Goal: Complete application form: Complete application form

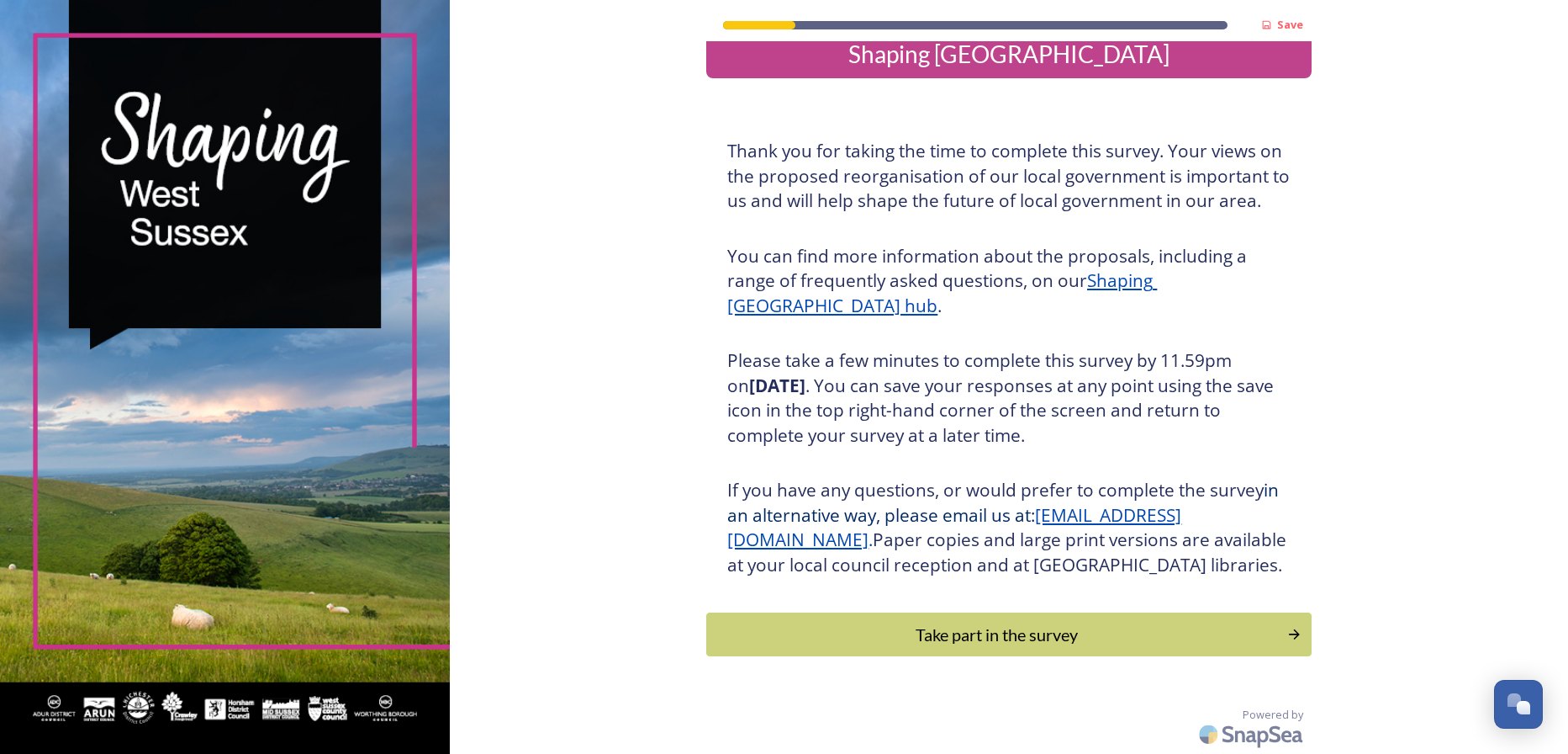
scroll to position [55, 0]
click at [1010, 629] on div "Take part in the survey" at bounding box center [997, 634] width 568 height 25
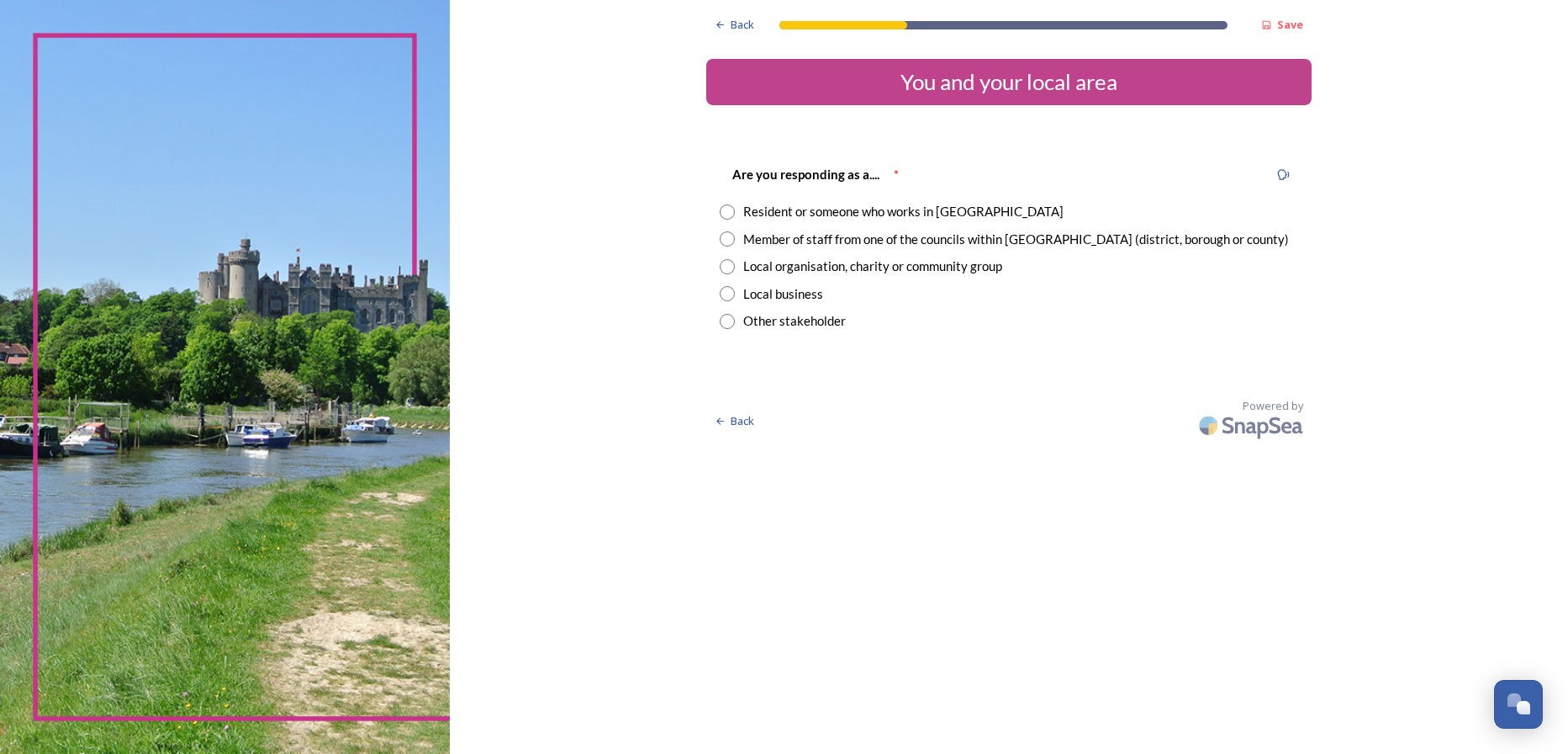
click at [725, 237] on input "radio" at bounding box center [727, 239] width 15 height 15
radio input "true"
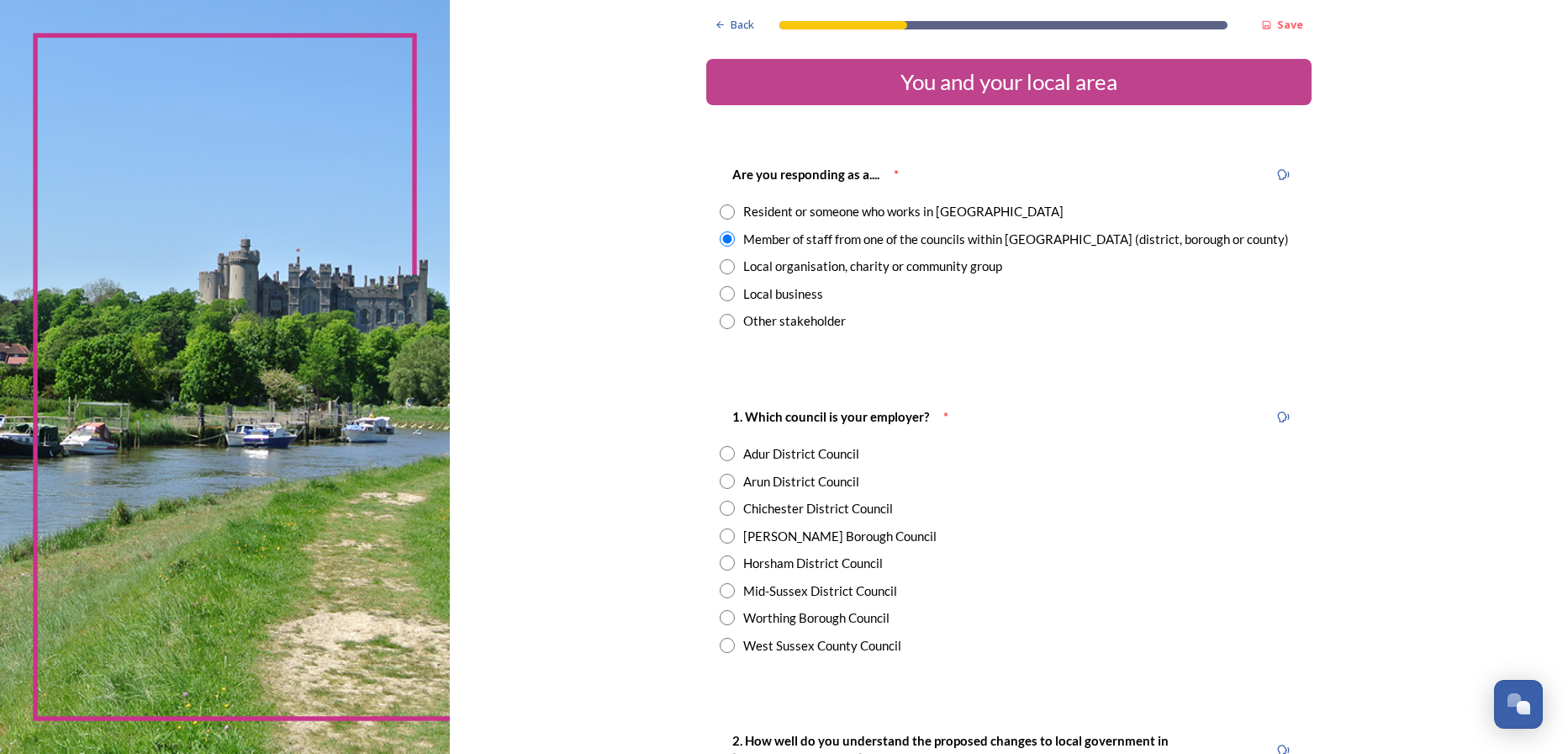
click at [719, 533] on input "radio" at bounding box center [727, 536] width 15 height 15
radio input "true"
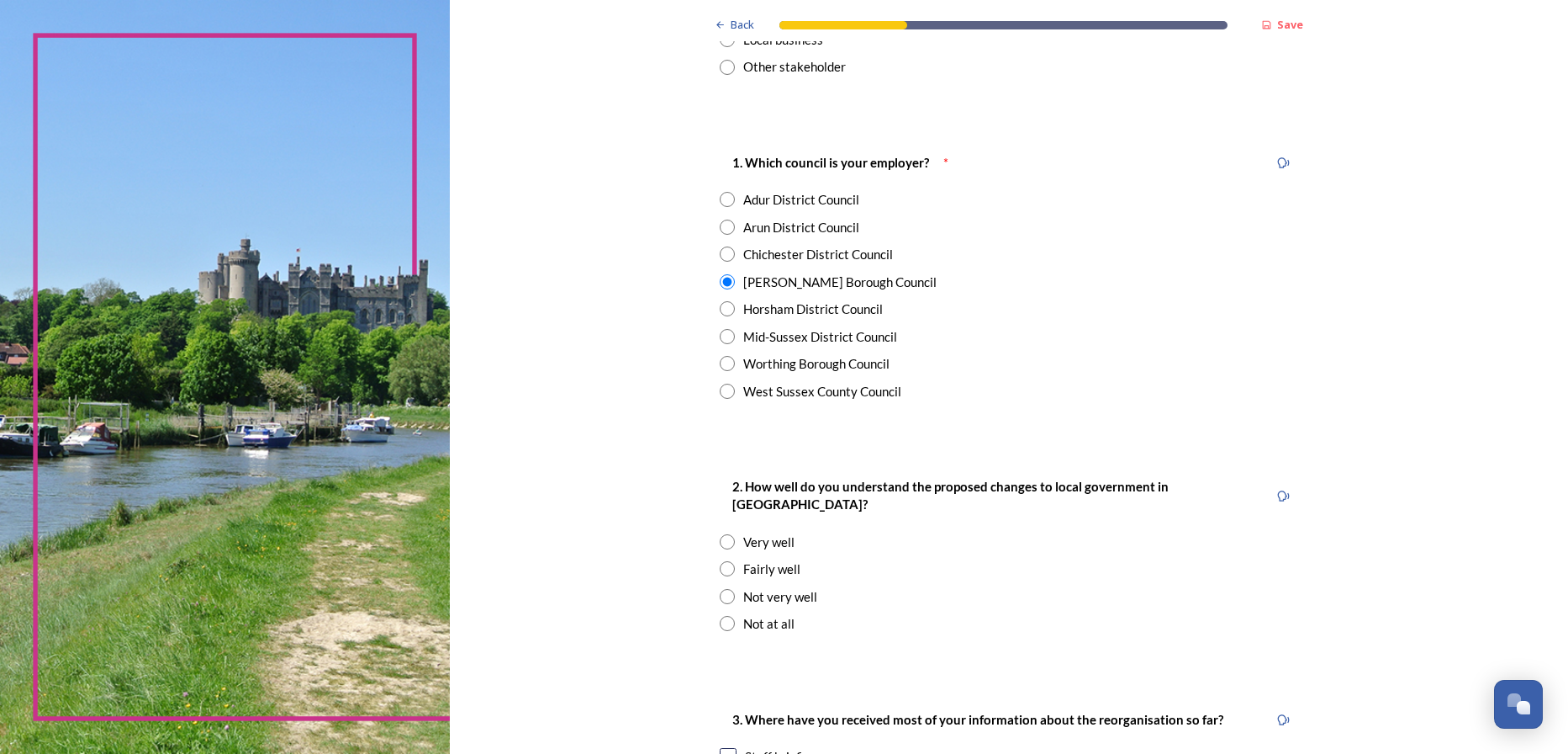
scroll to position [337, 0]
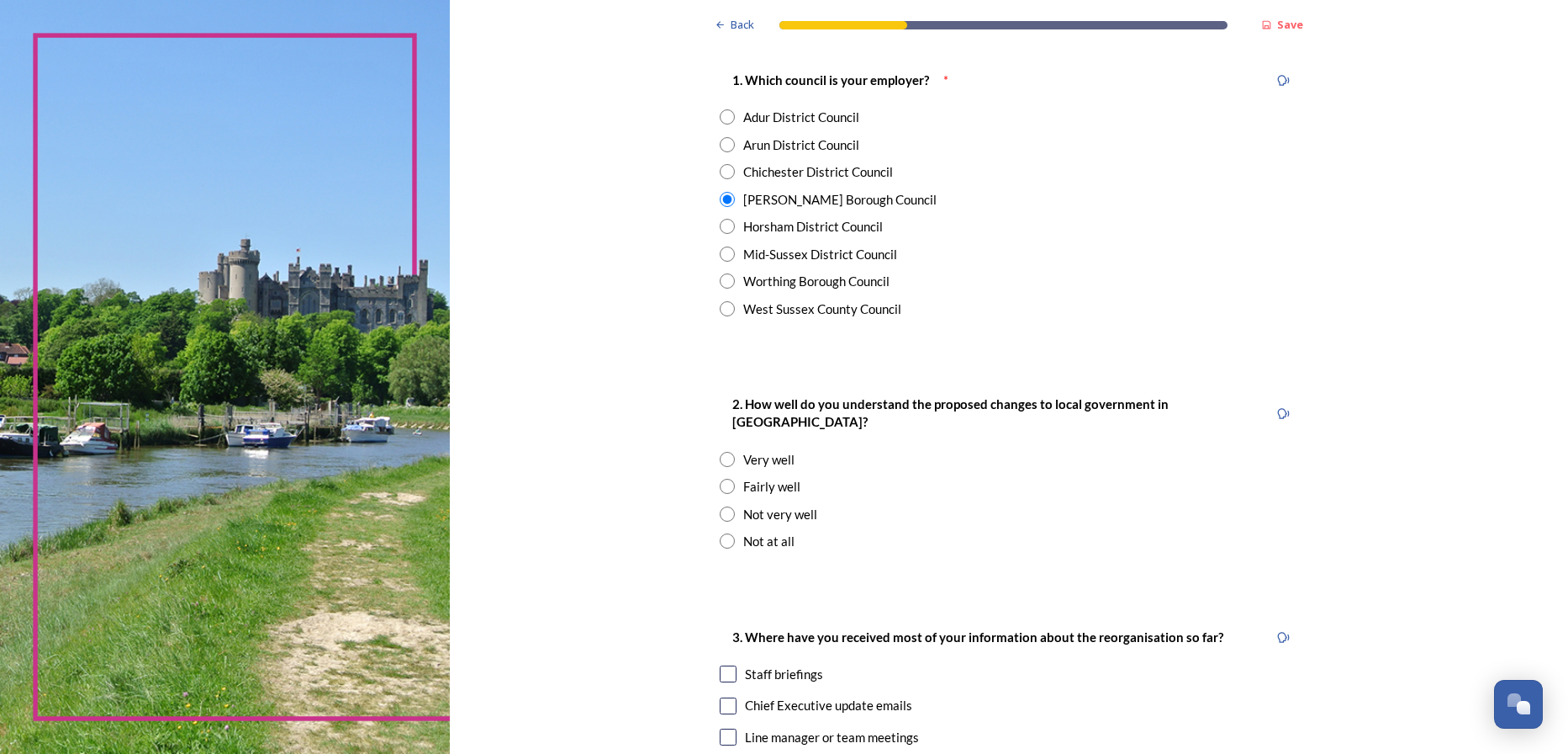
click at [720, 478] on input "radio" at bounding box center [727, 486] width 15 height 15
radio input "true"
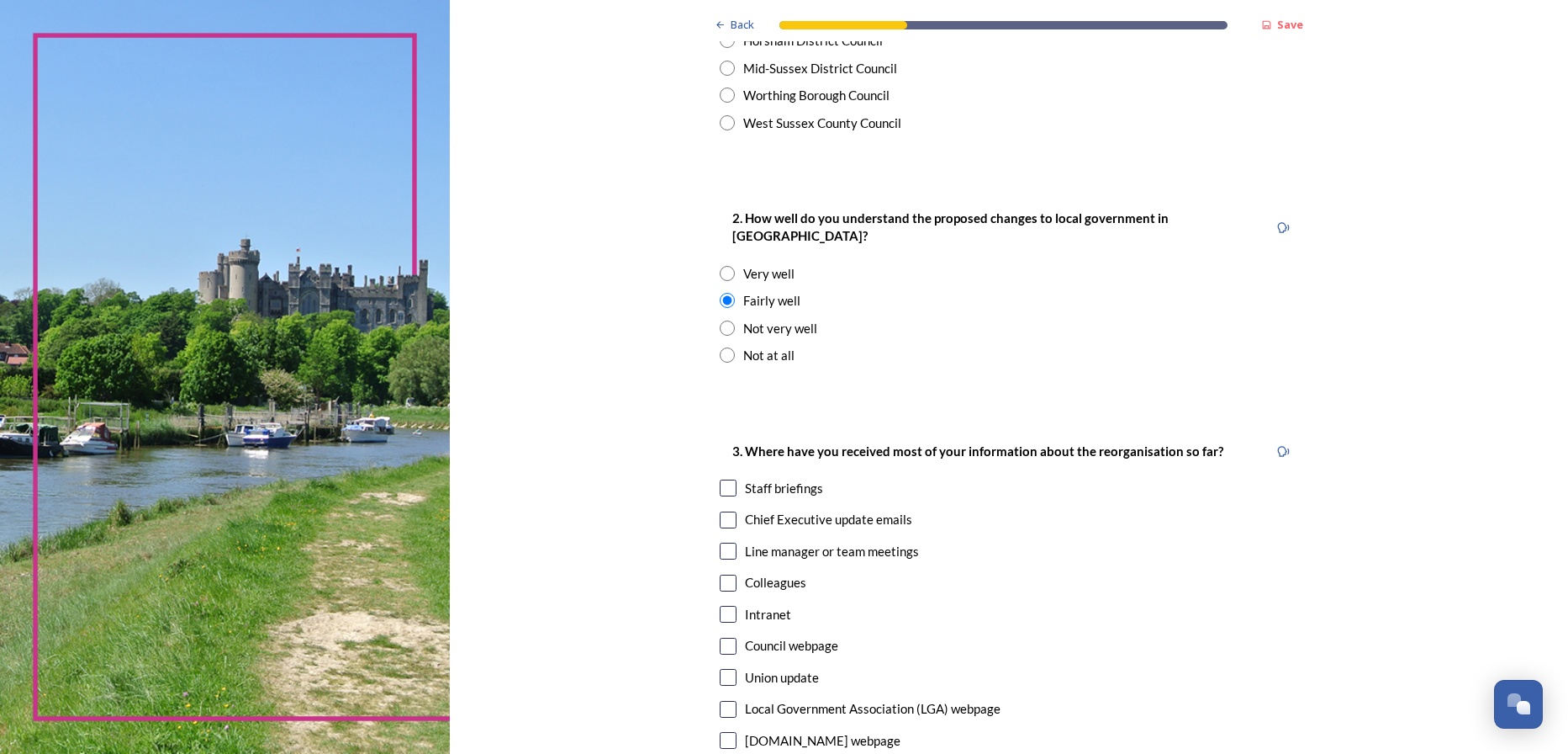
scroll to position [588, 0]
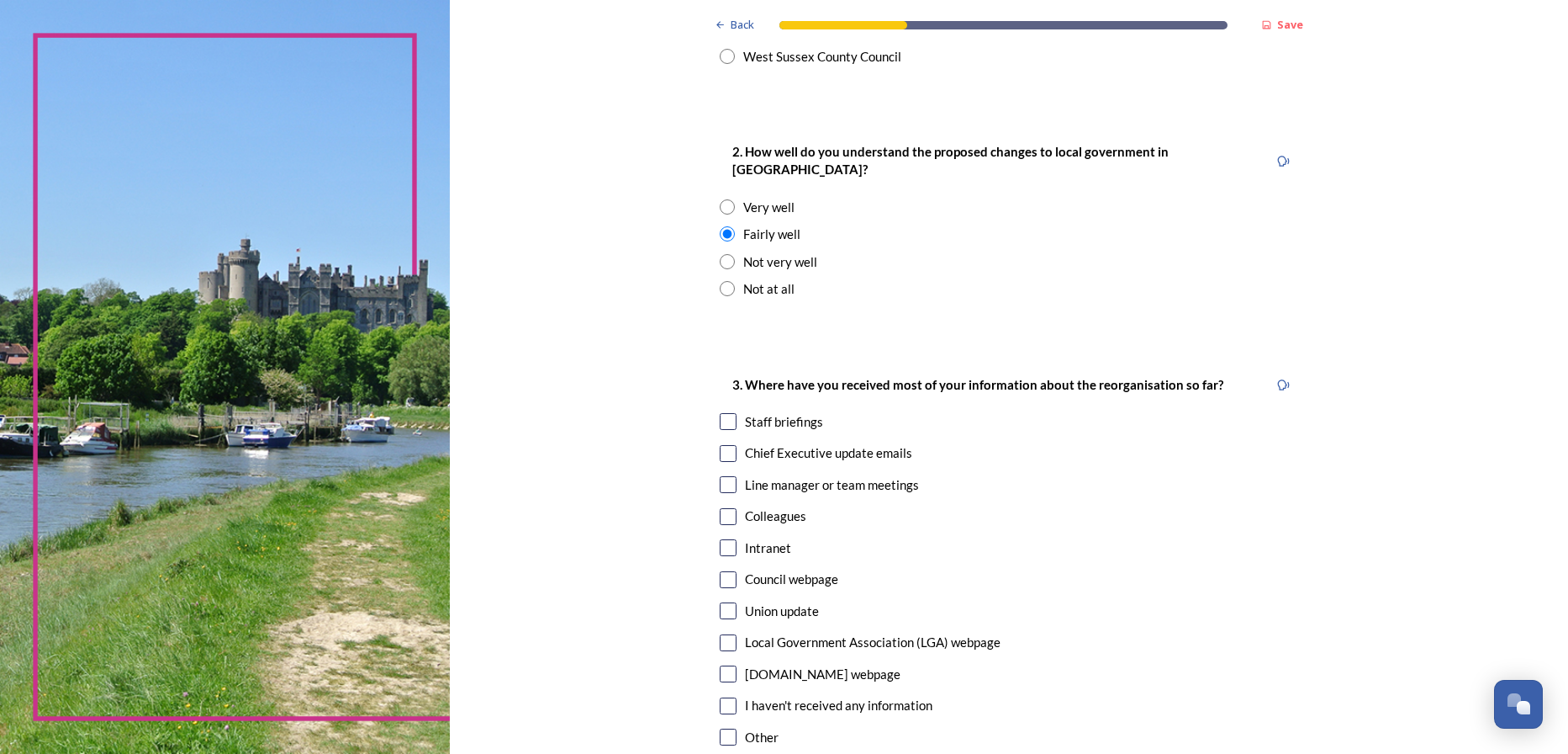
click at [723, 413] on input "checkbox" at bounding box center [728, 422] width 17 height 17
checkbox input "true"
click at [724, 571] on input "checkbox" at bounding box center [728, 580] width 17 height 17
checkbox input "true"
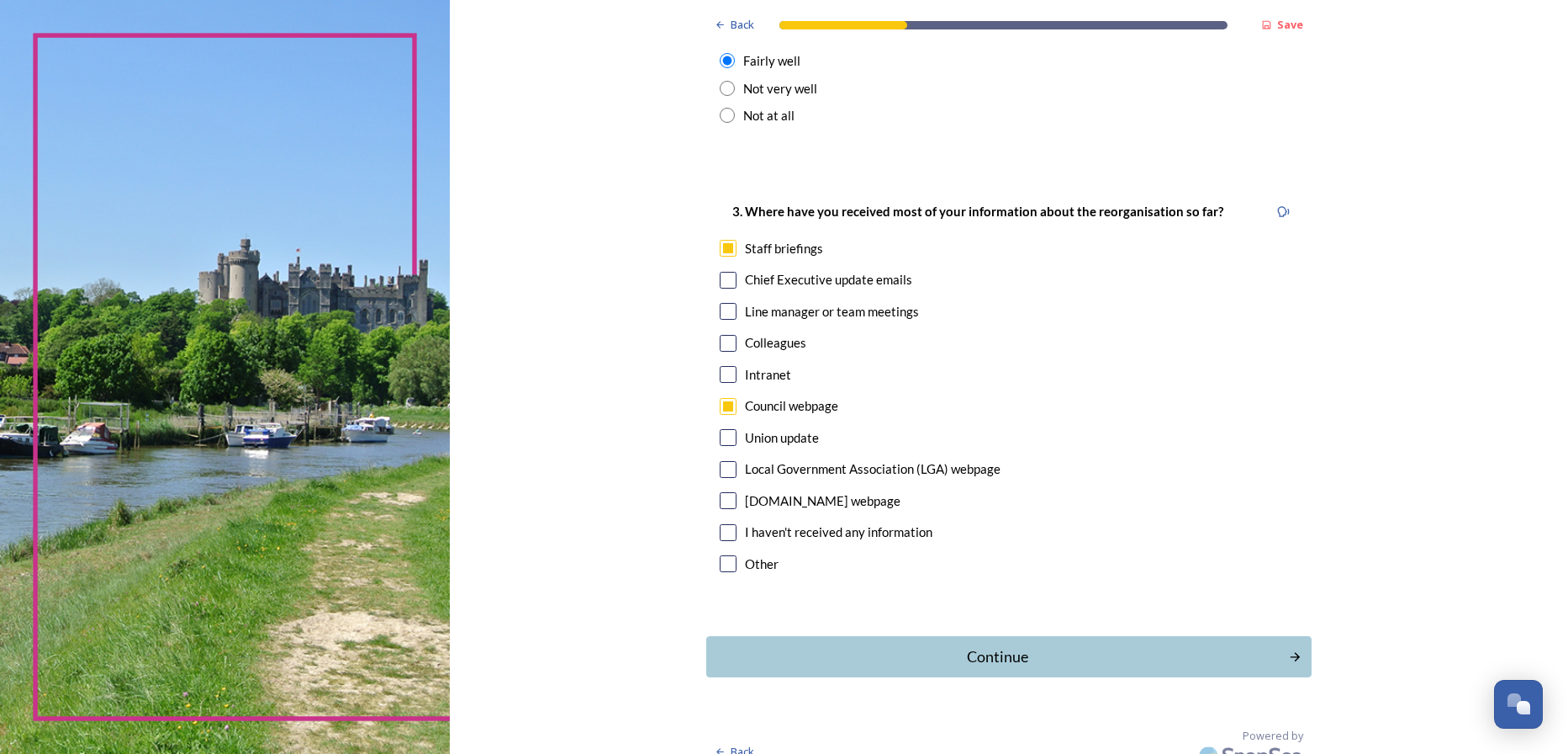
scroll to position [765, 0]
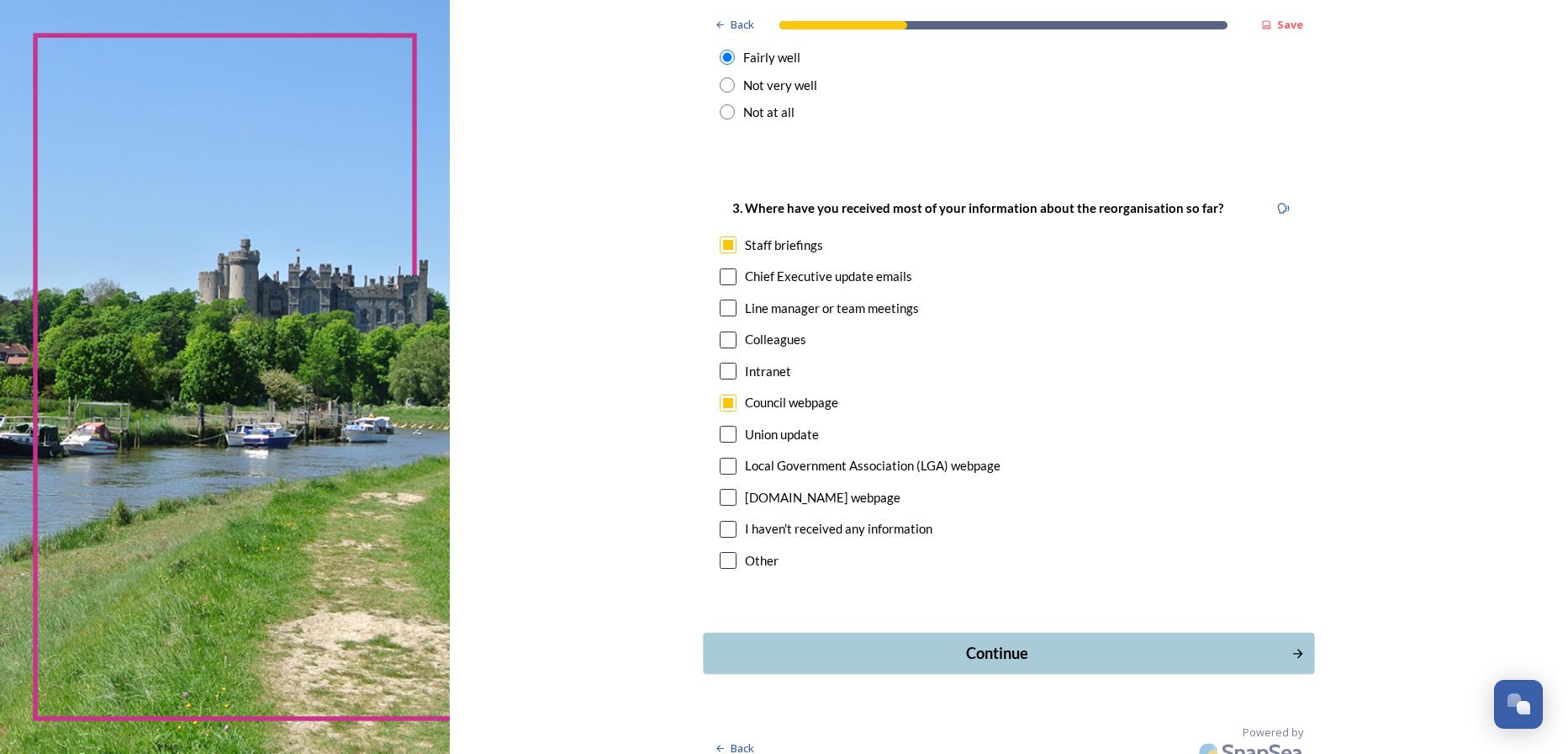
click at [1012, 632] on button "Continue" at bounding box center [1009, 653] width 611 height 41
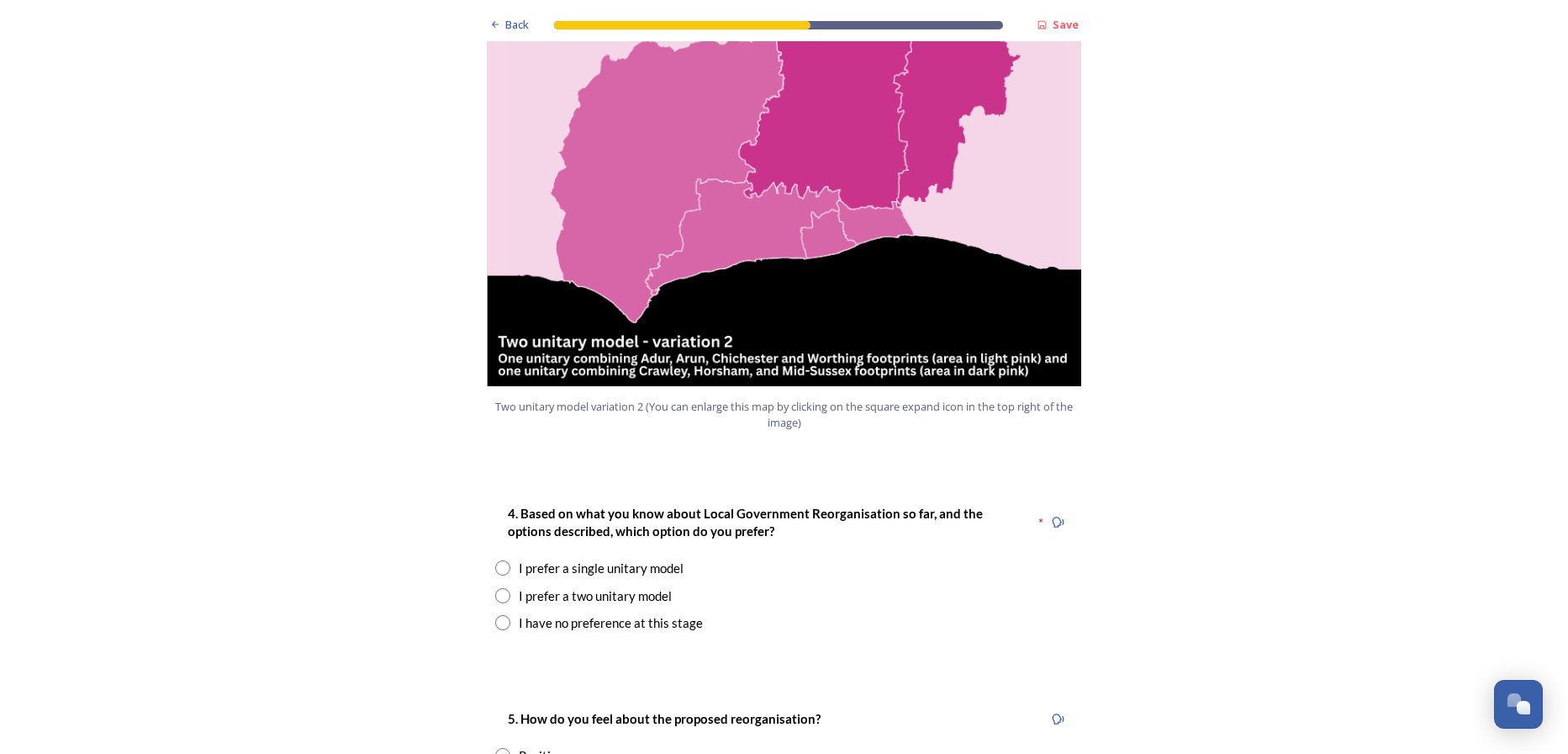
scroll to position [2103, 0]
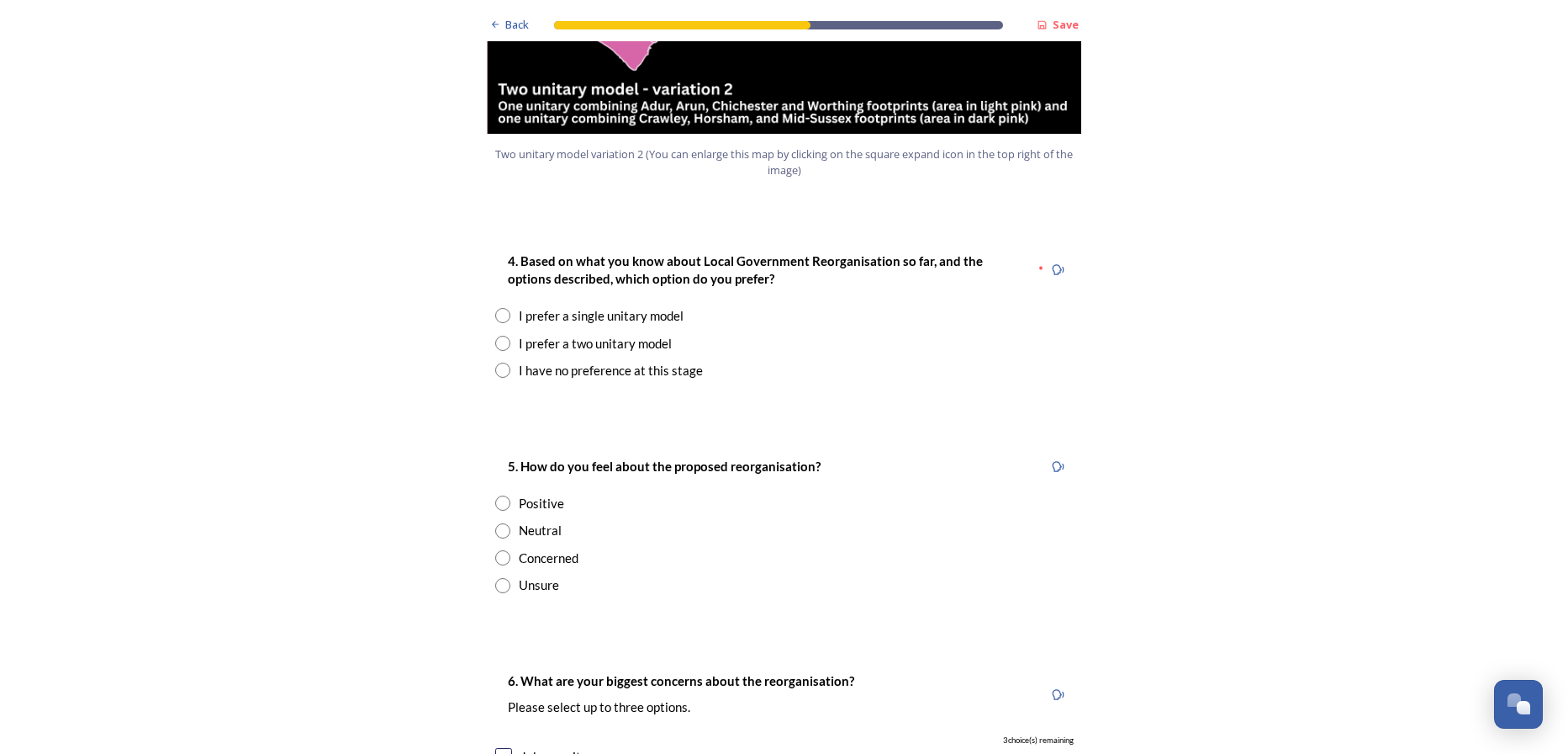
click at [497, 336] on input "radio" at bounding box center [503, 344] width 15 height 15
radio input "true"
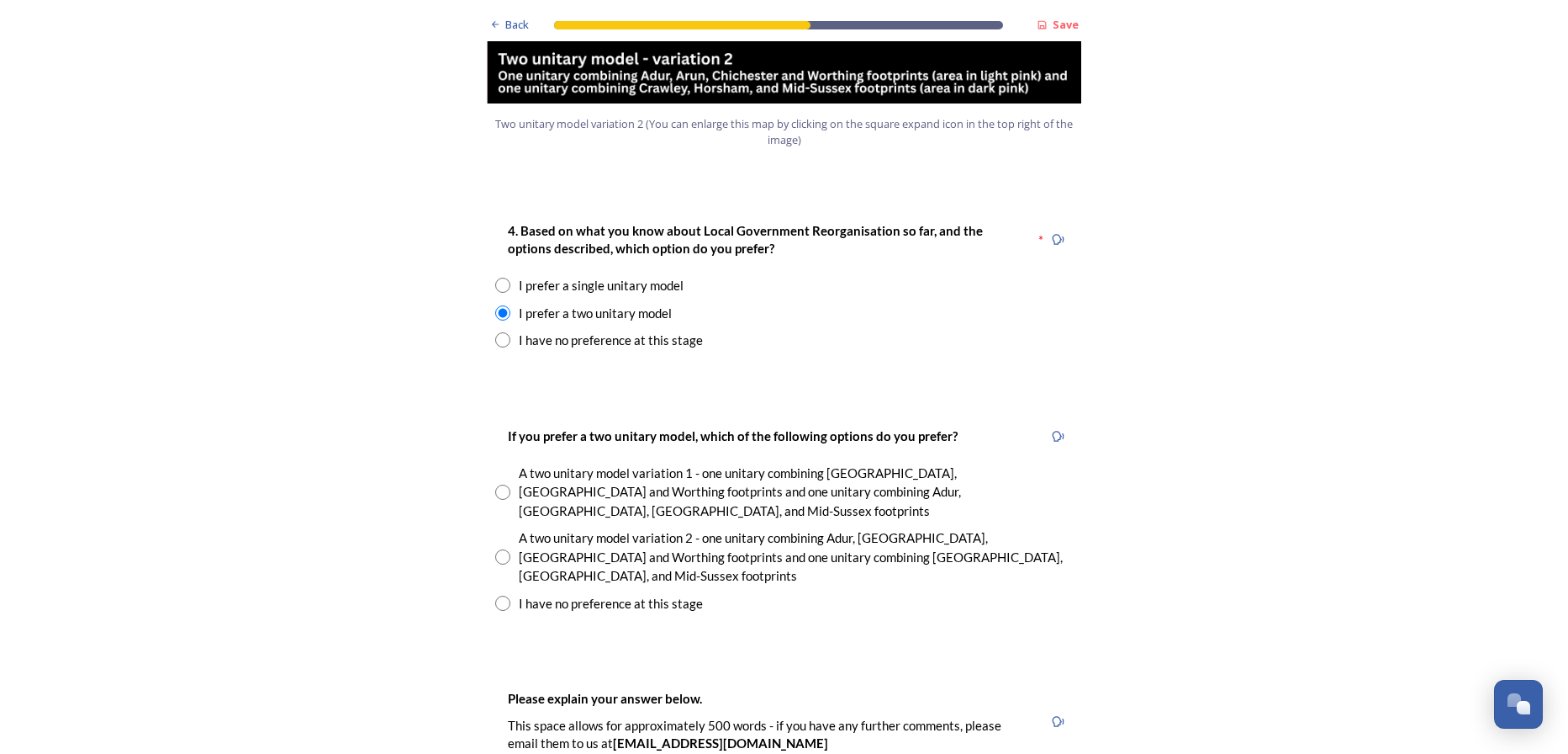
scroll to position [2187, 0]
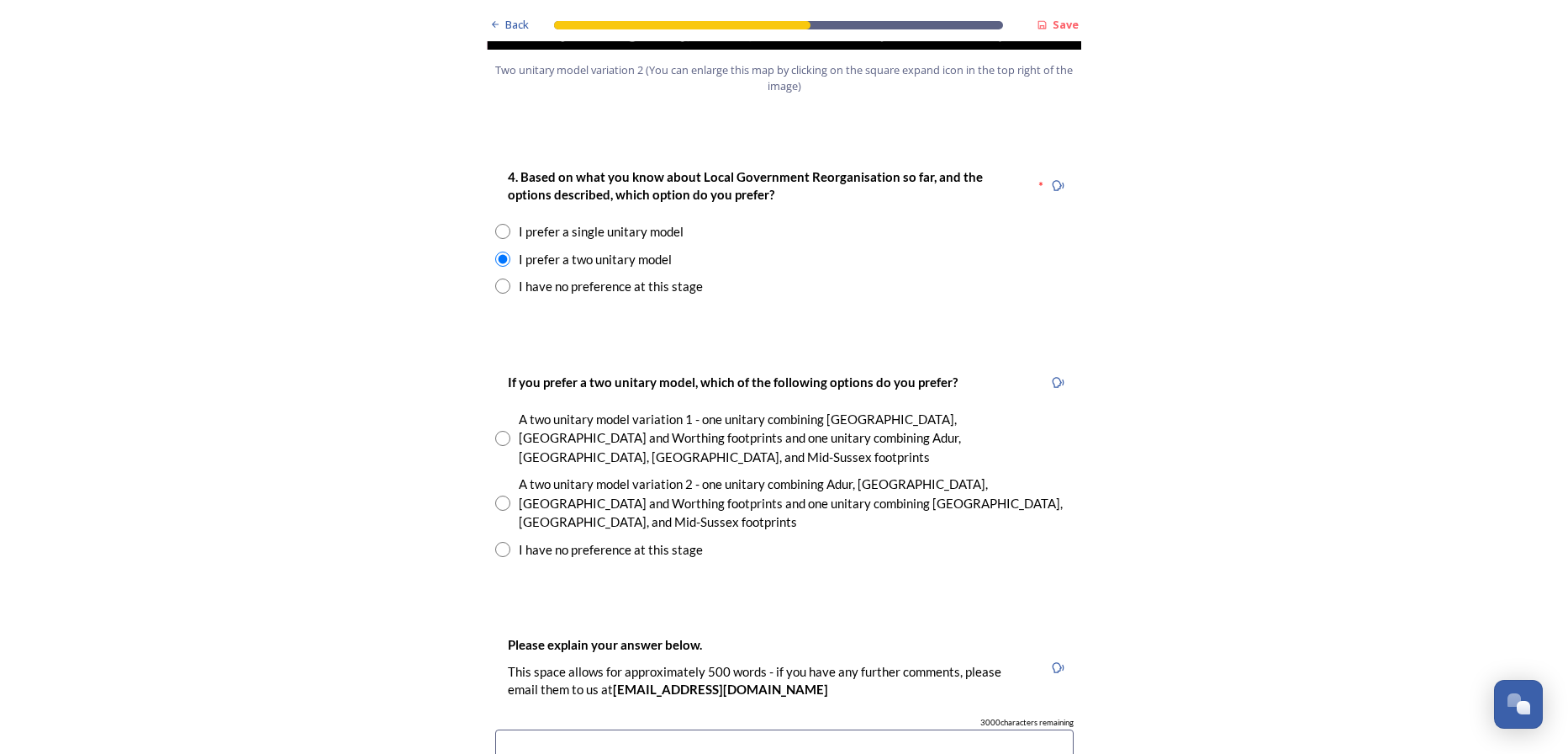
click at [497, 496] on input "radio" at bounding box center [503, 503] width 15 height 15
radio input "true"
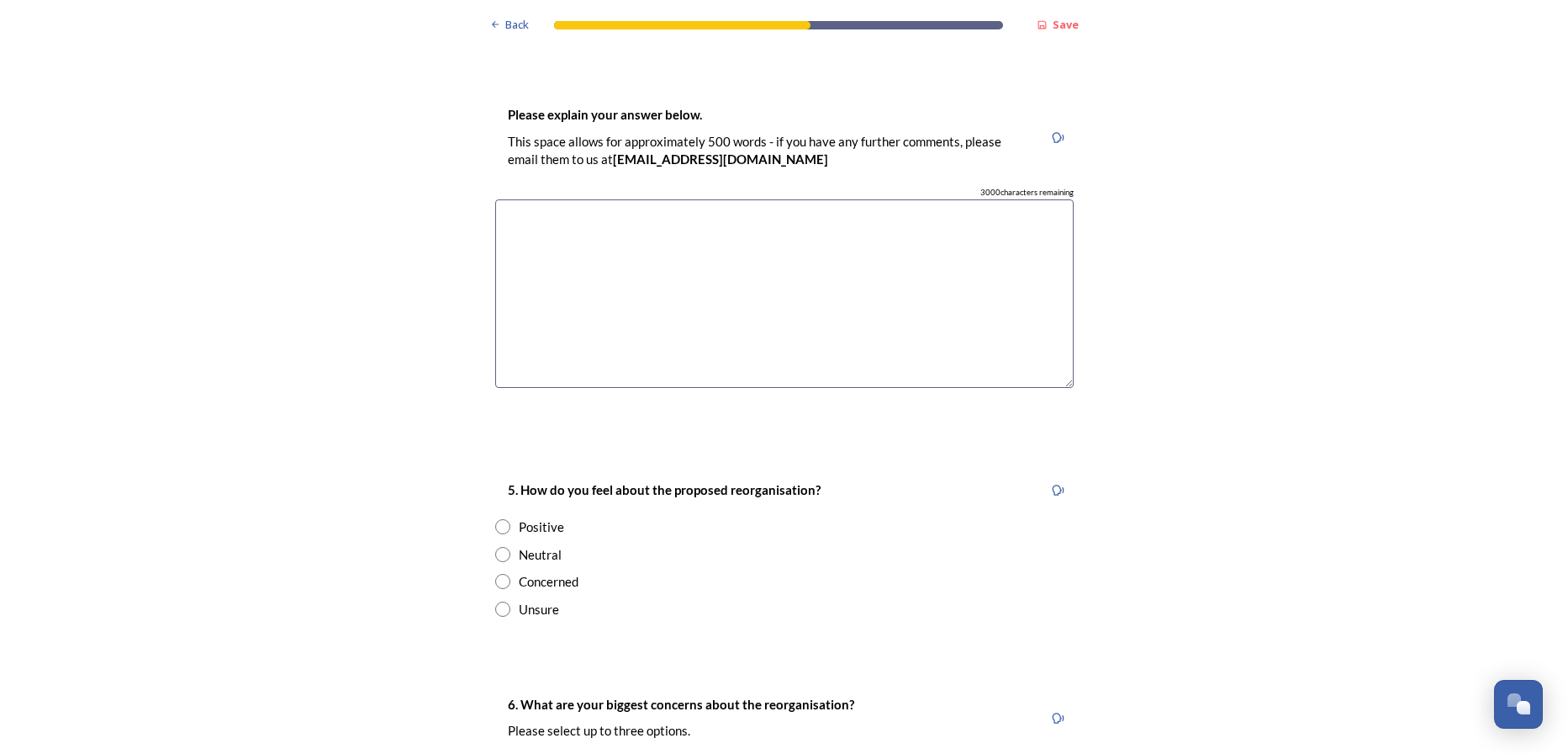
scroll to position [2776, 0]
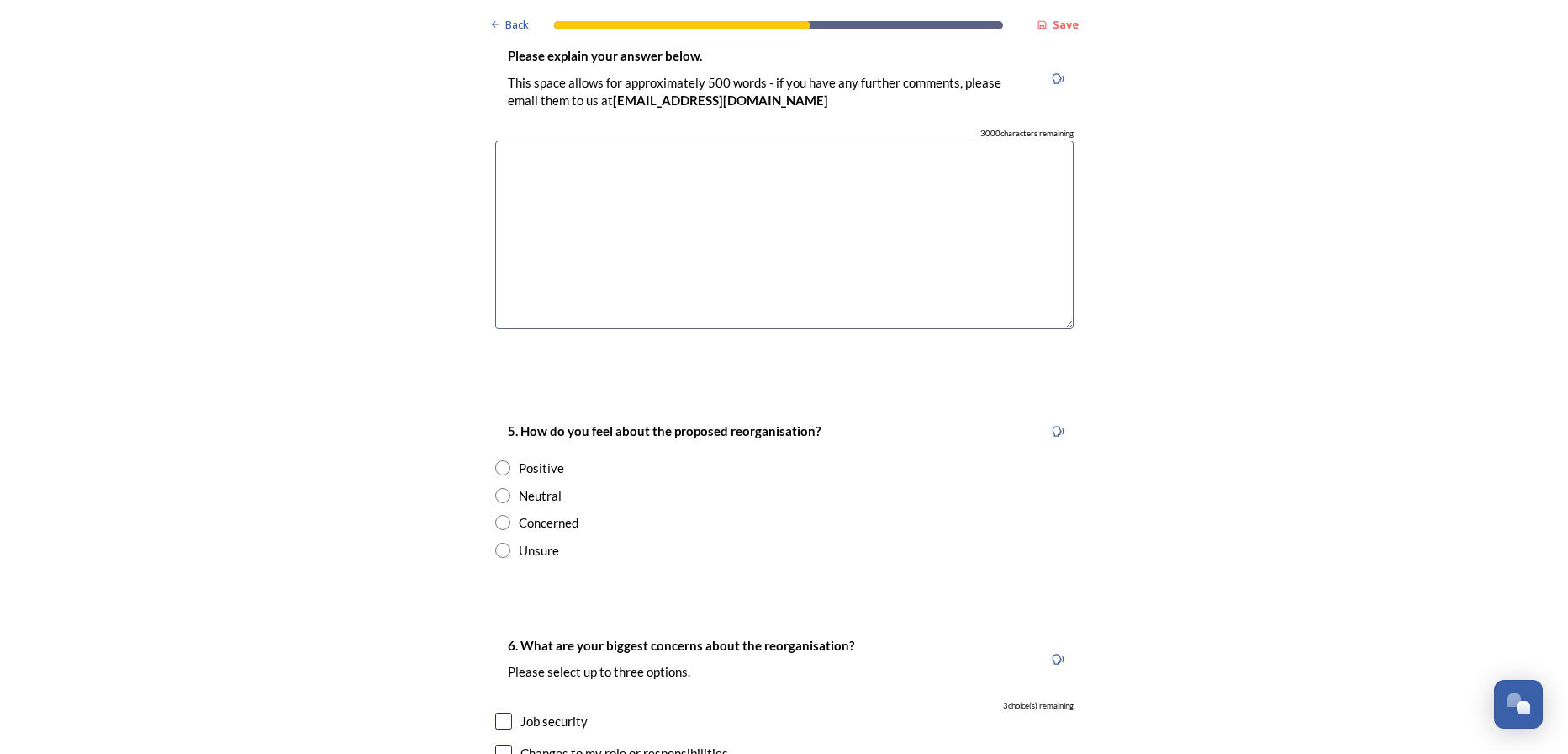
click at [497, 488] on input "radio" at bounding box center [503, 496] width 15 height 15
radio input "true"
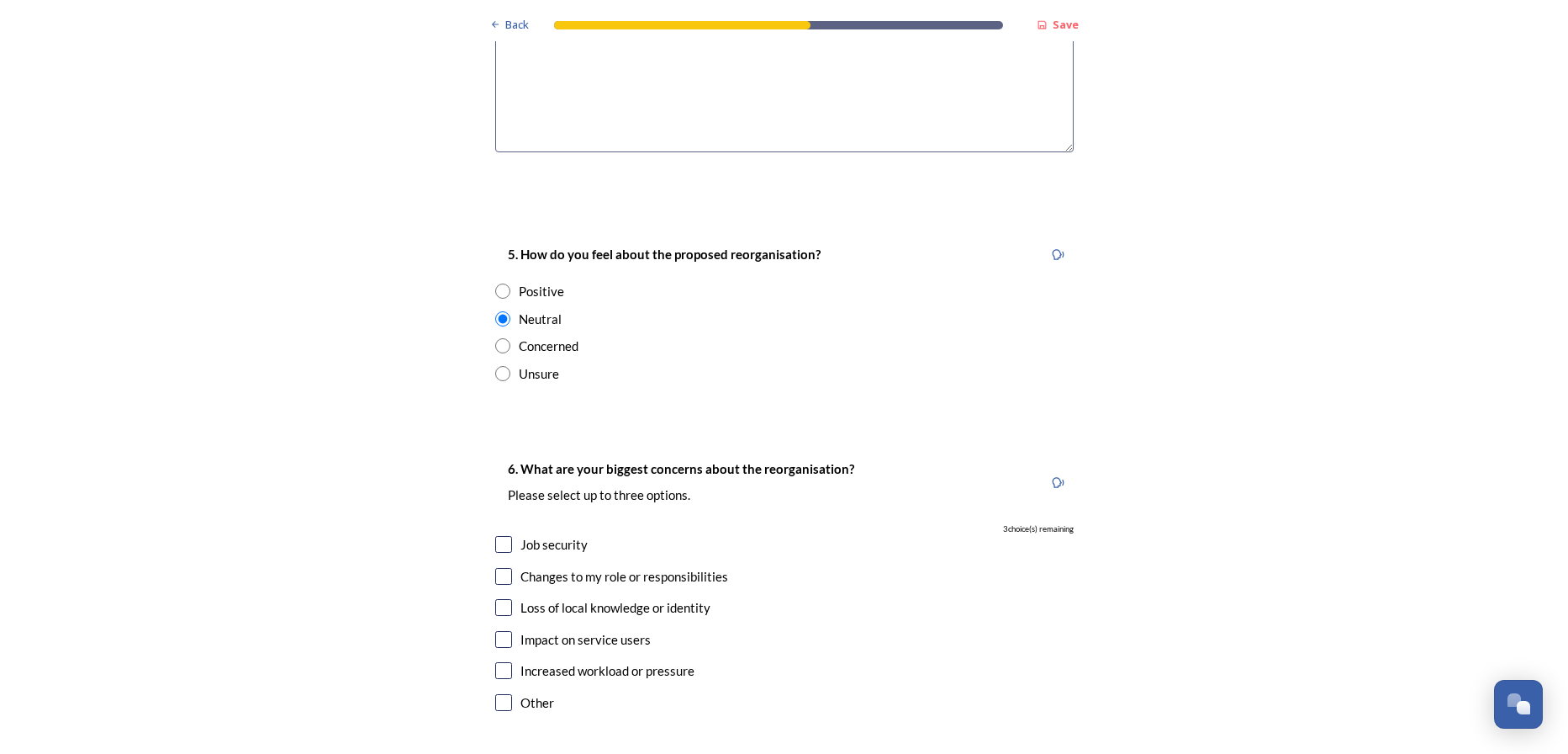
scroll to position [3197, 0]
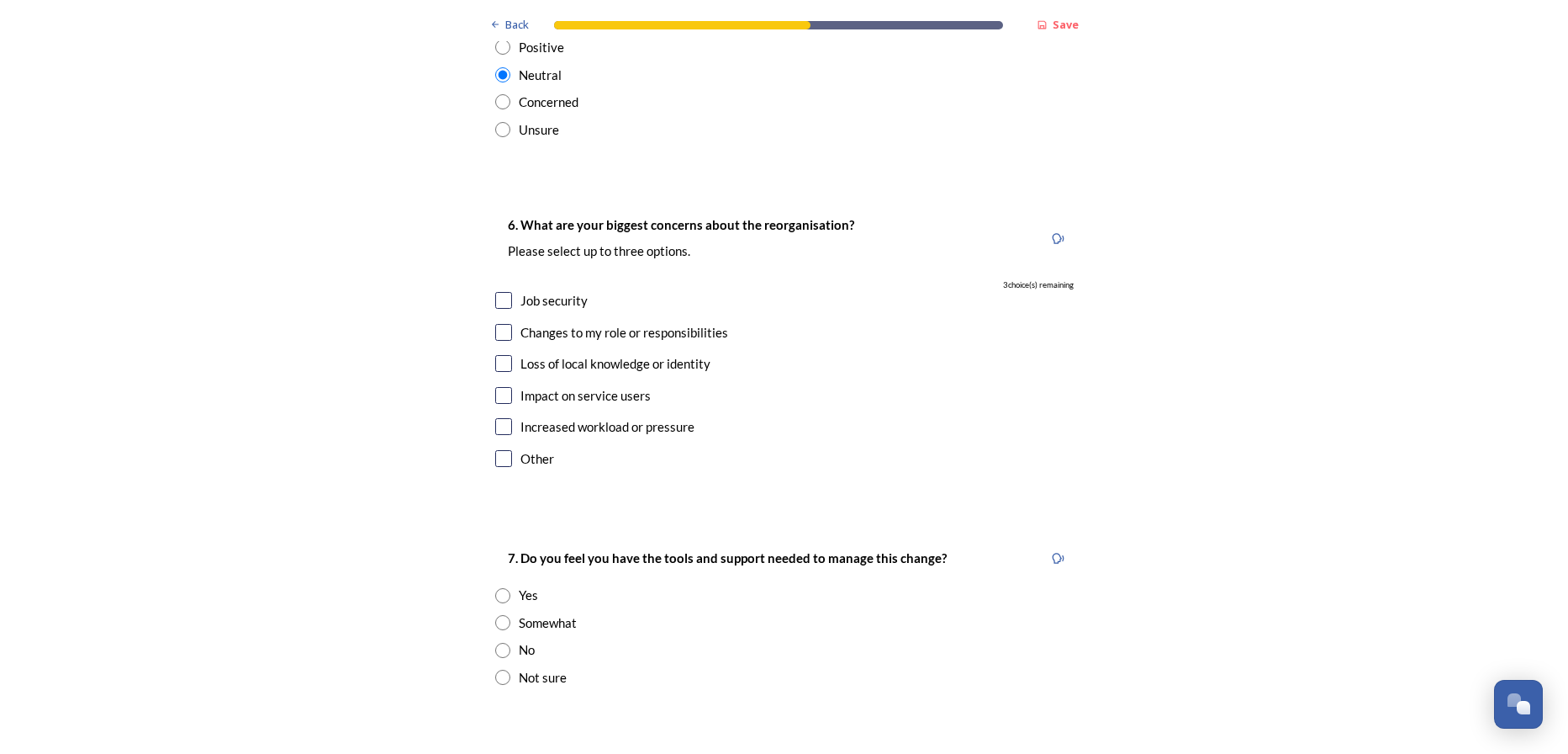
click at [496, 292] on input "checkbox" at bounding box center [504, 300] width 17 height 17
checkbox input "true"
click at [500, 233] on div "6. What are your biggest concerns about the reorganisation? Please select up to…" at bounding box center [784, 344] width 606 height 291
click at [497, 323] on input "checkbox" at bounding box center [504, 332] width 17 height 17
checkbox input "true"
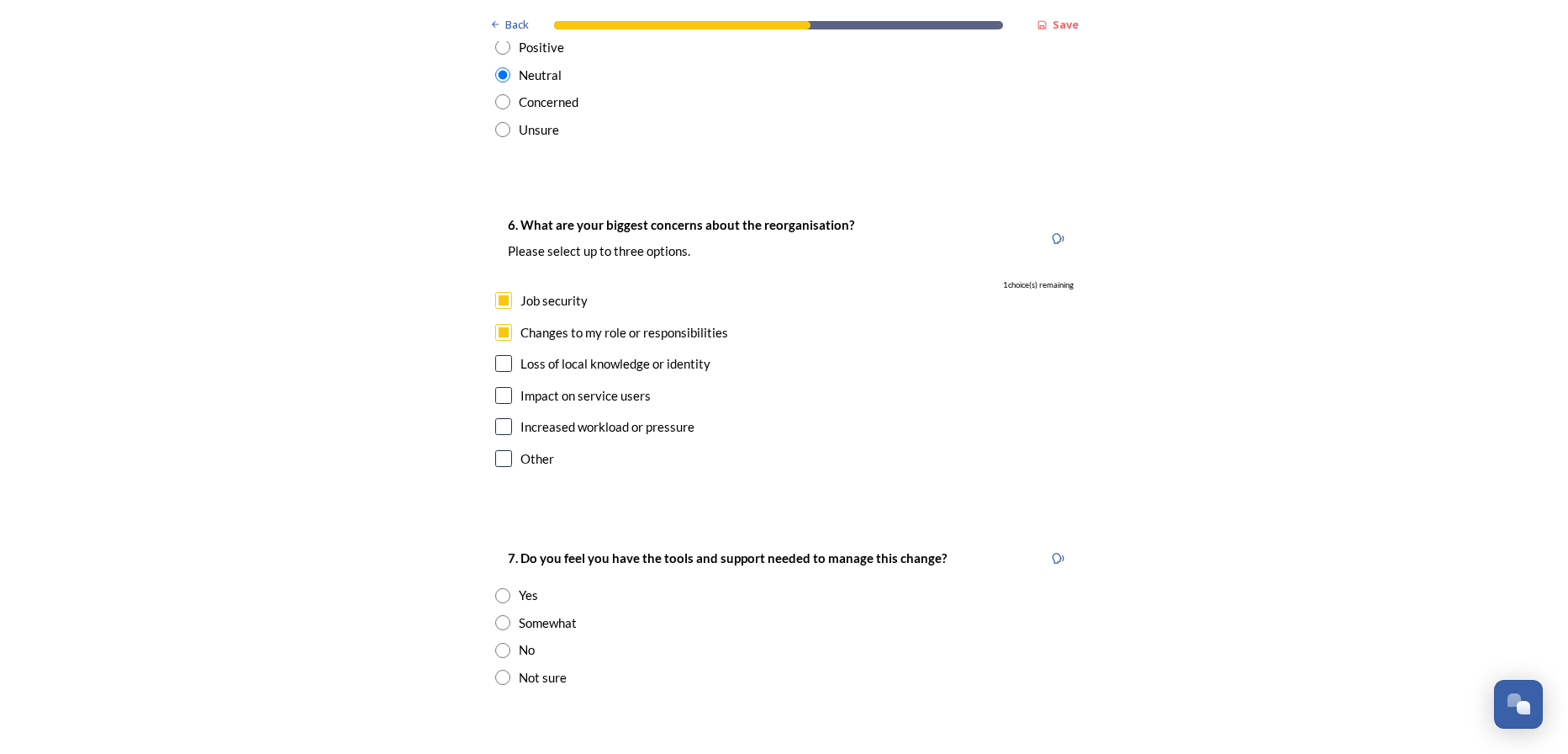
click at [504, 387] on input "checkbox" at bounding box center [504, 395] width 17 height 17
checkbox input "true"
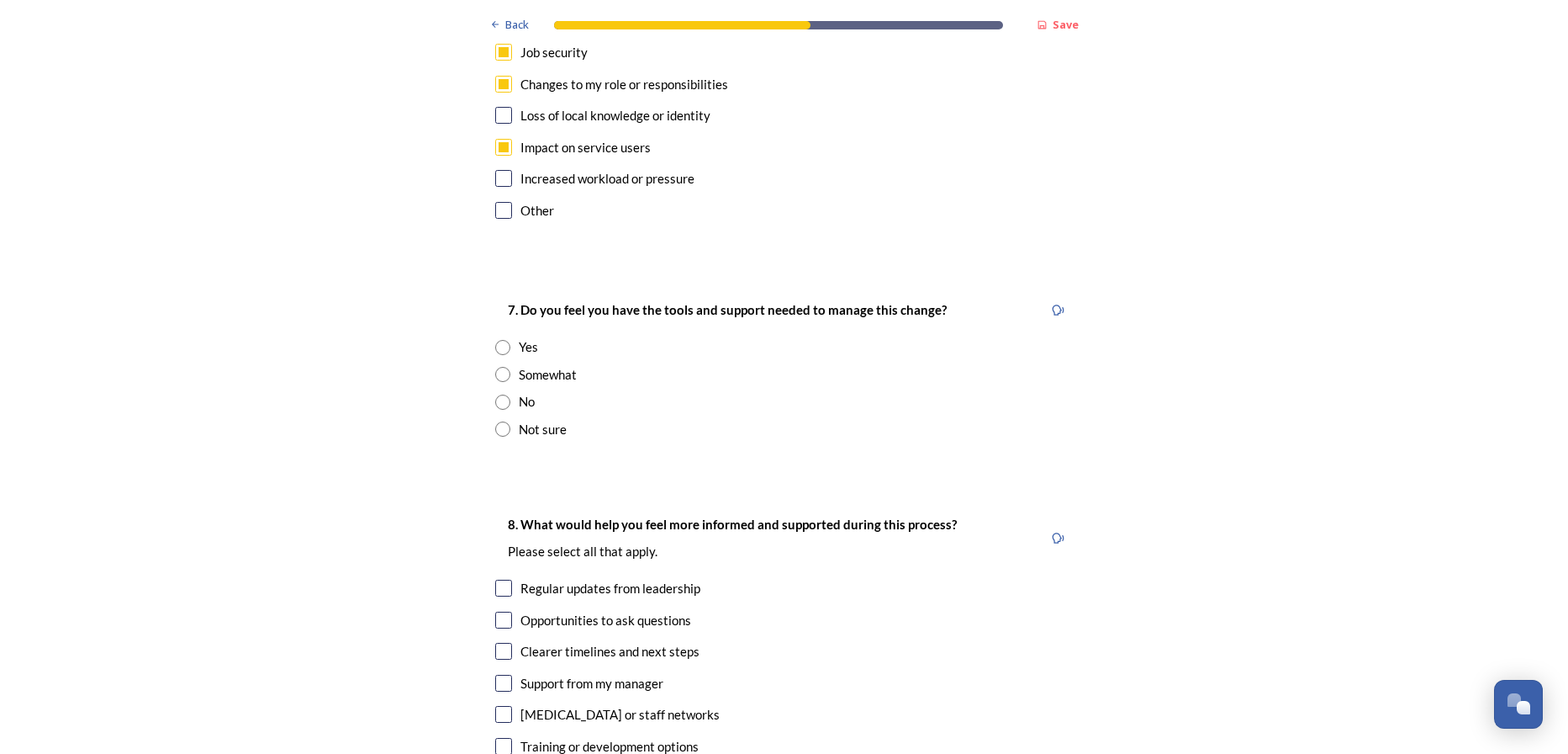
scroll to position [3448, 0]
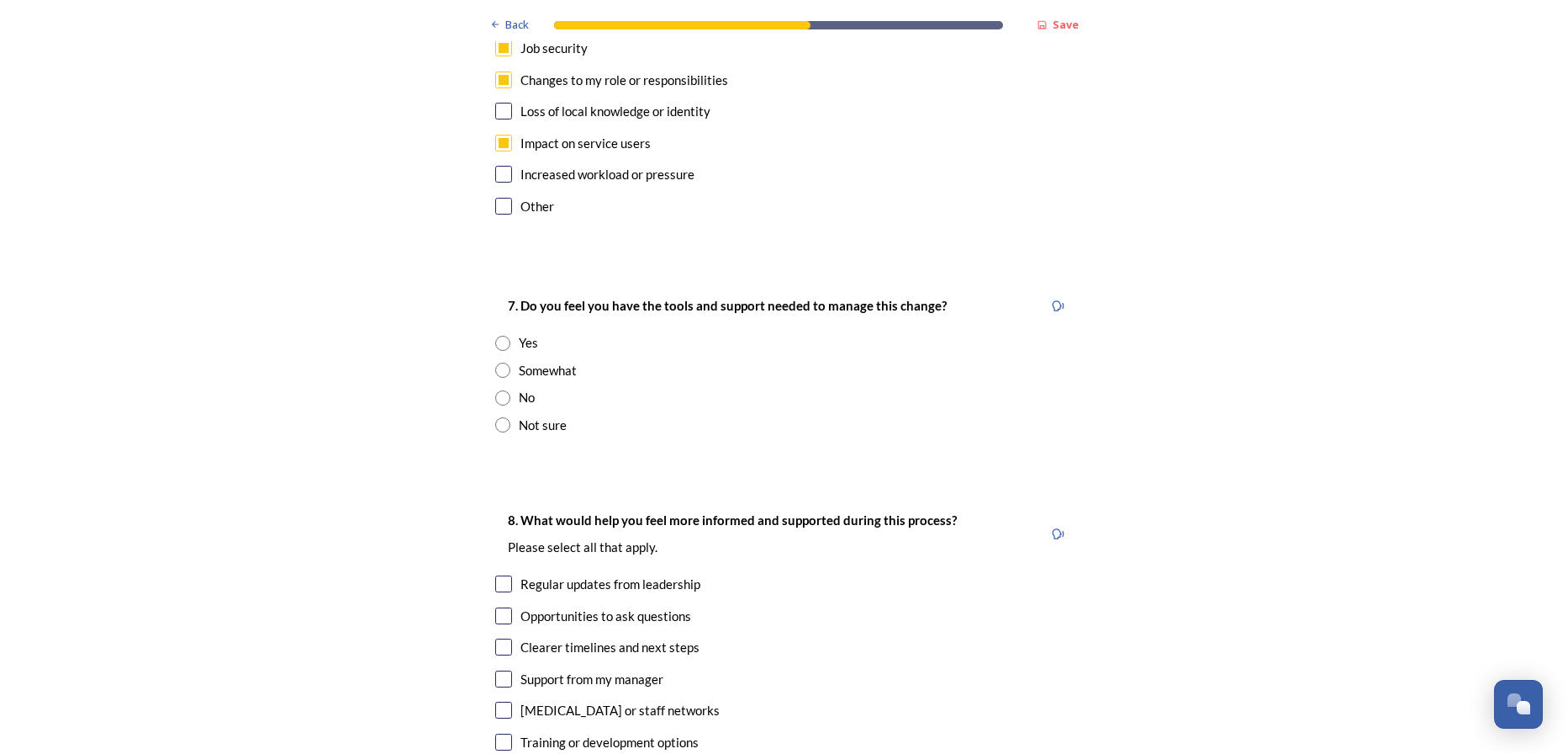
click at [496, 336] on input "radio" at bounding box center [503, 344] width 15 height 15
radio input "true"
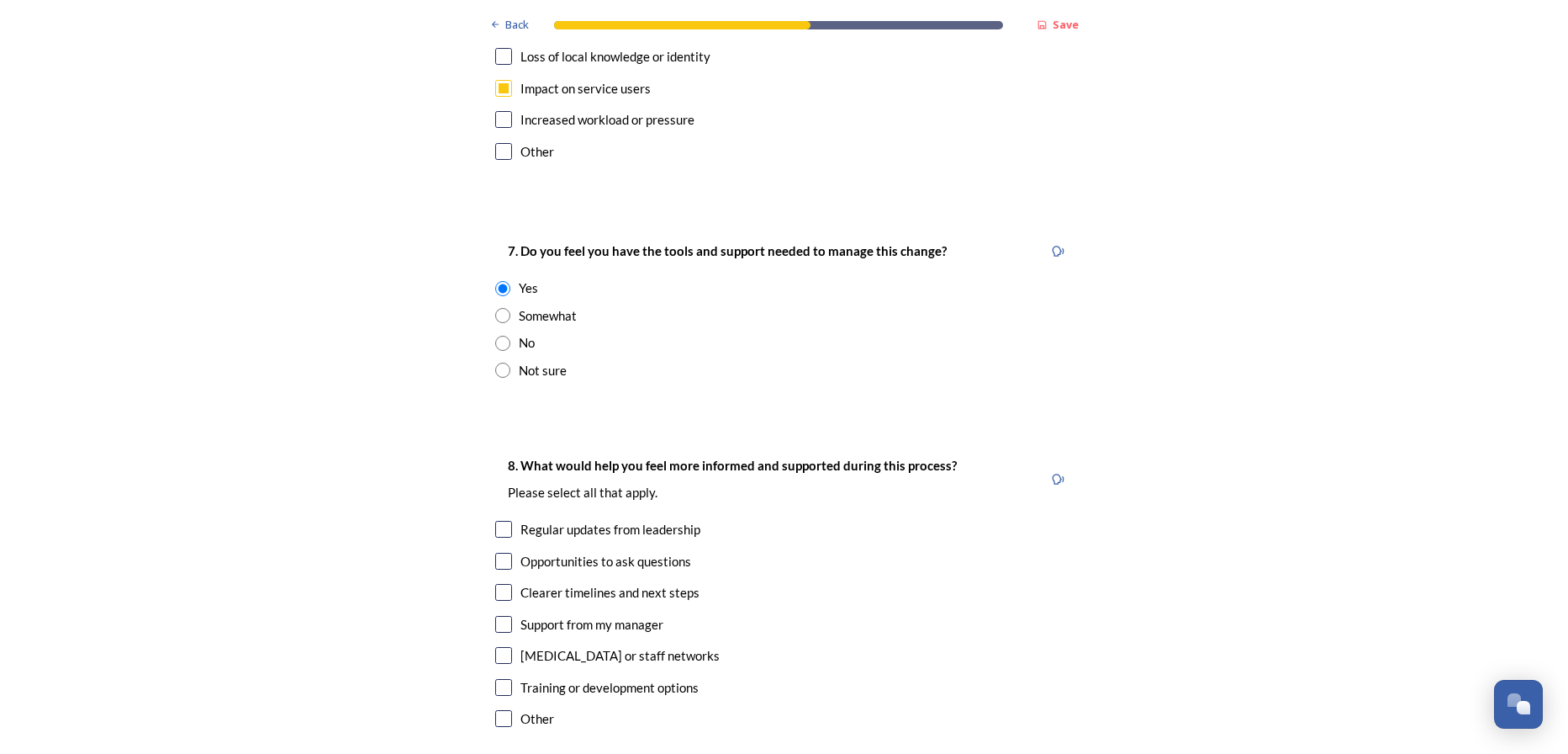
scroll to position [3617, 0]
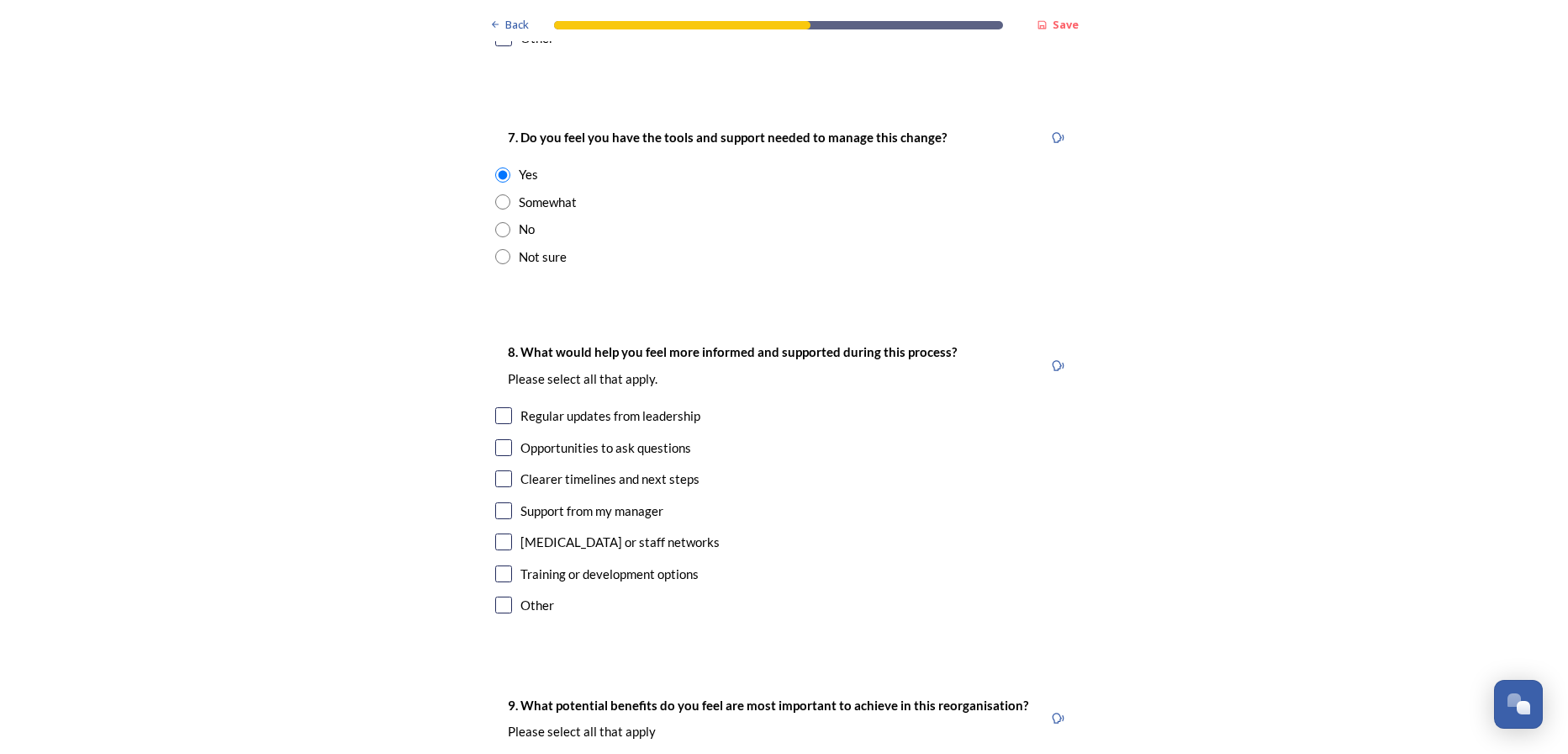
click at [497, 596] on input "checkbox" at bounding box center [504, 605] width 17 height 17
checkbox input "true"
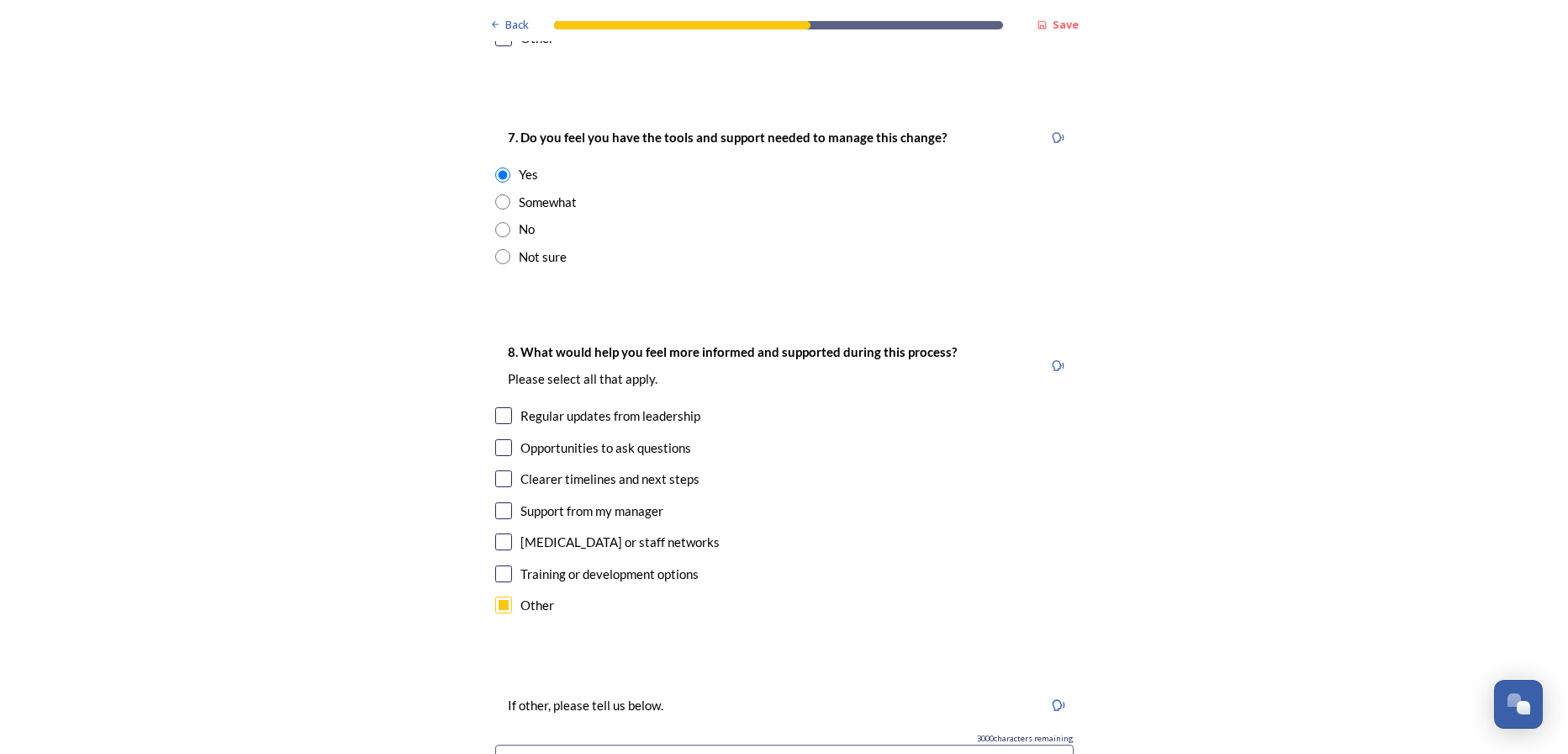
click at [497, 566] on input "checkbox" at bounding box center [504, 574] width 17 height 17
click at [497, 566] on input "checkbox" at bounding box center [504, 574] width 17 height 17
checkbox input "false"
click at [498, 596] on input "checkbox" at bounding box center [504, 605] width 17 height 17
checkbox input "false"
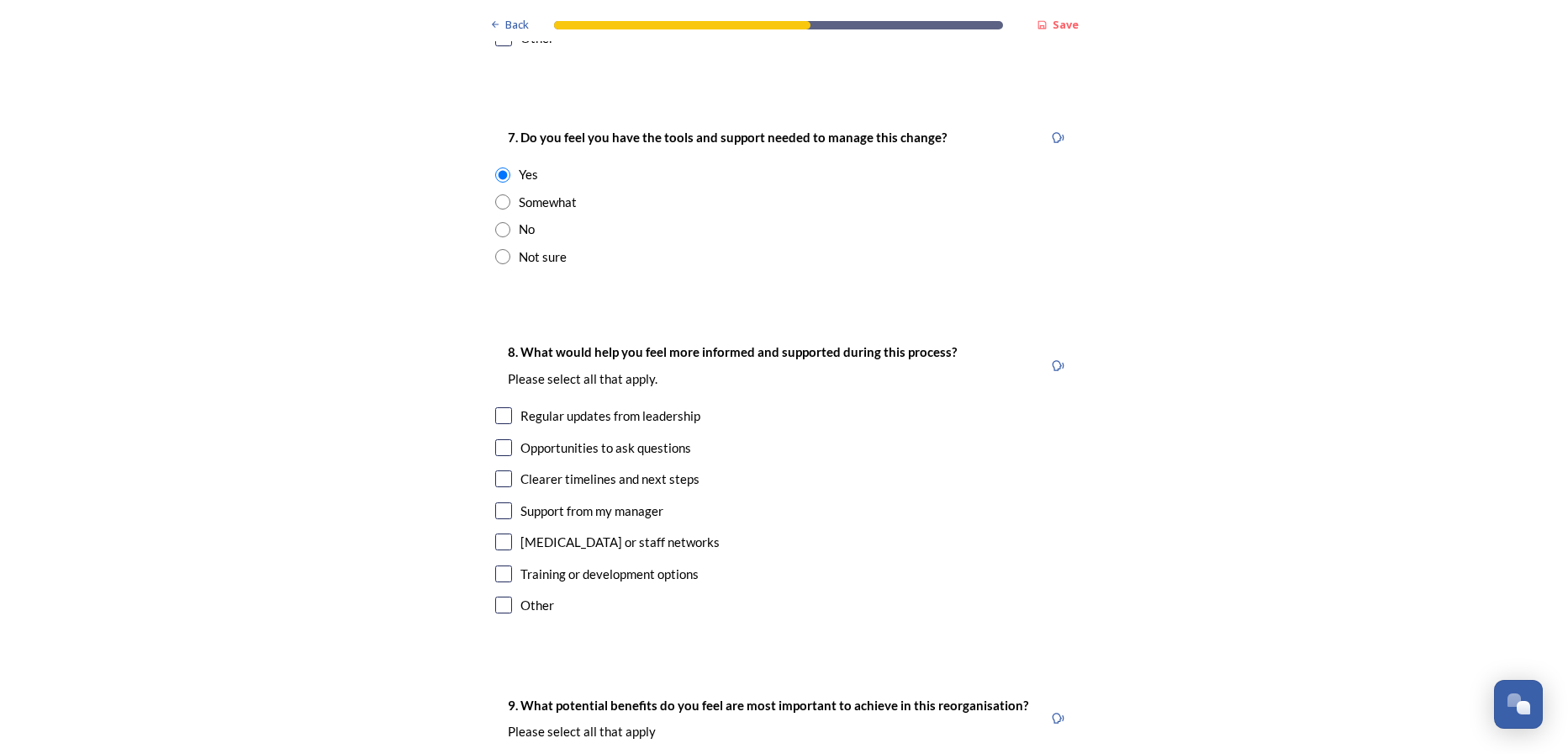
click at [504, 470] on input "checkbox" at bounding box center [504, 478] width 17 height 17
checkbox input "true"
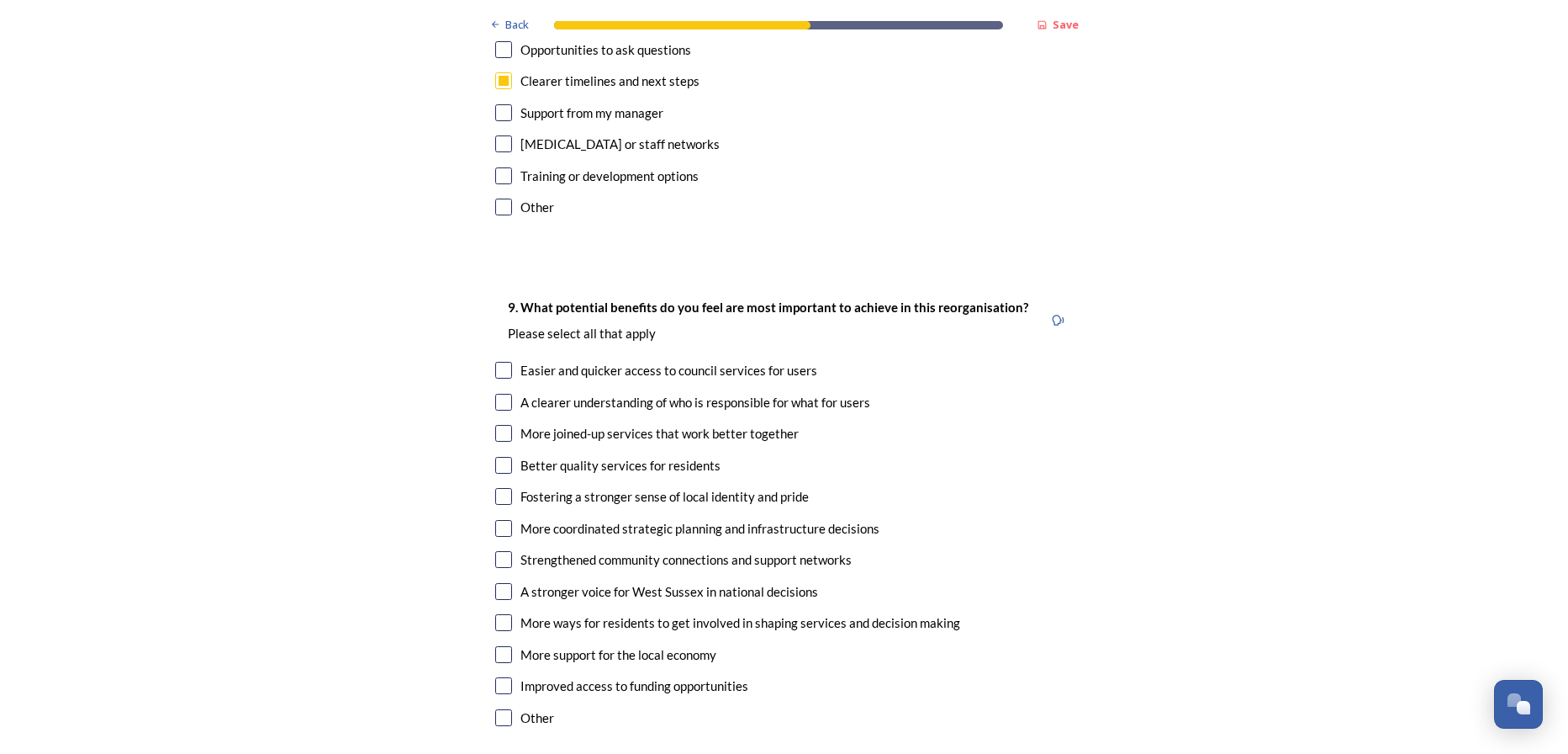
scroll to position [4038, 0]
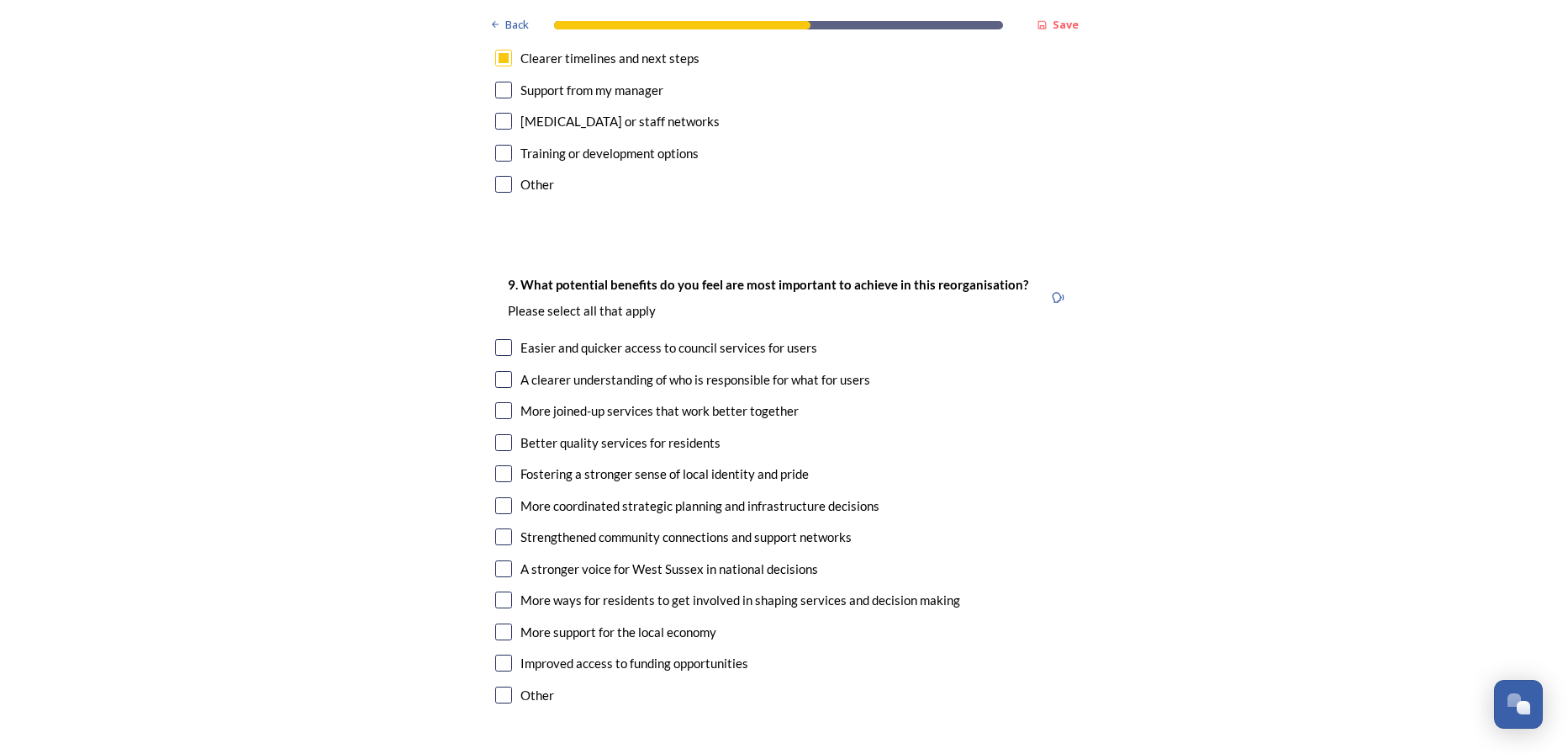
click at [497, 339] on input "checkbox" at bounding box center [504, 347] width 17 height 17
checkbox input "true"
click at [496, 371] on input "checkbox" at bounding box center [504, 380] width 17 height 17
checkbox input "true"
click at [496, 434] on input "checkbox" at bounding box center [504, 443] width 17 height 17
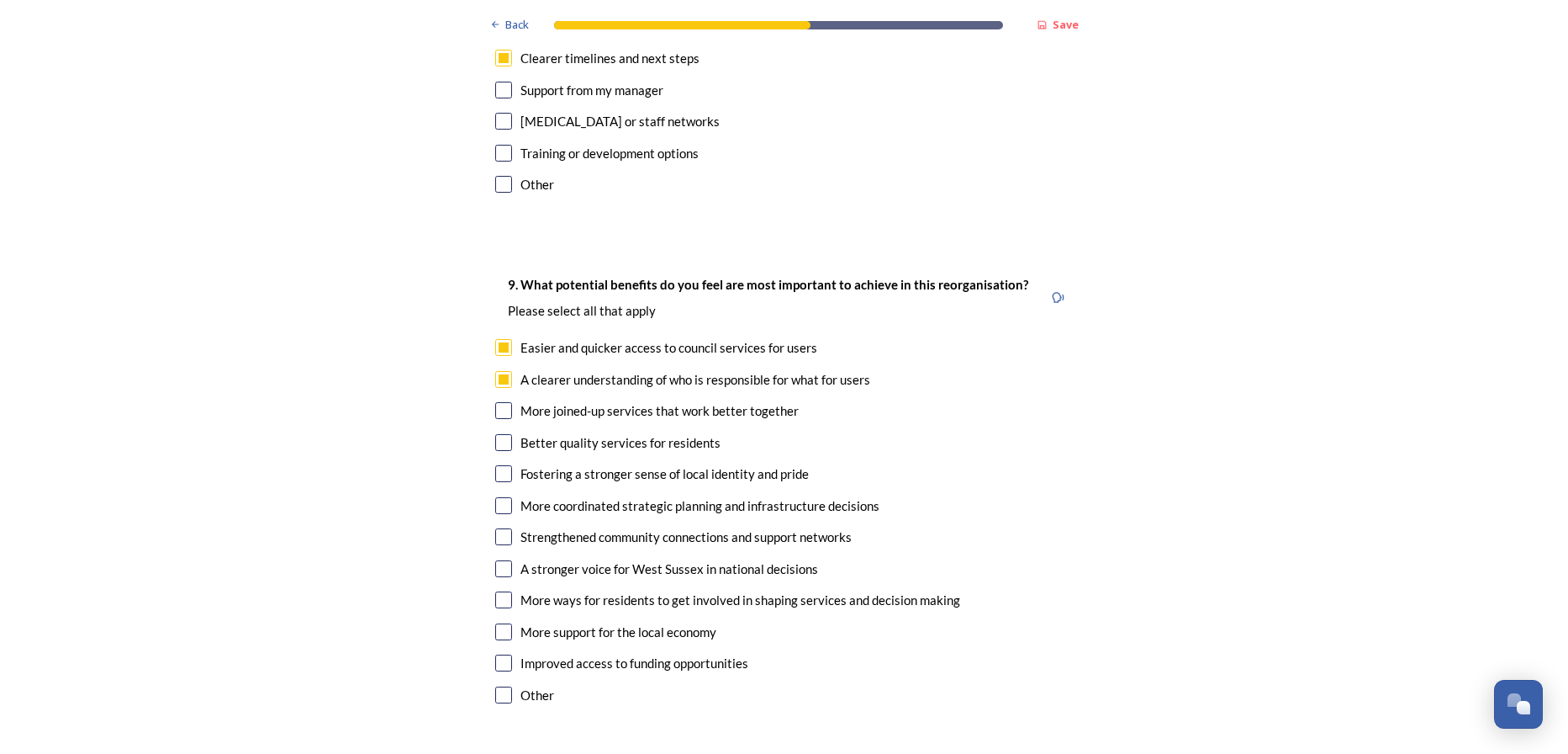
checkbox input "true"
click at [496, 465] on input "checkbox" at bounding box center [504, 474] width 17 height 17
checkbox input "true"
click at [497, 528] on input "checkbox" at bounding box center [504, 537] width 17 height 17
checkbox input "true"
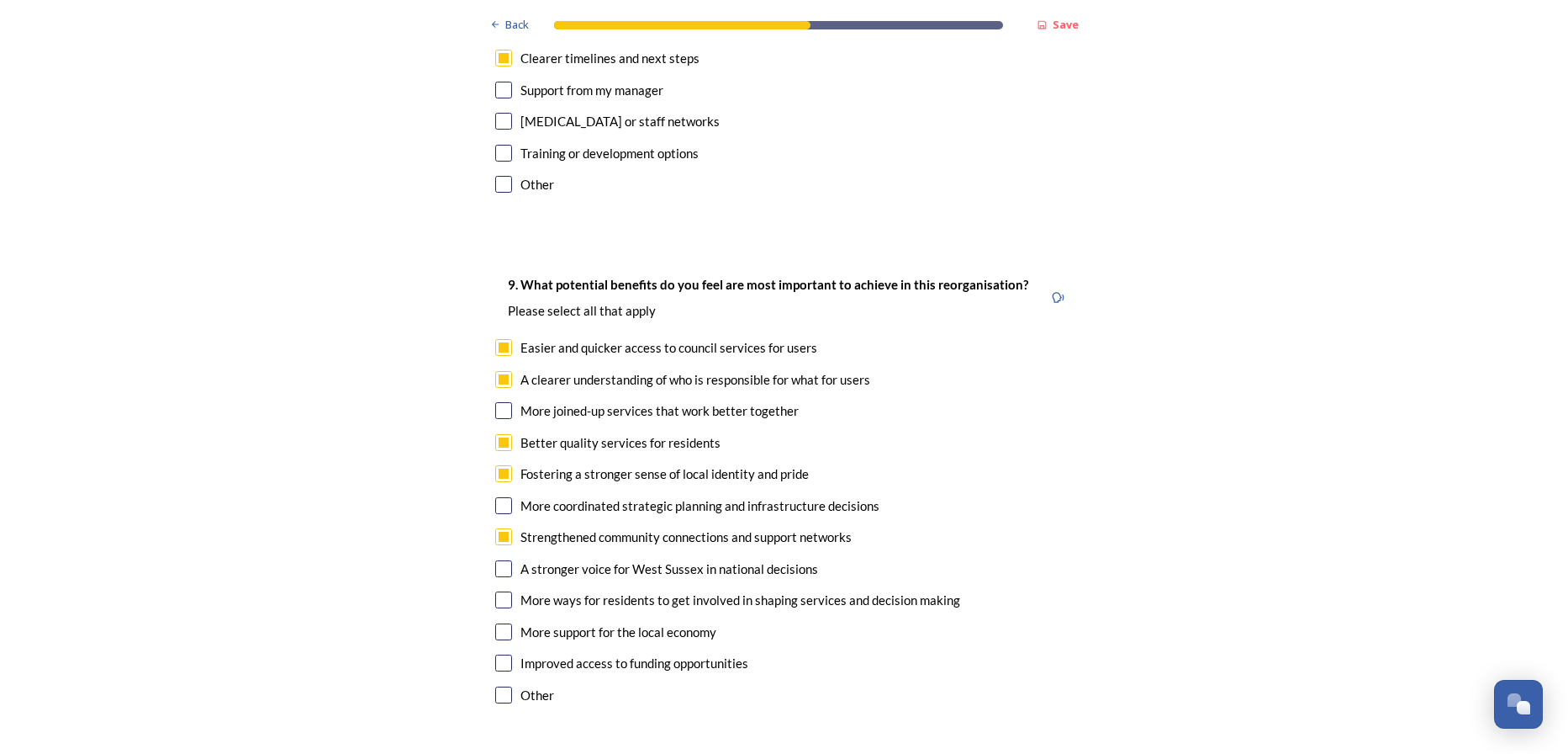
click at [496, 591] on input "checkbox" at bounding box center [504, 600] width 17 height 17
checkbox input "true"
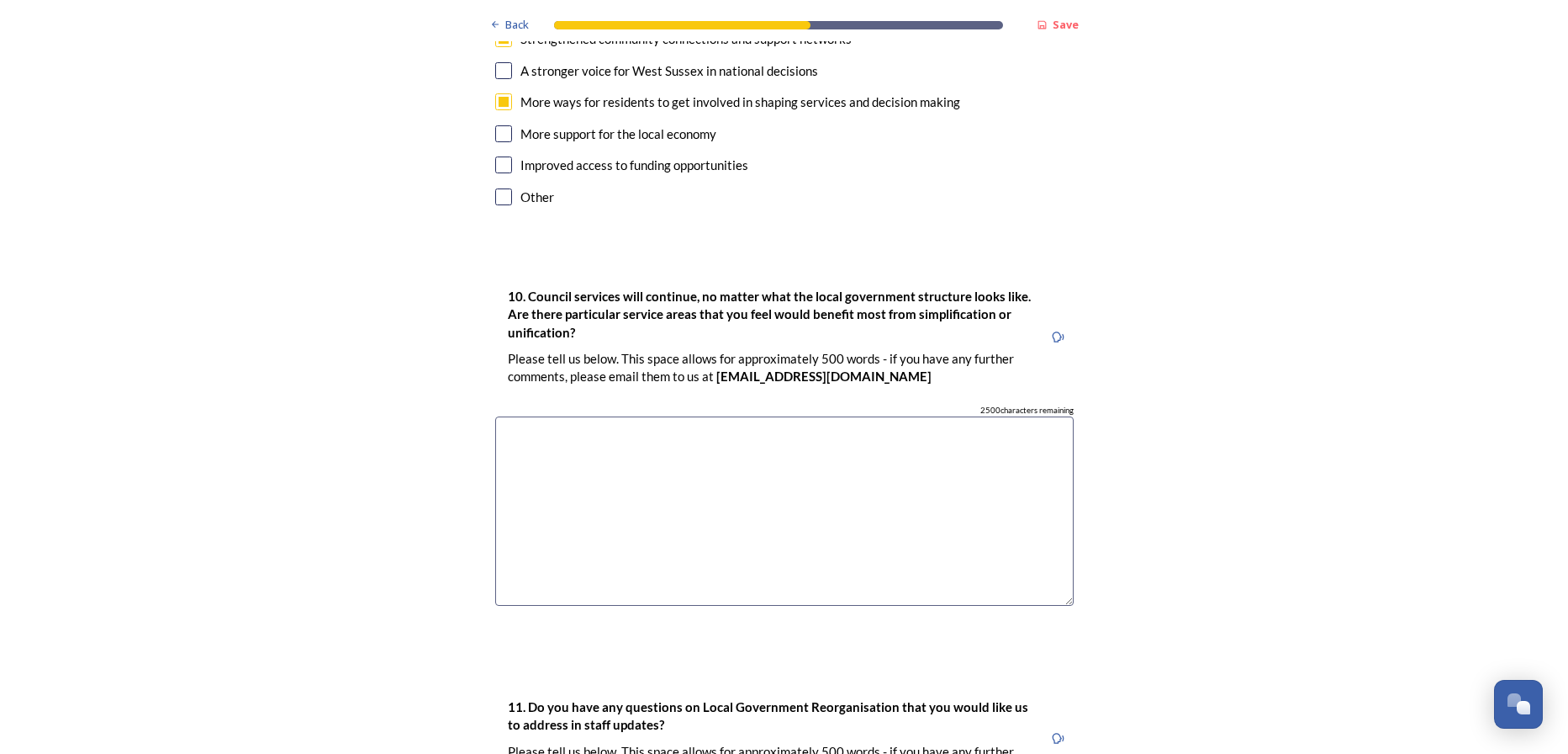
scroll to position [4542, 0]
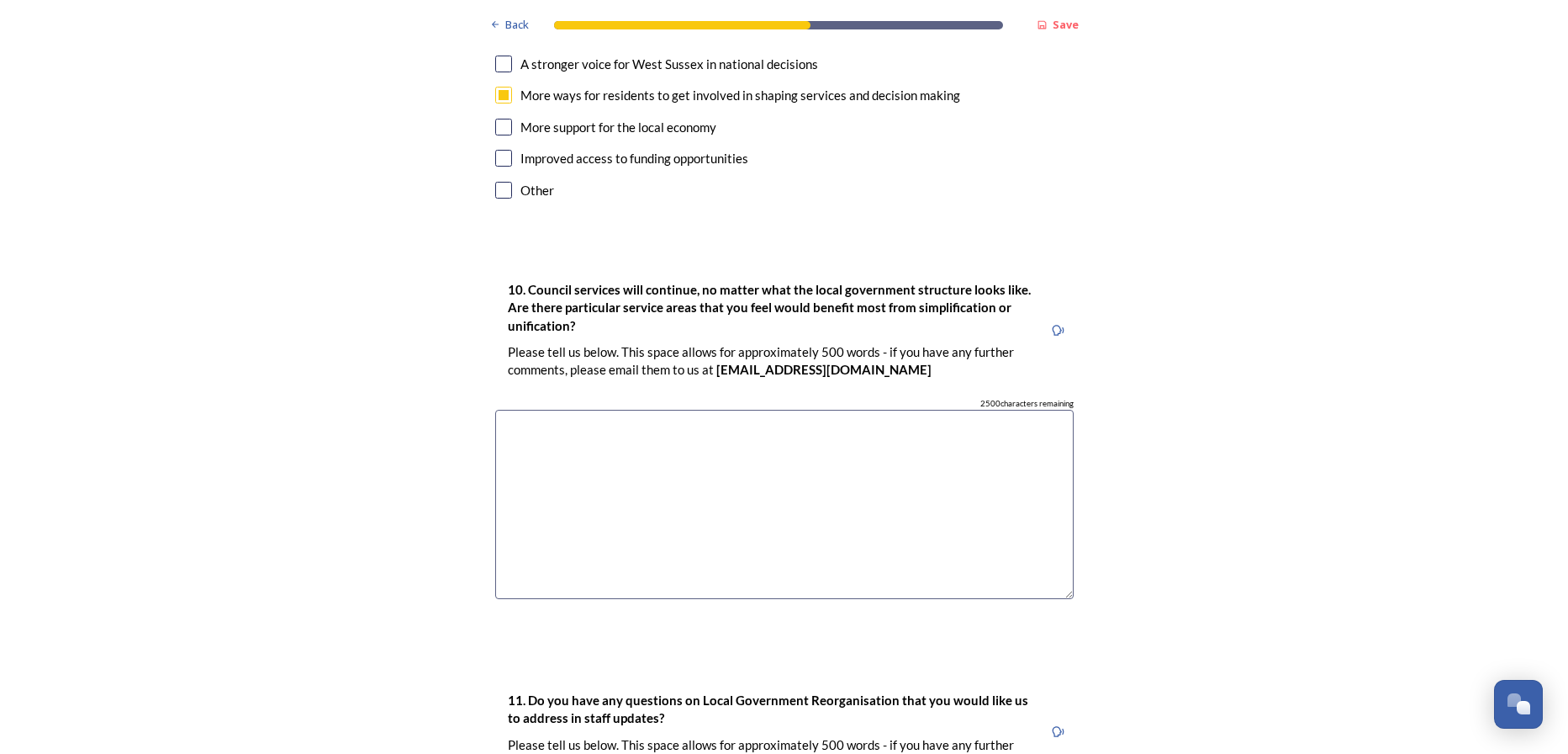
click at [585, 410] on textarea at bounding box center [784, 504] width 579 height 189
click at [585, 410] on textarea at bounding box center [784, 504] width 579 height 189
type textarea "I"
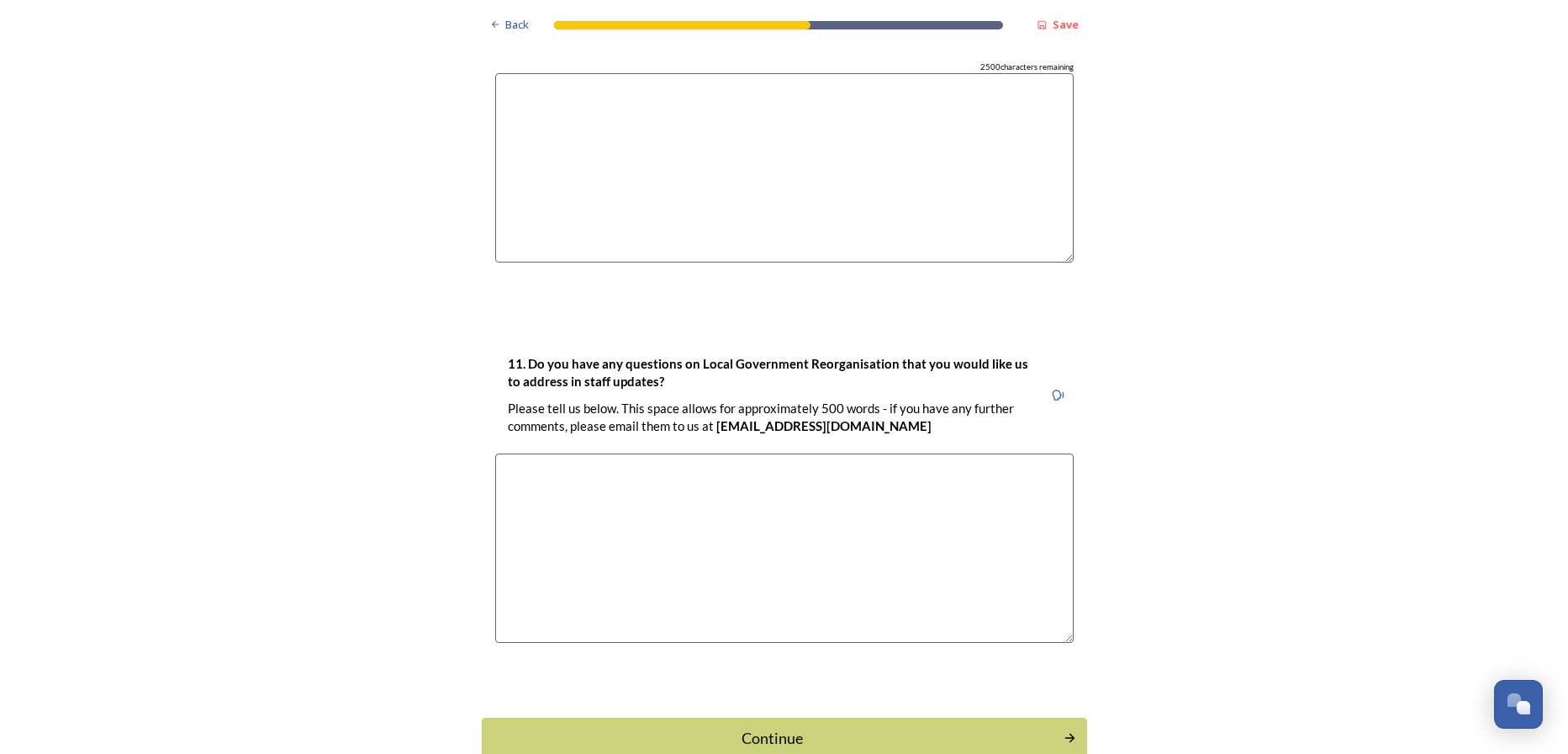
scroll to position [4894, 0]
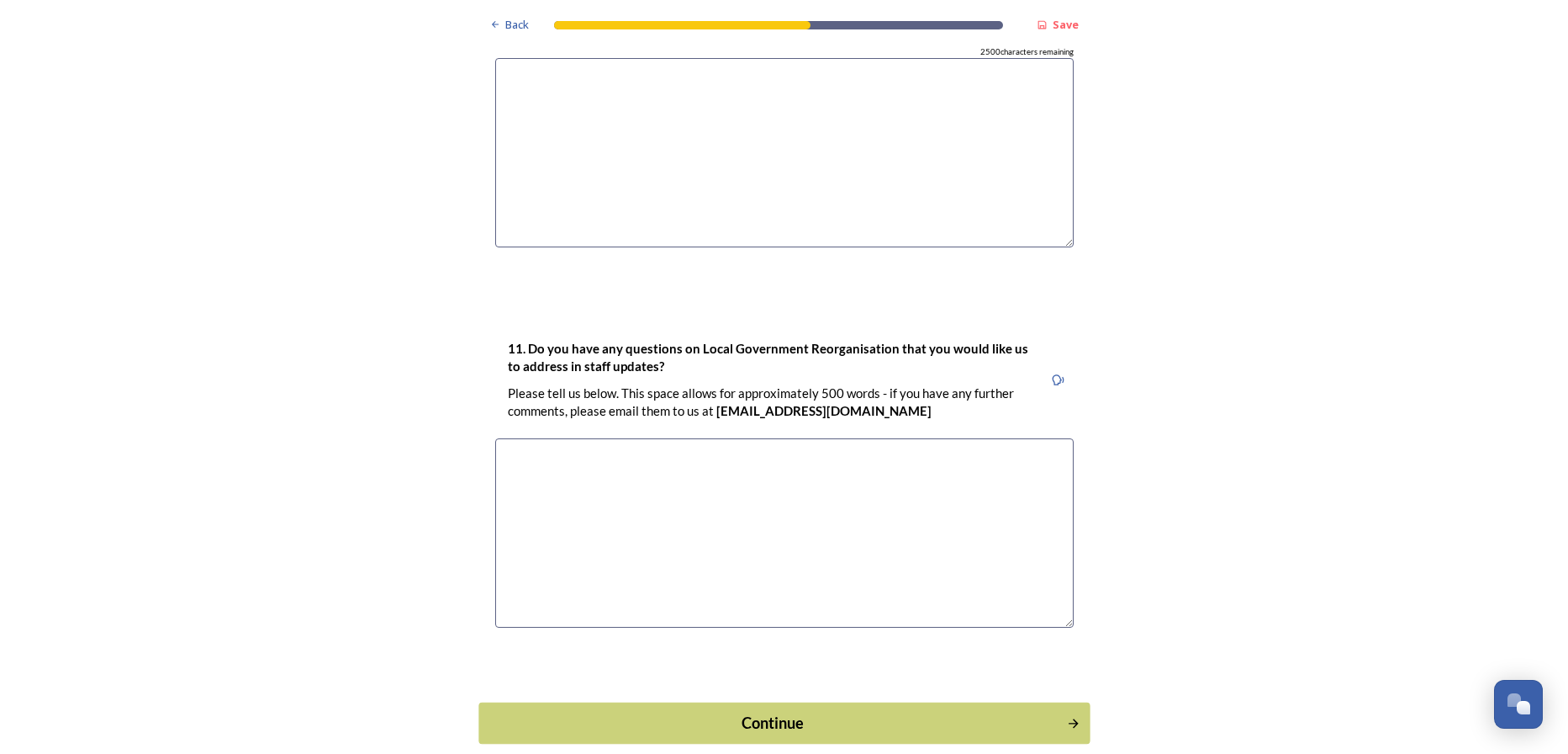
click at [758, 711] on div "Continue" at bounding box center [772, 722] width 569 height 23
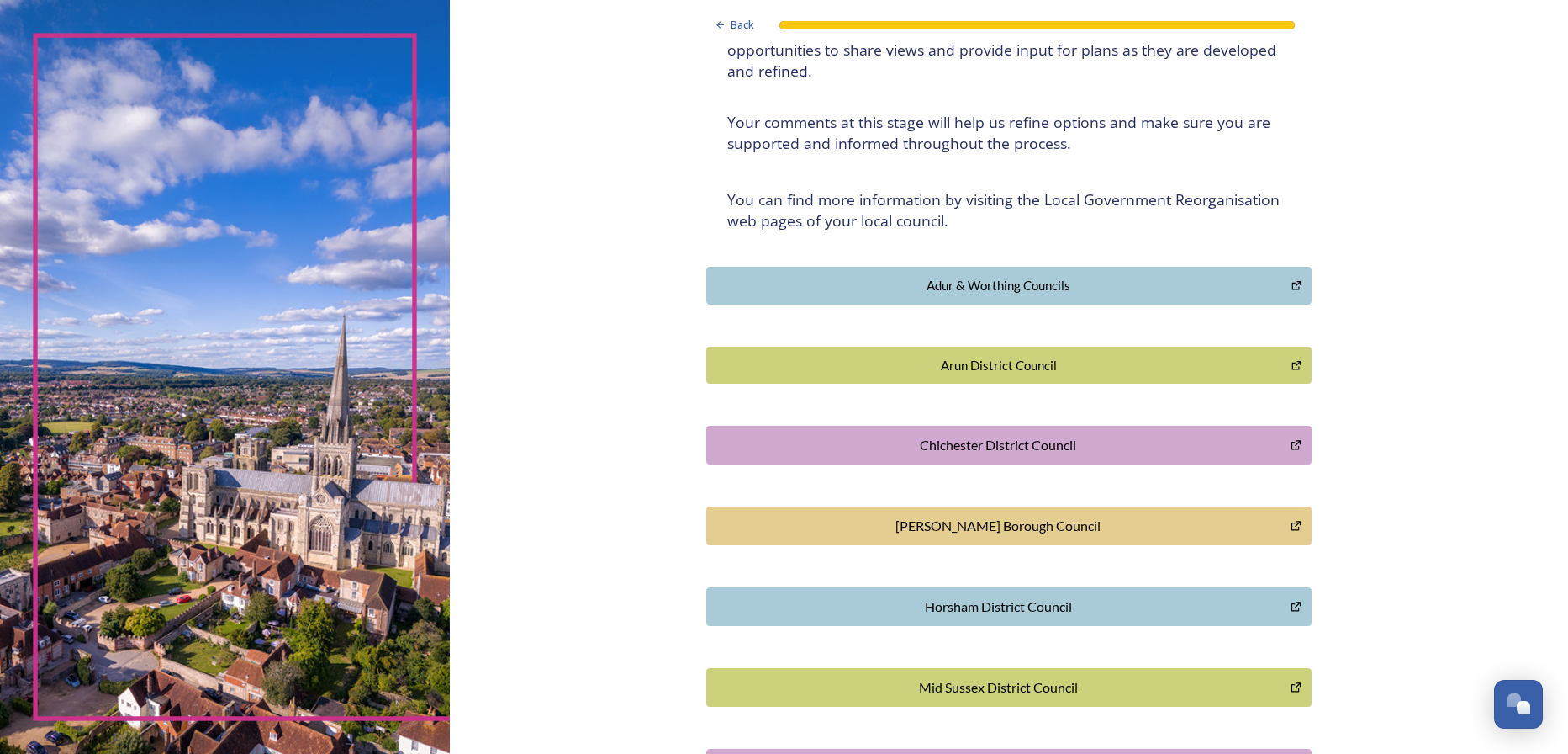
scroll to position [0, 0]
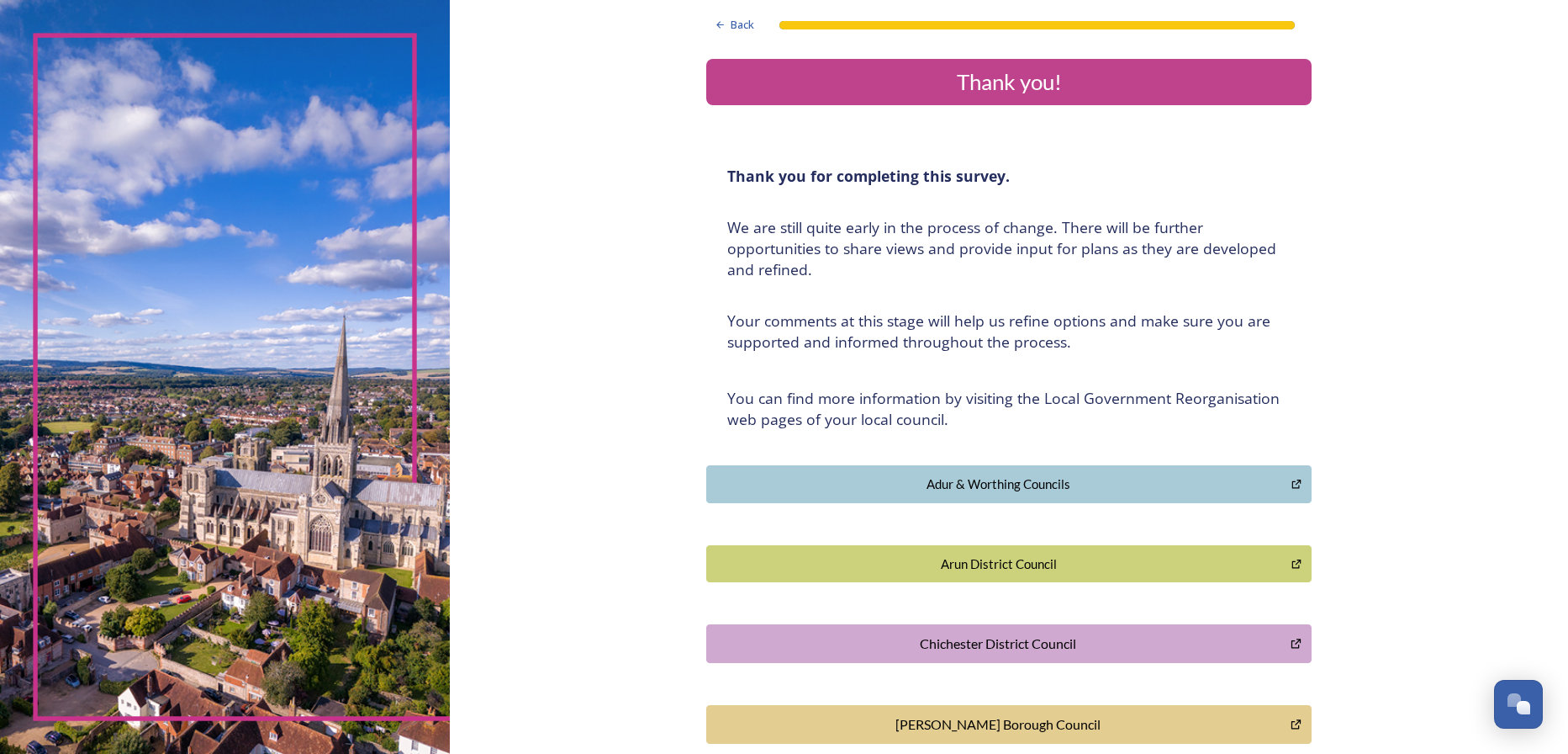
click at [1042, 80] on div "Thank you!" at bounding box center [1008, 82] width 592 height 33
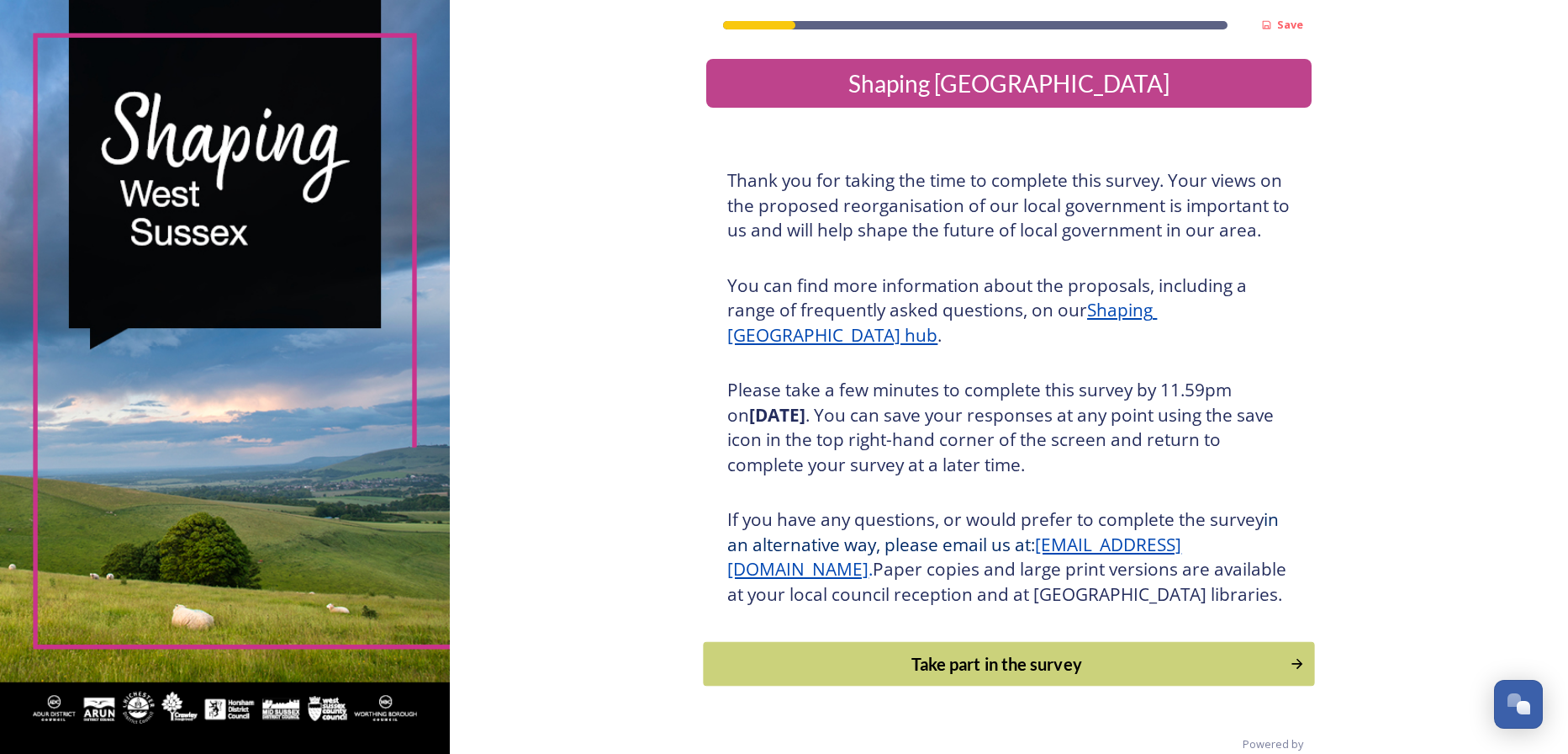
click at [967, 676] on div "Take part in the survey" at bounding box center [997, 663] width 568 height 25
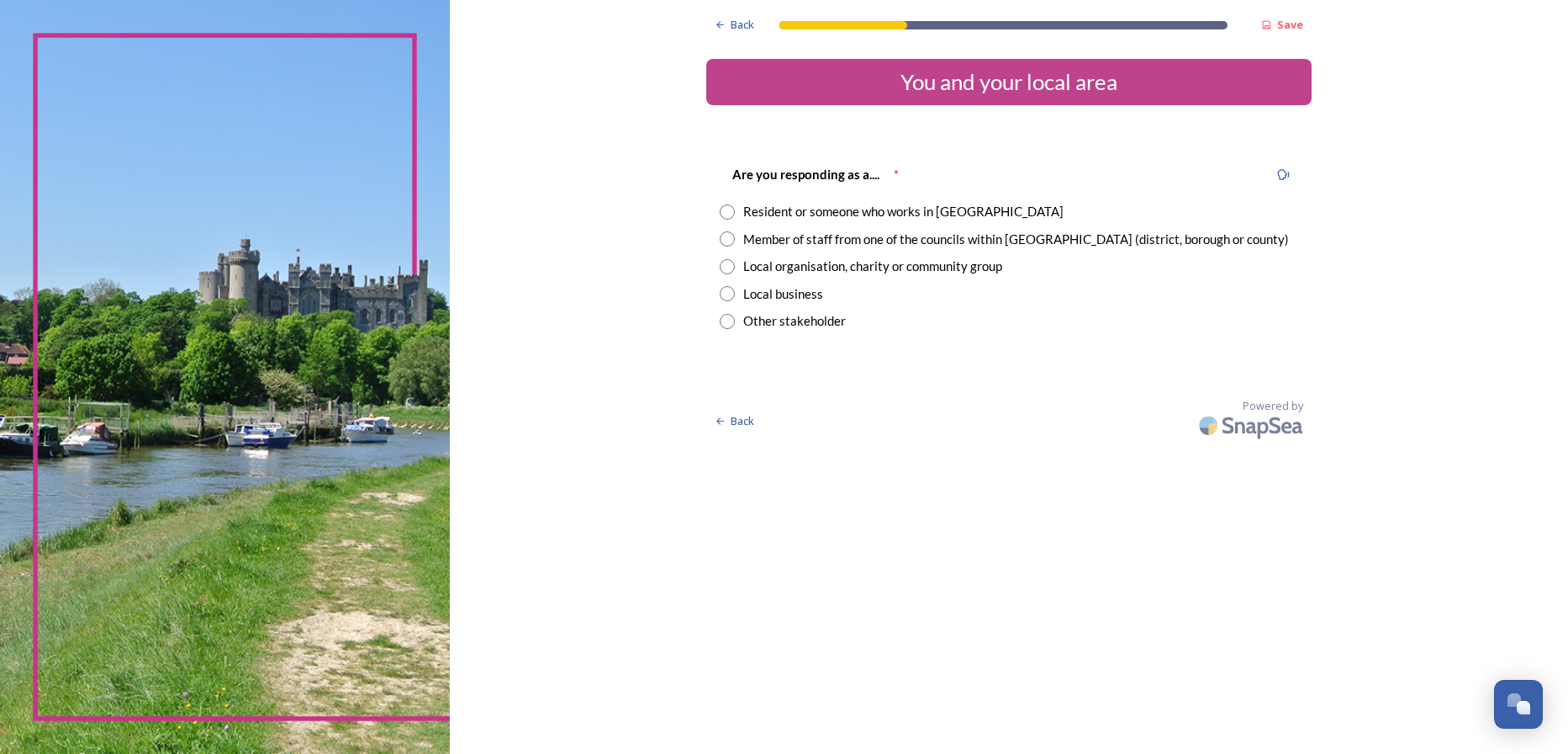
click at [724, 211] on input "radio" at bounding box center [727, 212] width 15 height 15
radio input "true"
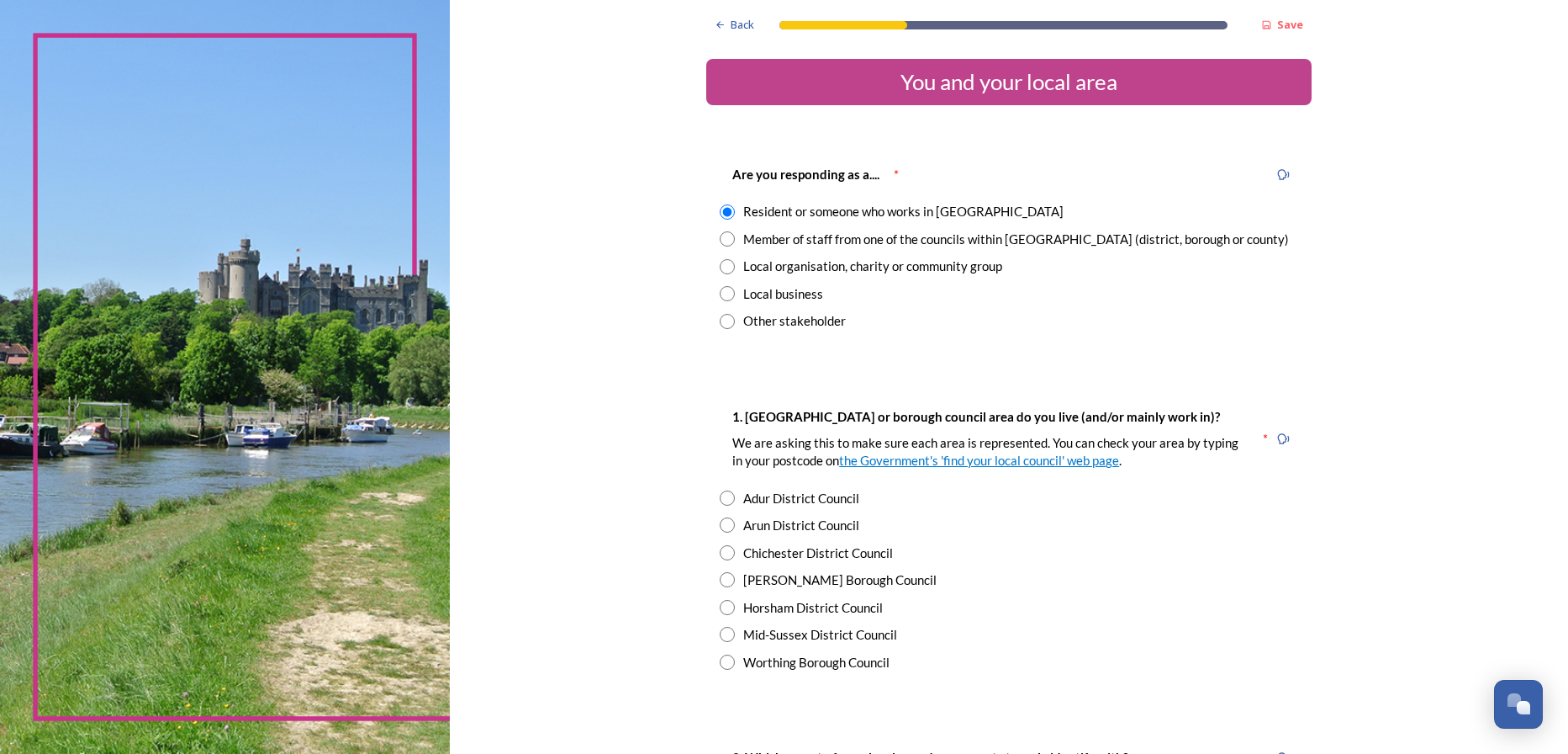
click at [727, 580] on input "radio" at bounding box center [727, 580] width 15 height 15
radio input "true"
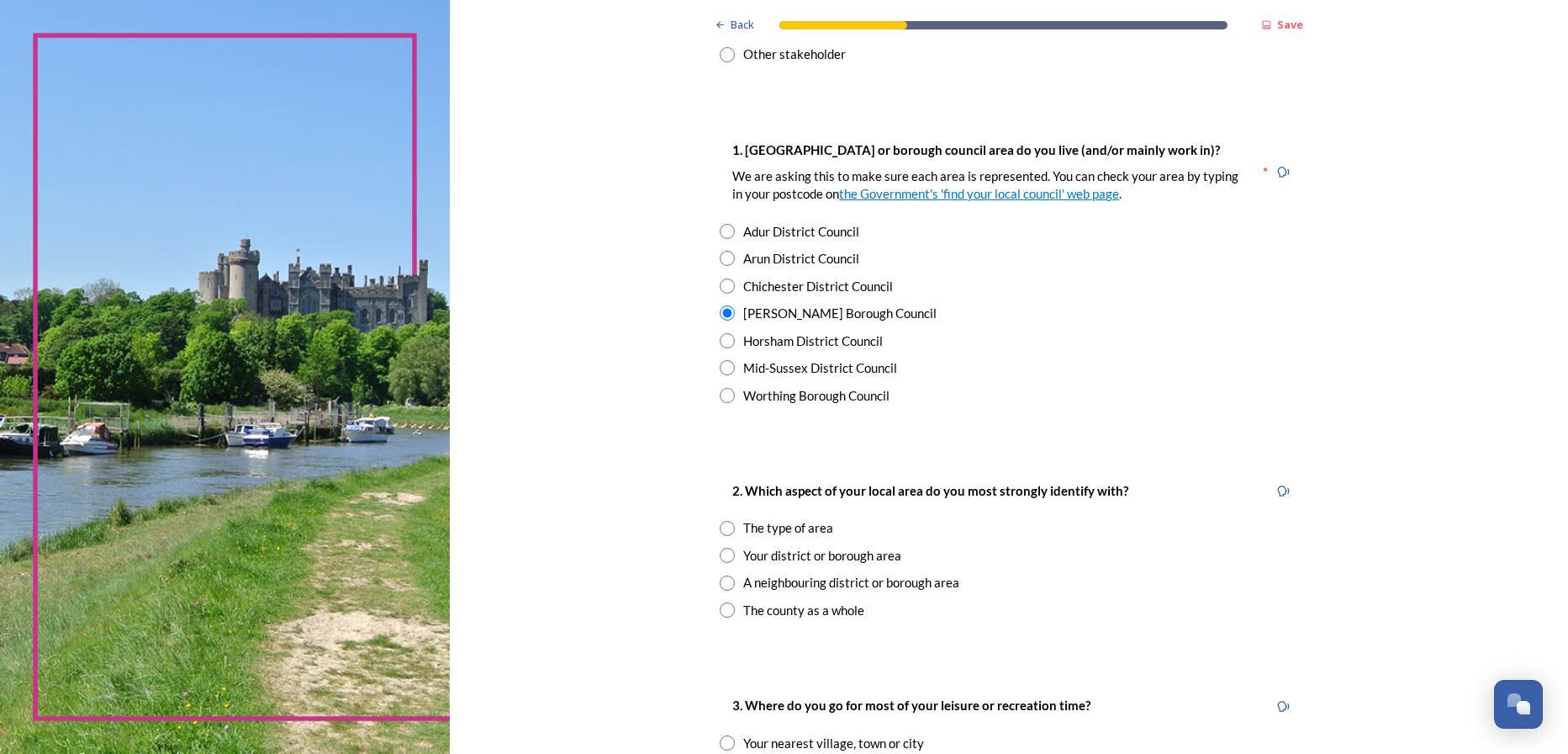
scroll to position [337, 0]
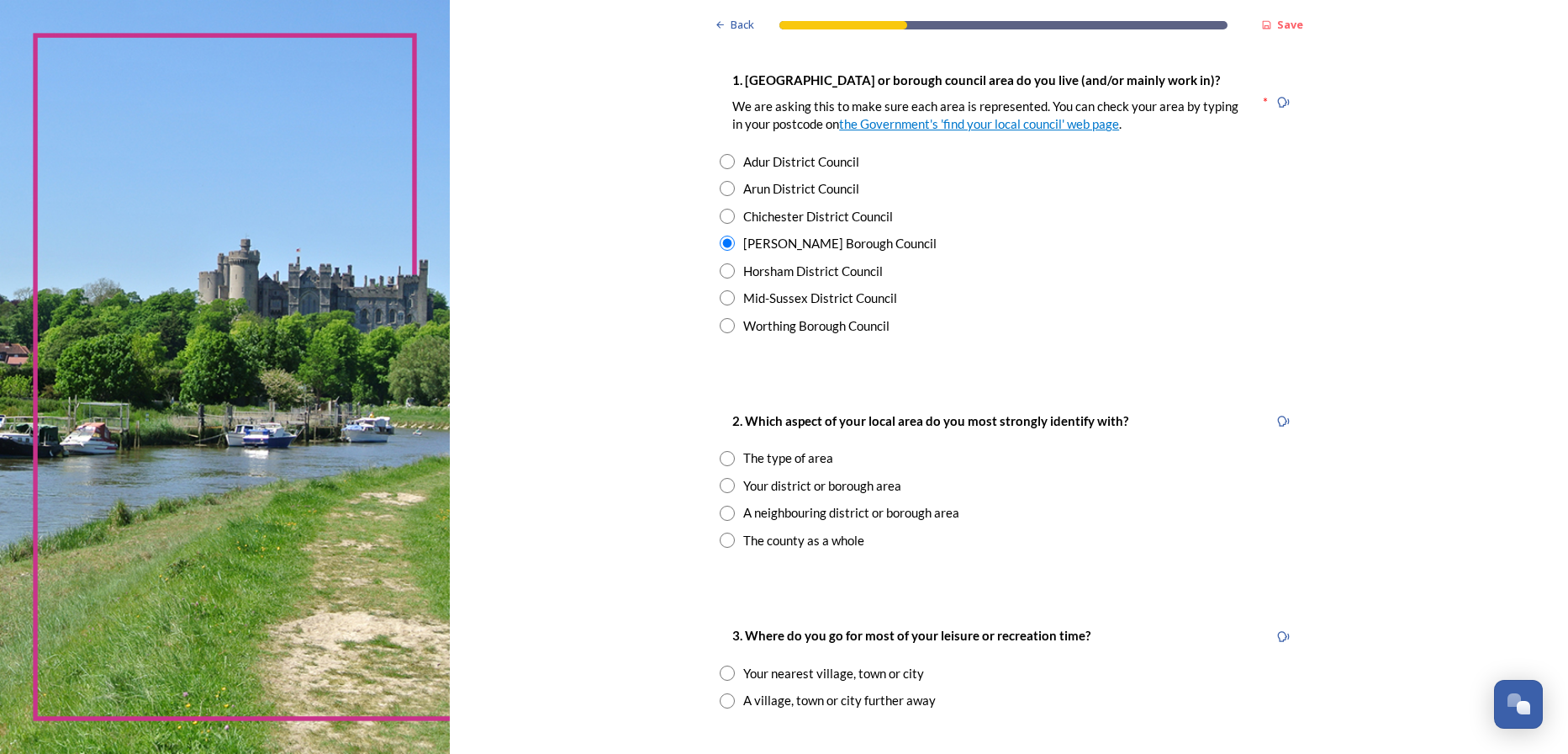
click at [726, 483] on input "radio" at bounding box center [727, 485] width 15 height 15
radio input "true"
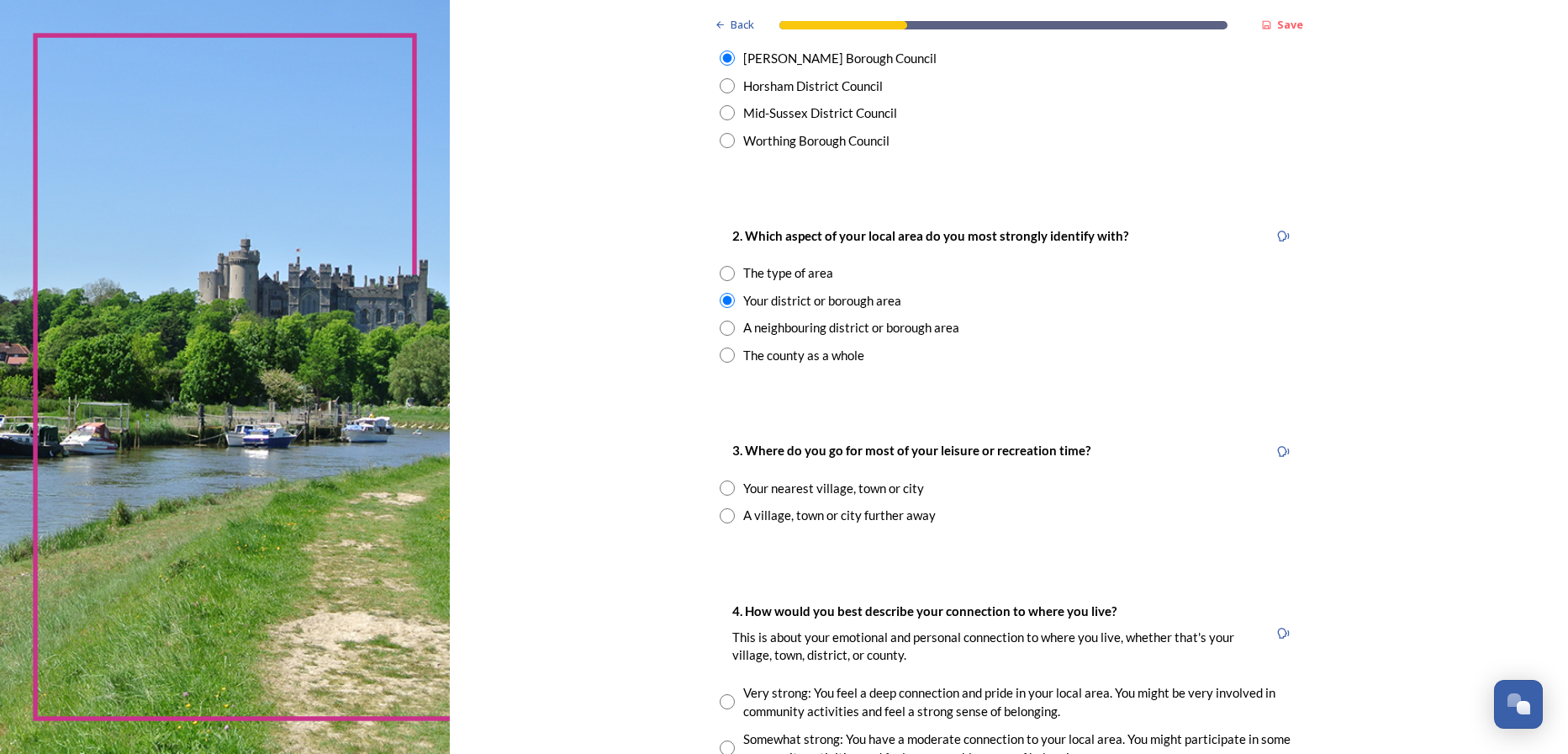
scroll to position [588, 0]
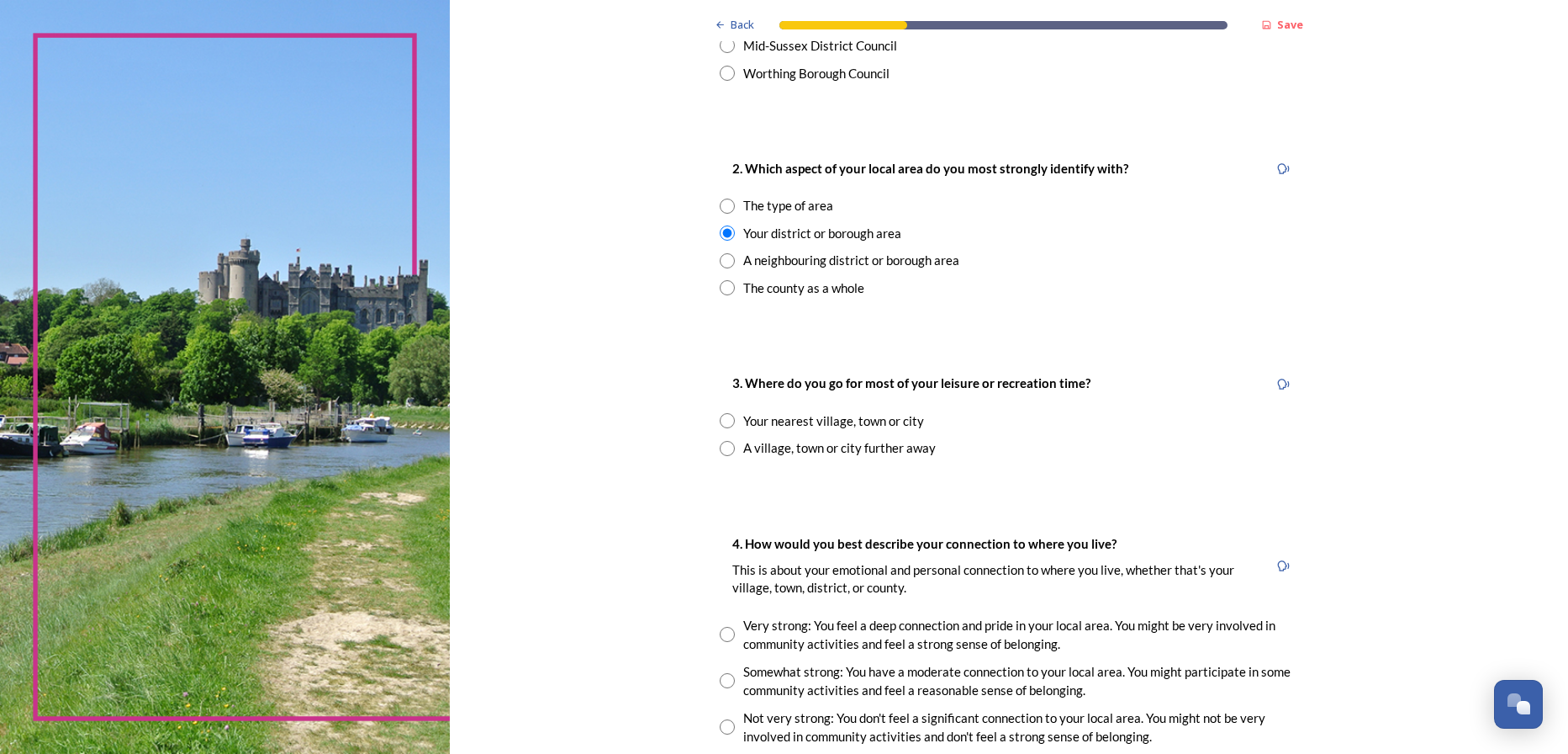
click at [729, 423] on div "Your nearest village, town or city" at bounding box center [1008, 421] width 579 height 19
radio input "true"
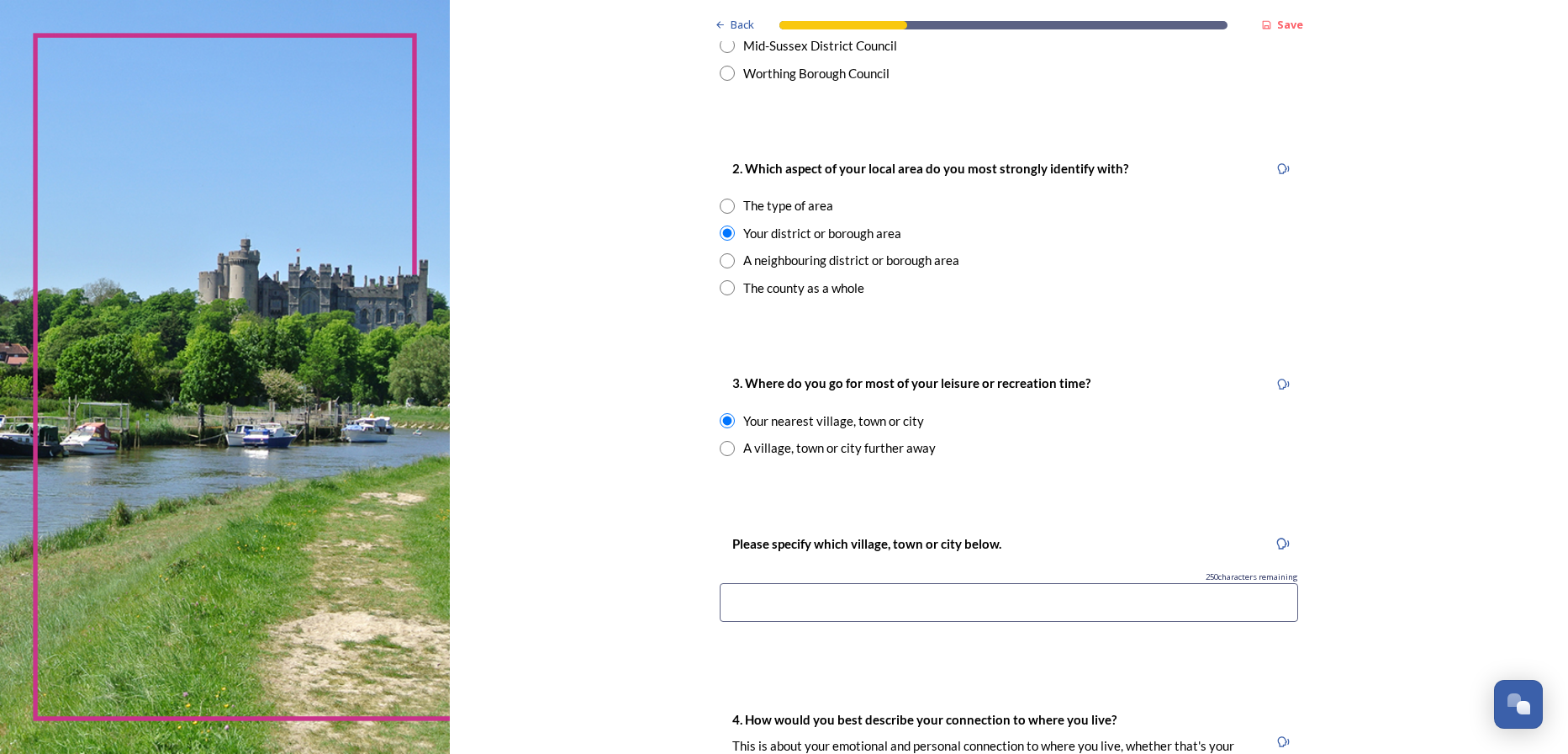
scroll to position [673, 0]
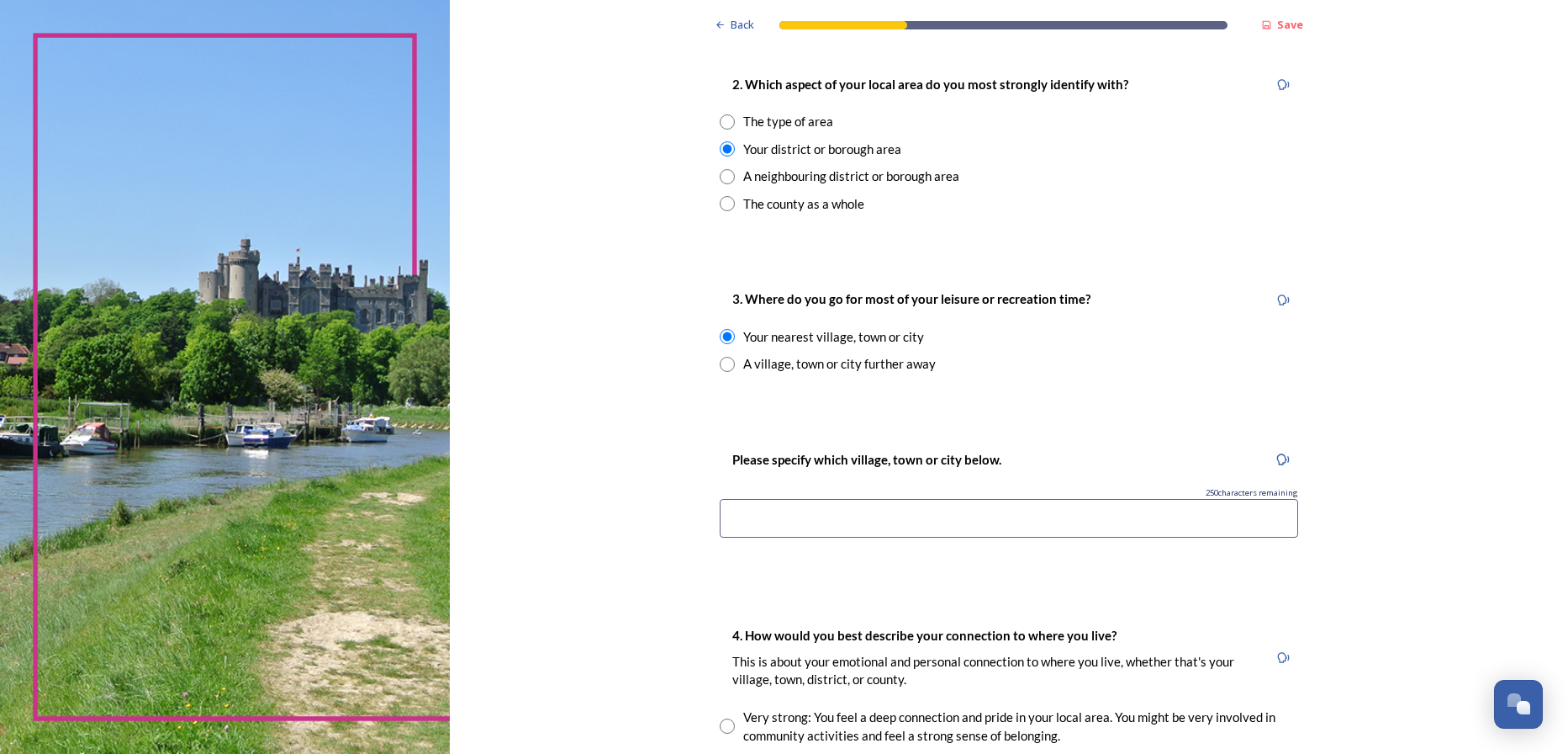
click at [870, 532] on input at bounding box center [1008, 518] width 579 height 38
type input "[PERSON_NAME]"
click at [1102, 574] on div "Back Save You and your local area Are you responding as a.... * Resident or som…" at bounding box center [1008, 406] width 606 height 2157
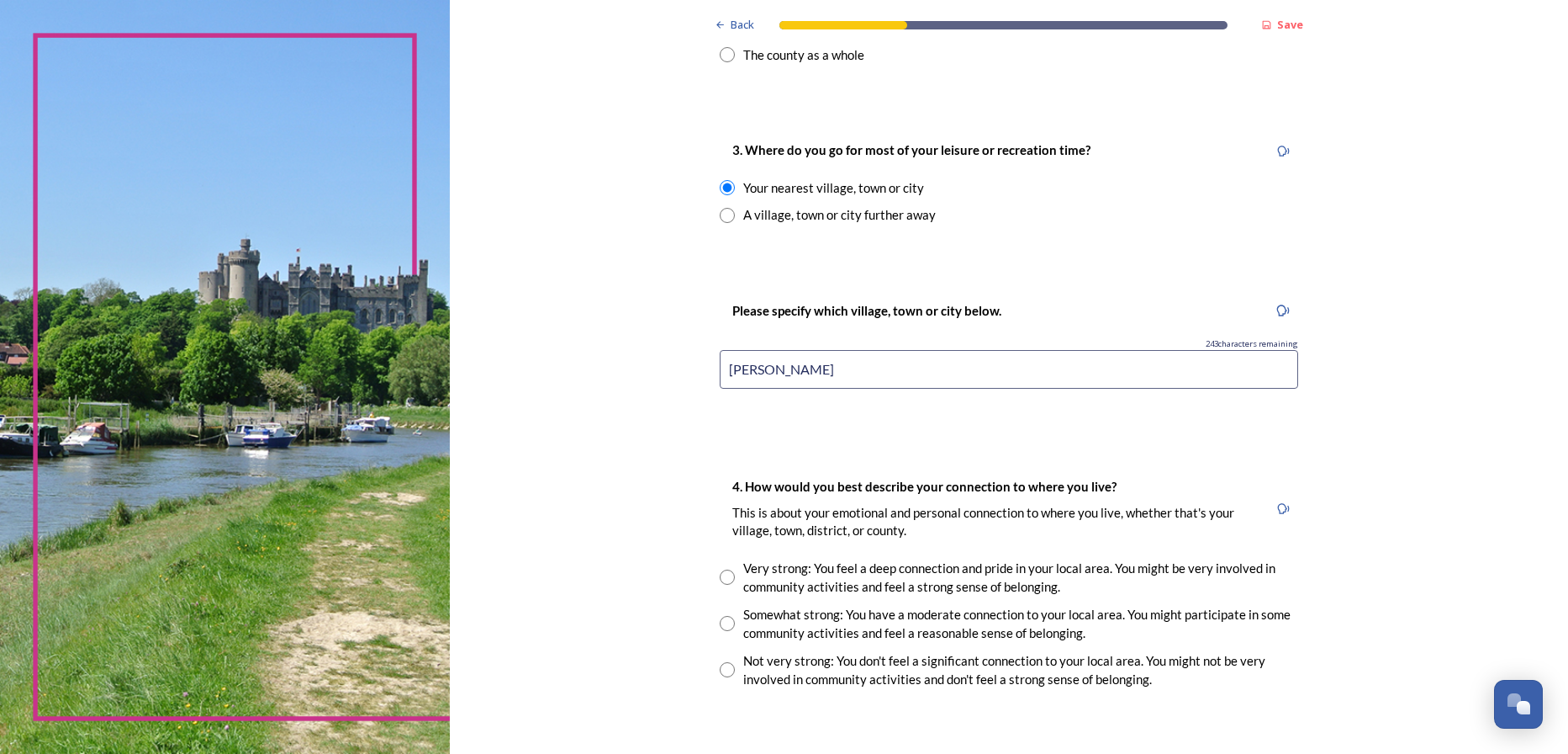
scroll to position [841, 0]
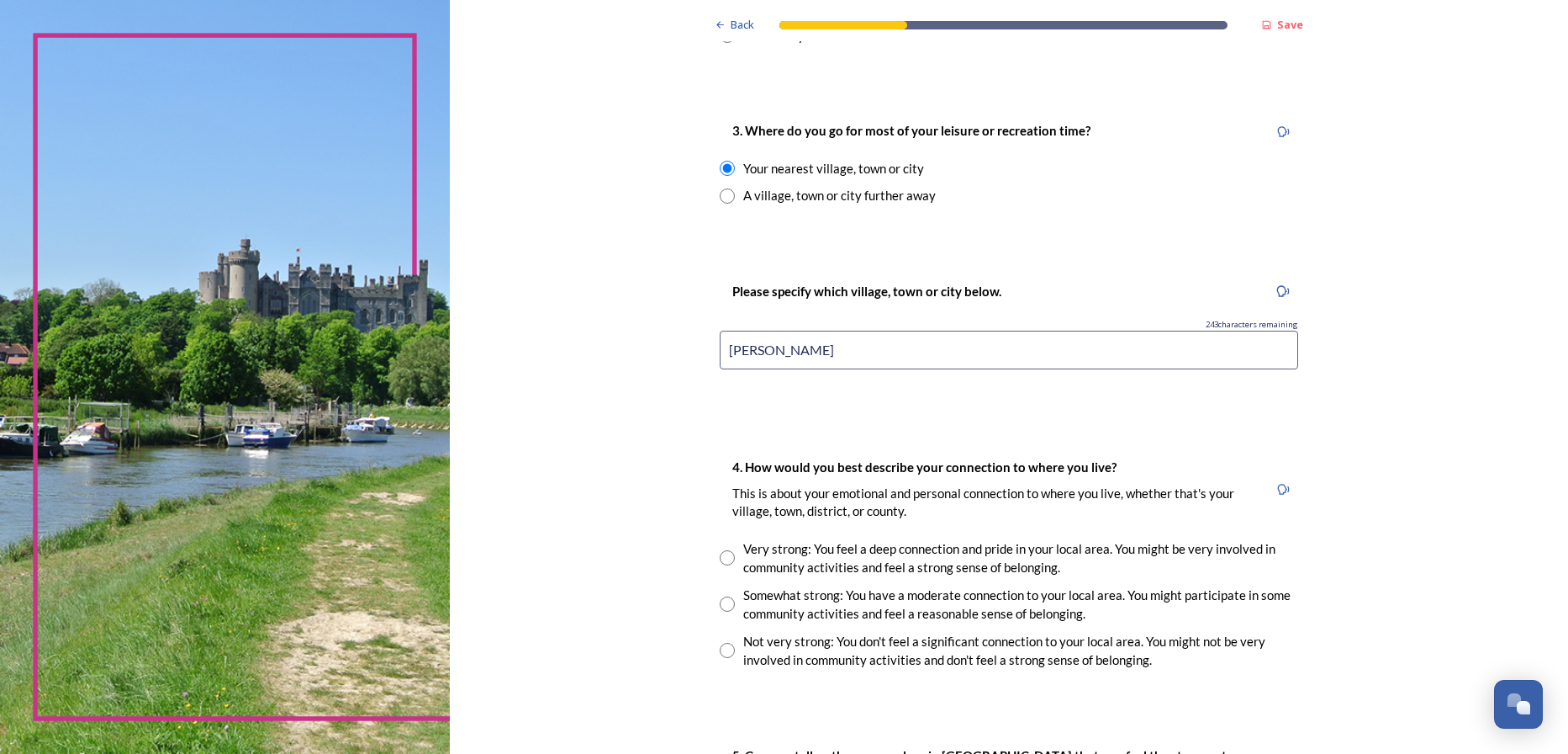
click at [719, 602] on input "radio" at bounding box center [727, 604] width 15 height 15
radio input "true"
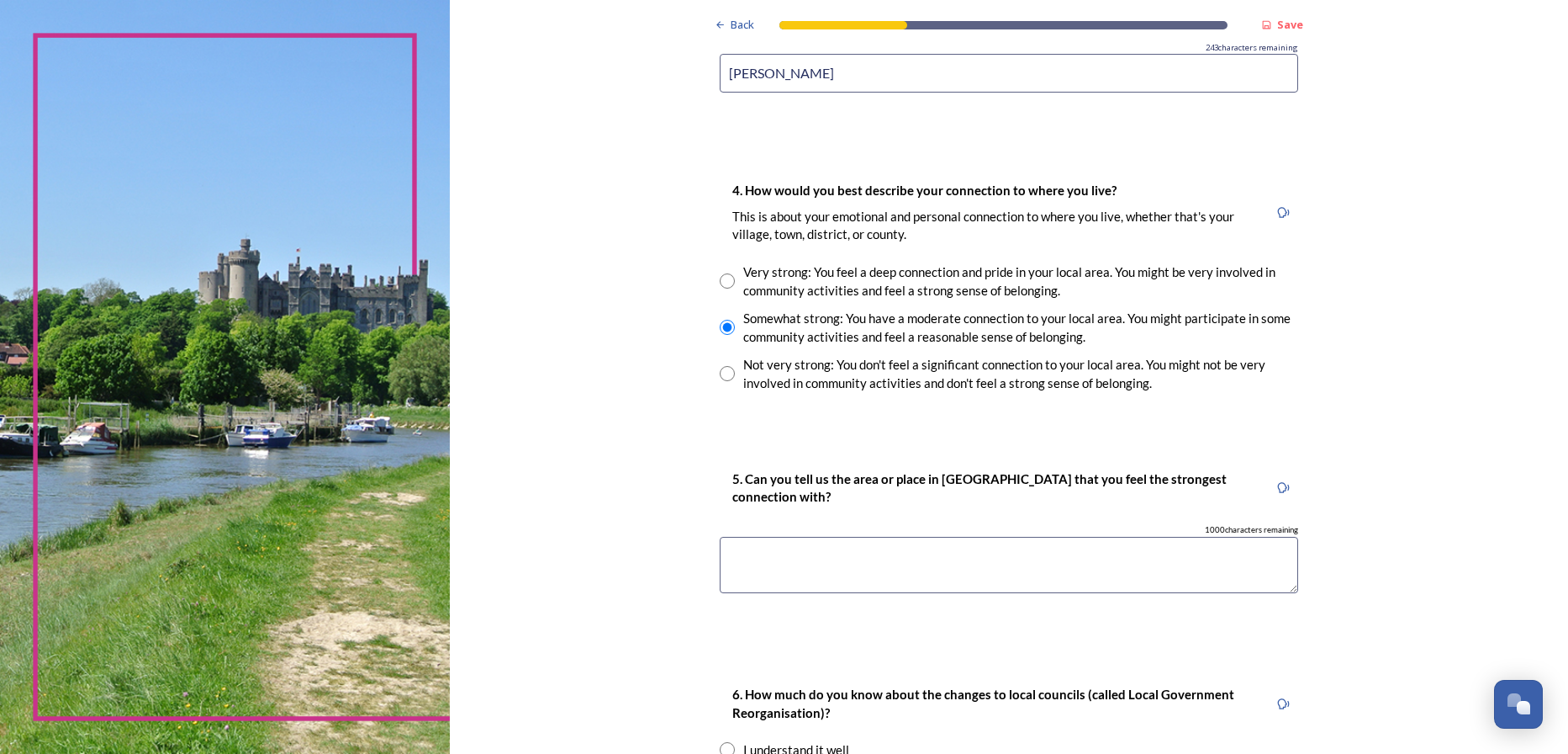
scroll to position [1178, 0]
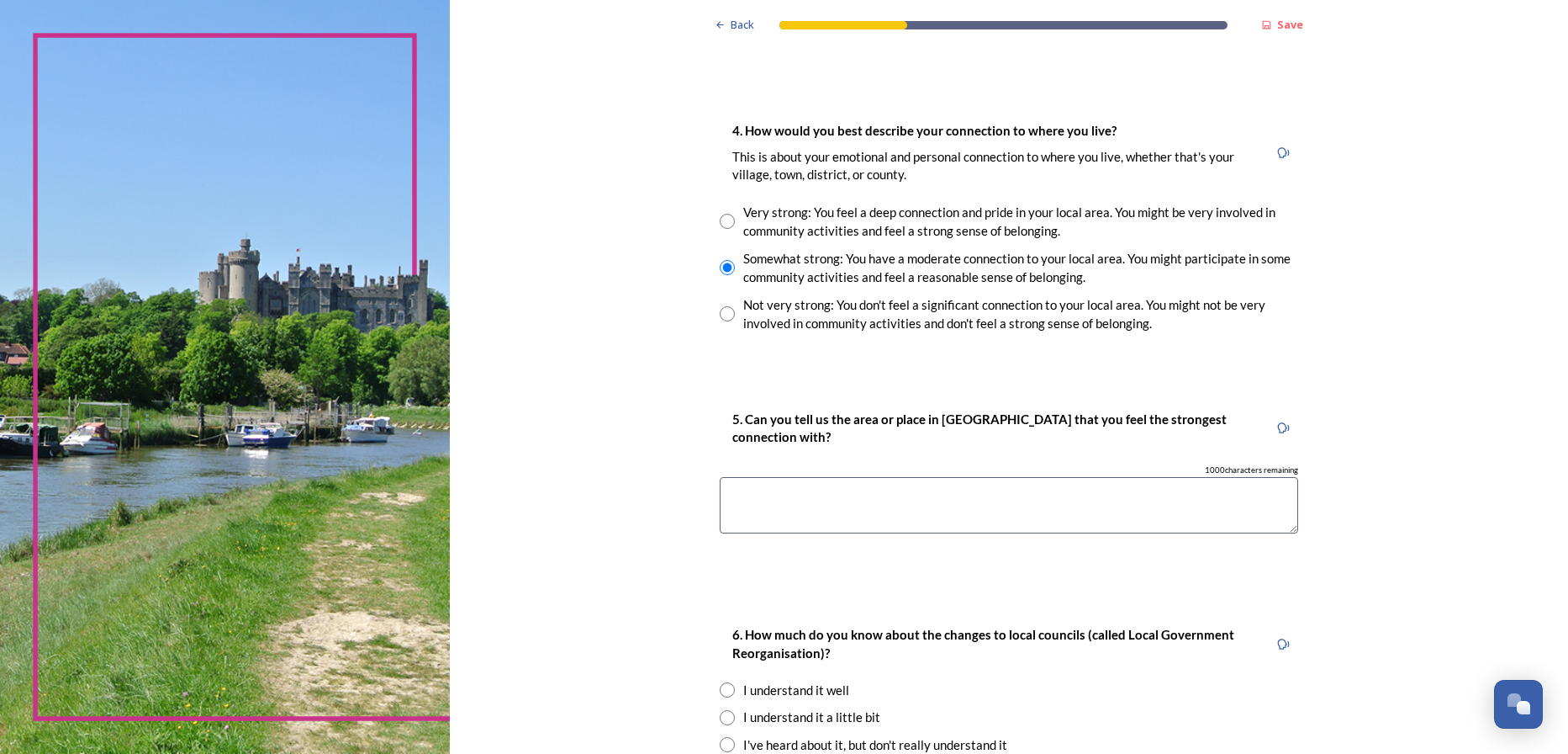
click at [904, 508] on textarea at bounding box center [1008, 504] width 579 height 56
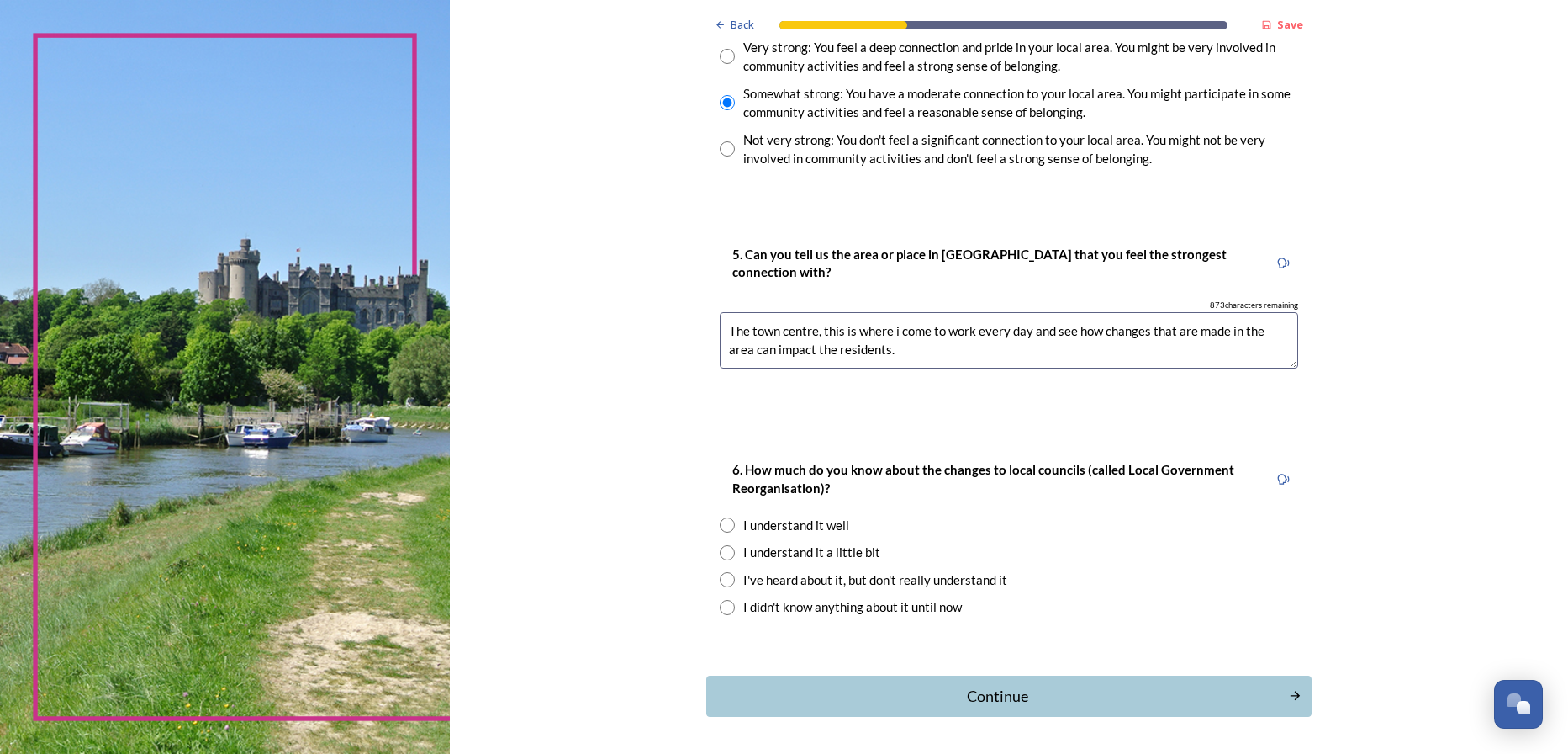
scroll to position [1346, 0]
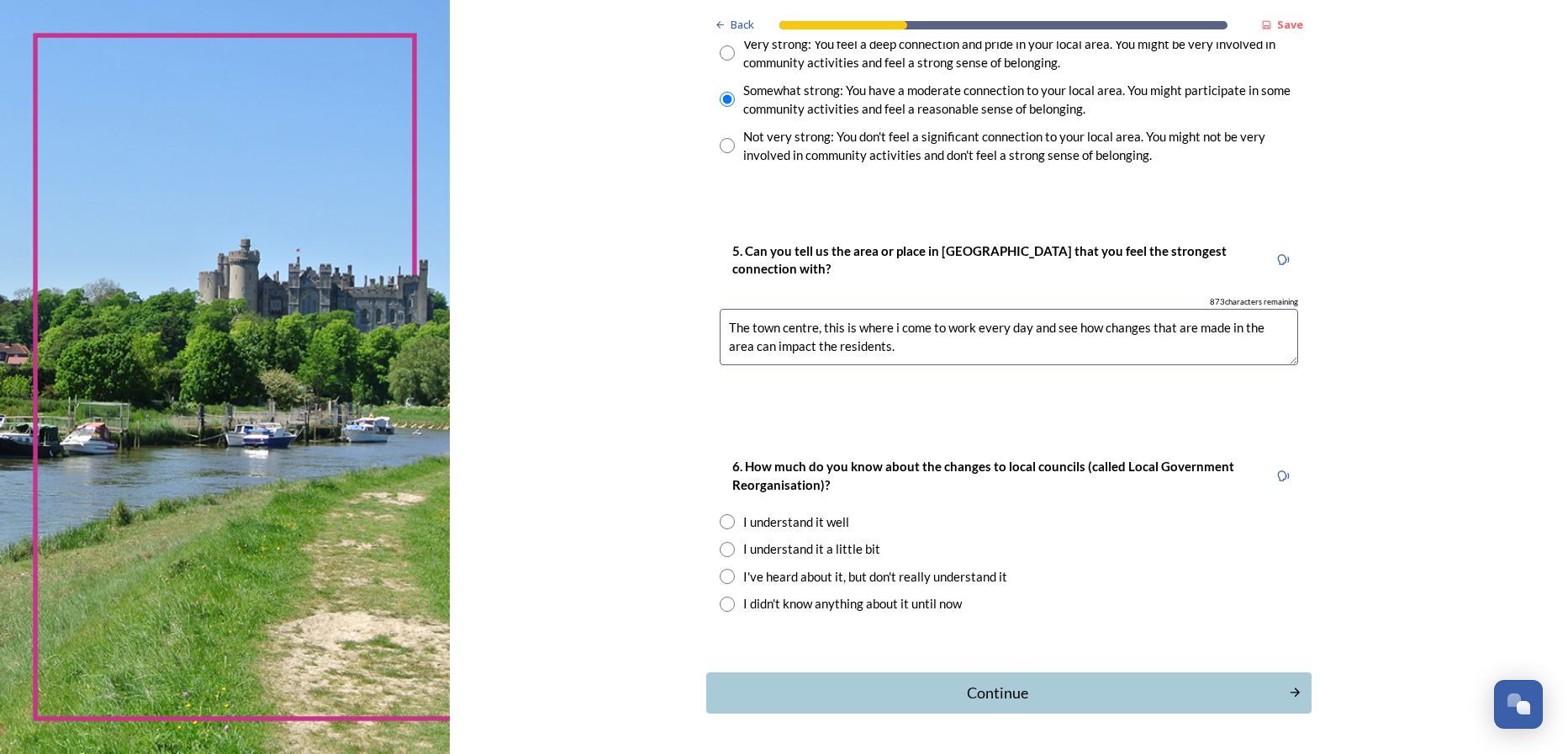
type textarea "The town centre, this is where i come to work every day and see how changes tha…"
click at [723, 545] on input "radio" at bounding box center [727, 549] width 15 height 15
radio input "true"
click at [972, 687] on div "Continue" at bounding box center [998, 693] width 564 height 23
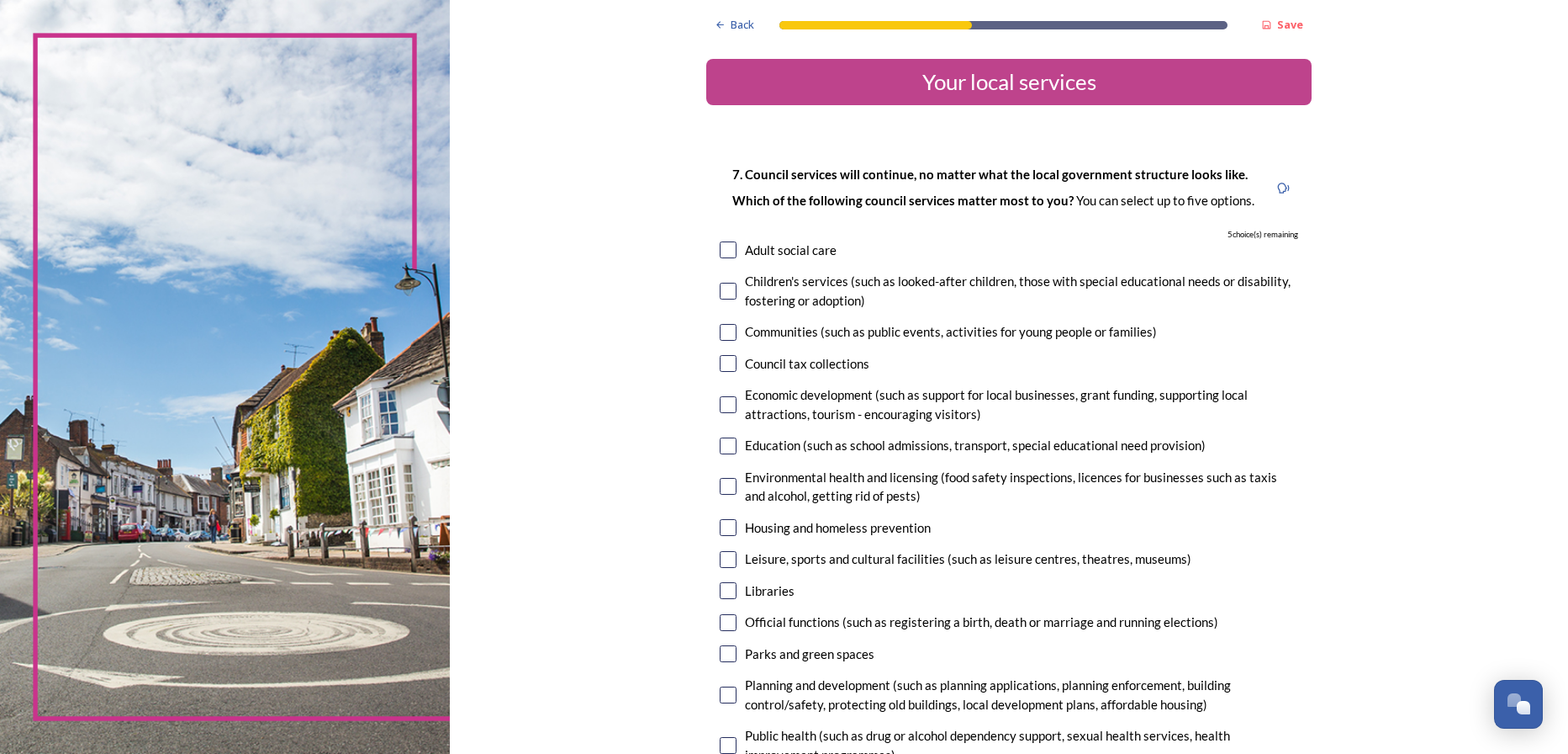
click at [719, 327] on input "checkbox" at bounding box center [728, 332] width 17 height 17
checkbox input "true"
click at [725, 367] on input "checkbox" at bounding box center [728, 364] width 17 height 17
checkbox input "true"
click at [719, 402] on input "checkbox" at bounding box center [728, 405] width 17 height 17
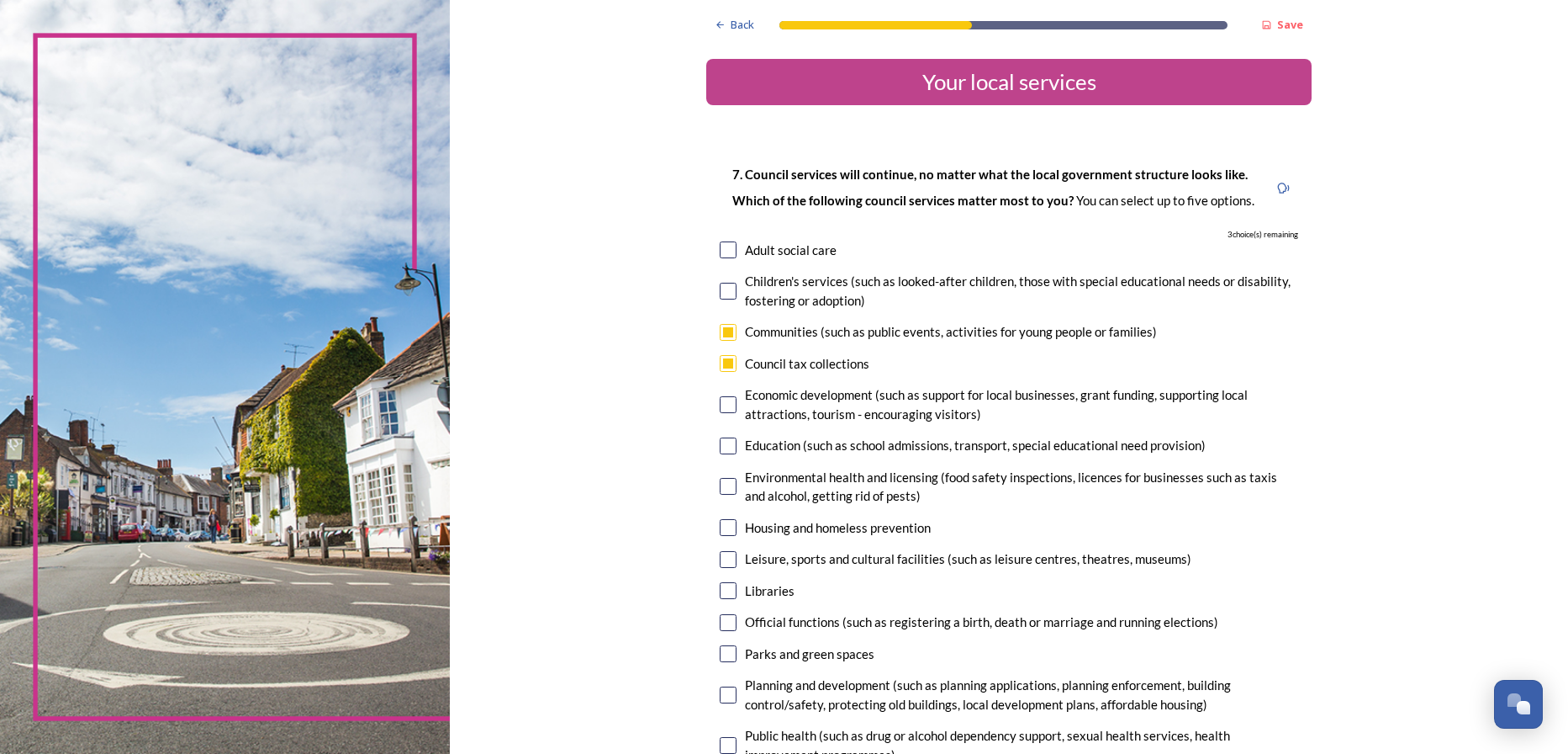
checkbox input "true"
click at [727, 444] on input "checkbox" at bounding box center [728, 446] width 17 height 17
checkbox input "true"
click at [727, 483] on input "checkbox" at bounding box center [728, 486] width 17 height 17
checkbox input "true"
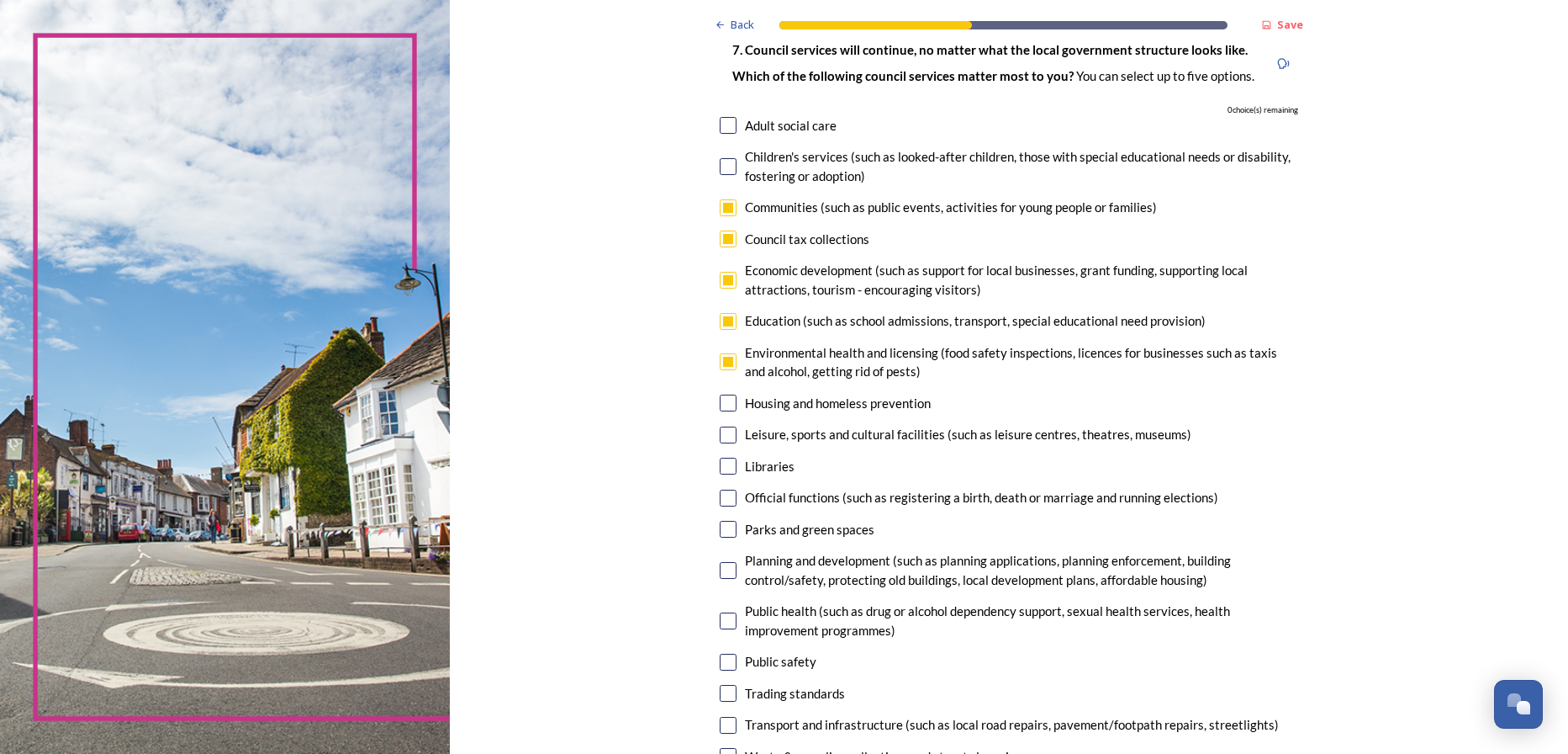
scroll to position [168, 0]
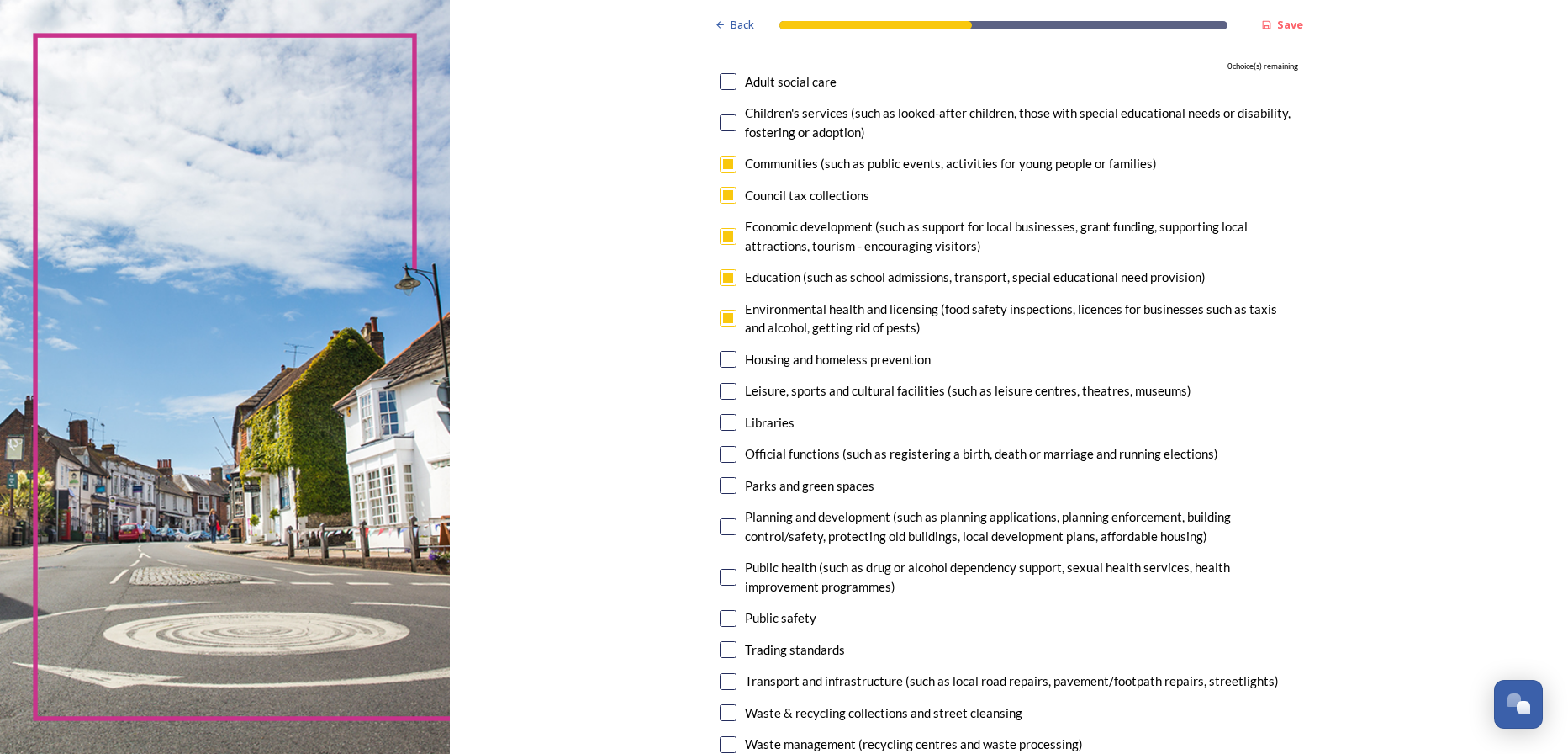
click at [724, 392] on input "checkbox" at bounding box center [728, 391] width 17 height 17
click at [719, 386] on input "checkbox" at bounding box center [728, 391] width 17 height 17
click at [719, 392] on input "checkbox" at bounding box center [728, 391] width 17 height 17
click at [719, 387] on input "checkbox" at bounding box center [728, 391] width 17 height 17
click at [719, 388] on input "checkbox" at bounding box center [728, 391] width 17 height 17
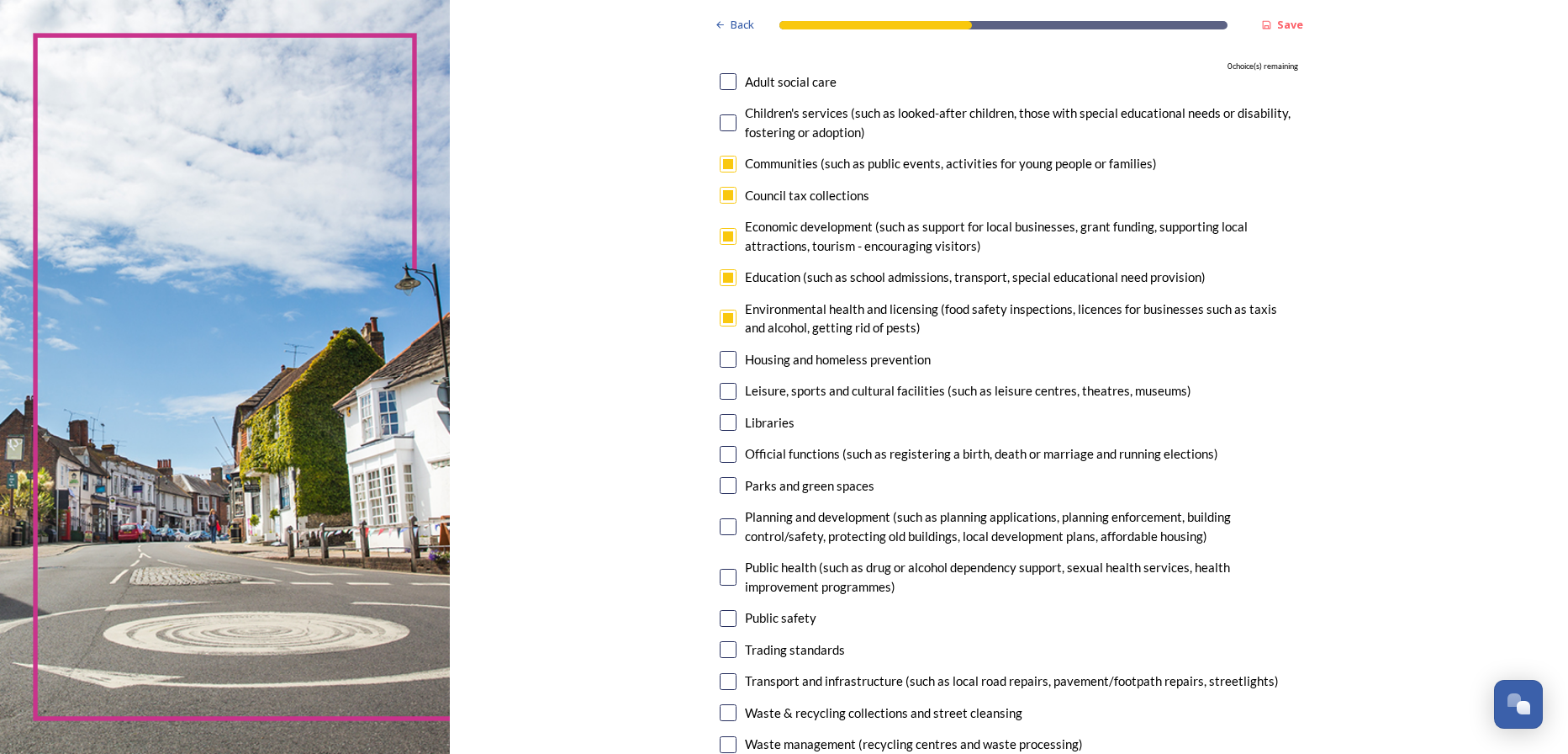
checkbox input "false"
click at [719, 320] on input "checkbox" at bounding box center [728, 319] width 17 height 17
checkbox input "false"
click at [719, 386] on input "checkbox" at bounding box center [728, 391] width 17 height 17
checkbox input "true"
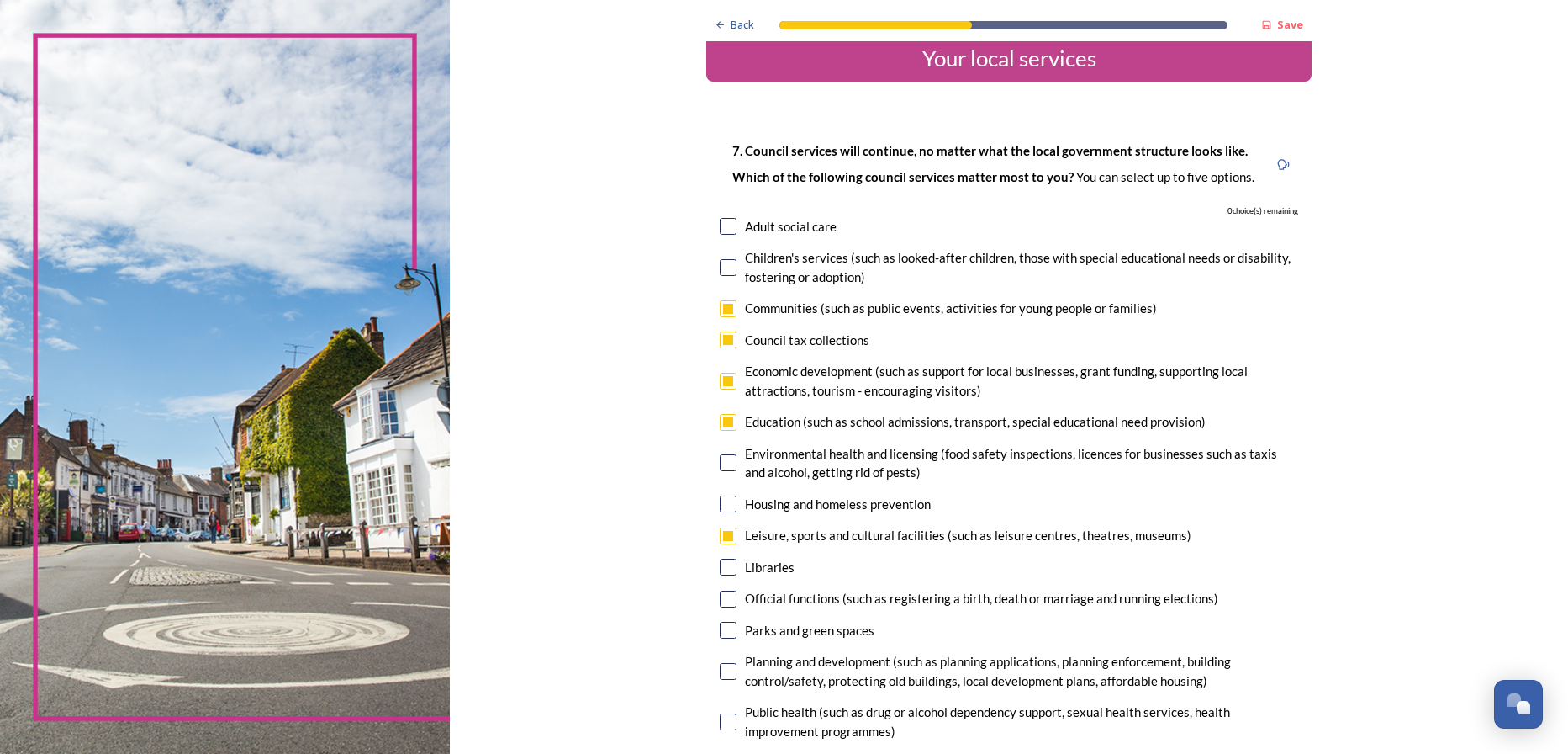
scroll to position [0, 0]
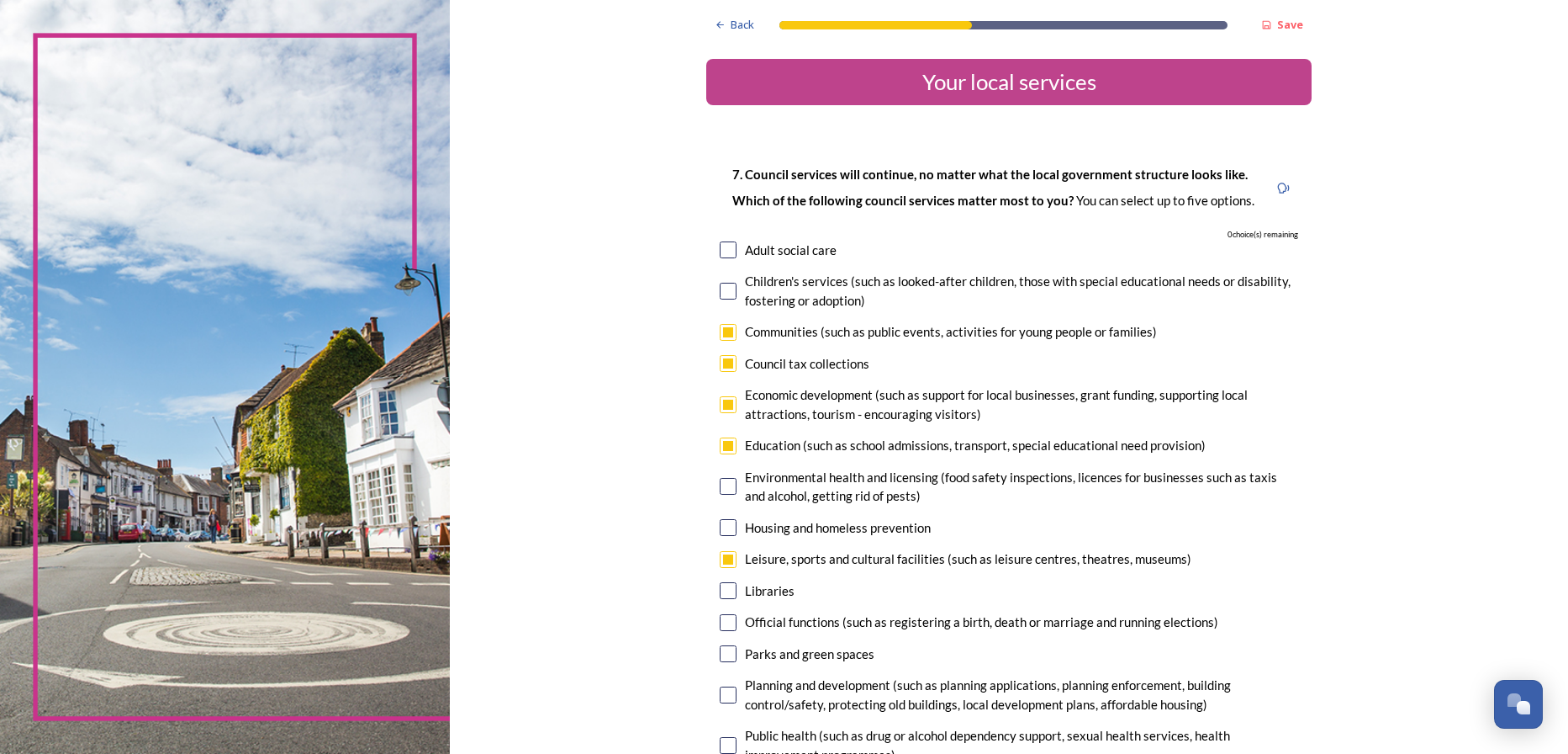
click at [725, 358] on input "checkbox" at bounding box center [728, 364] width 17 height 17
checkbox input "false"
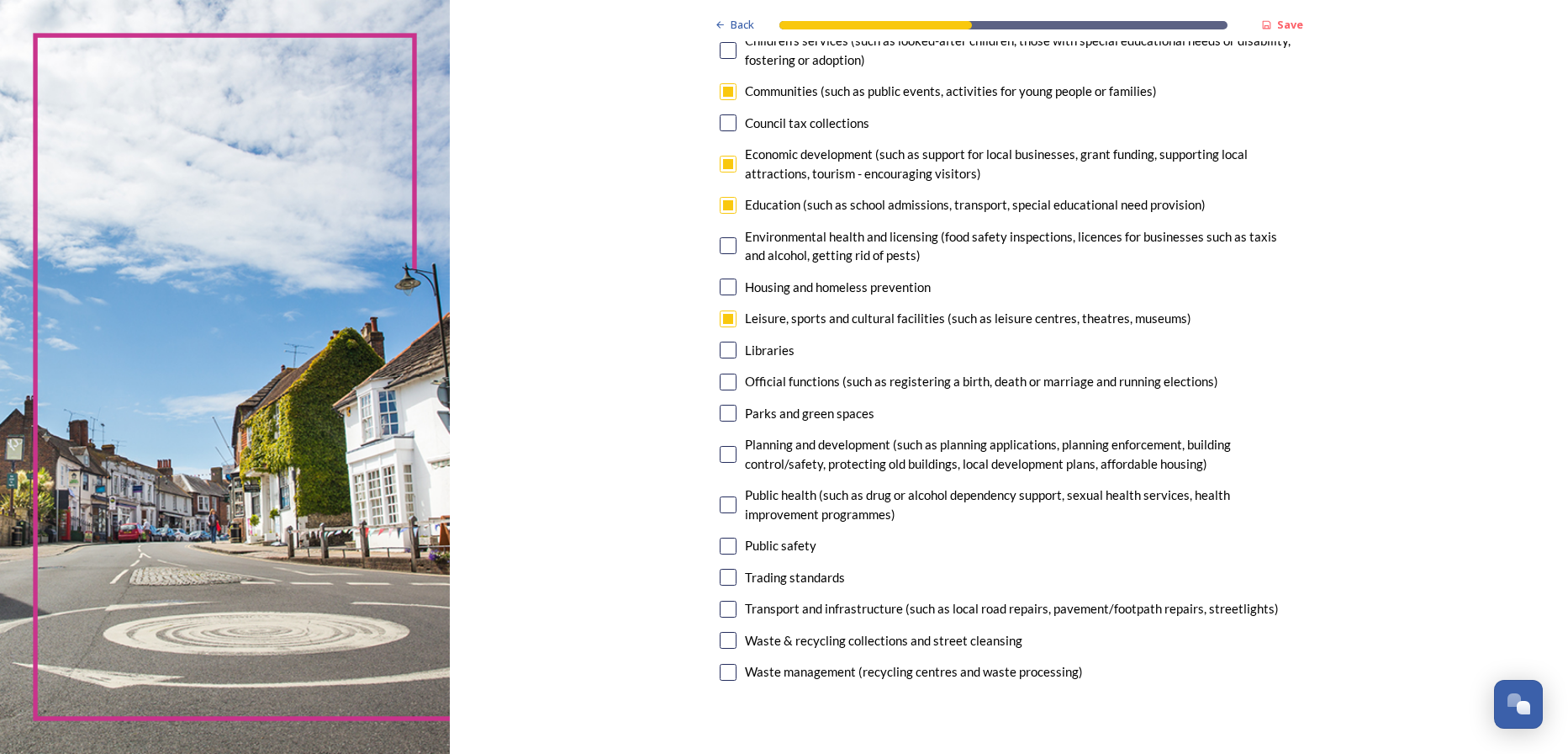
scroll to position [253, 0]
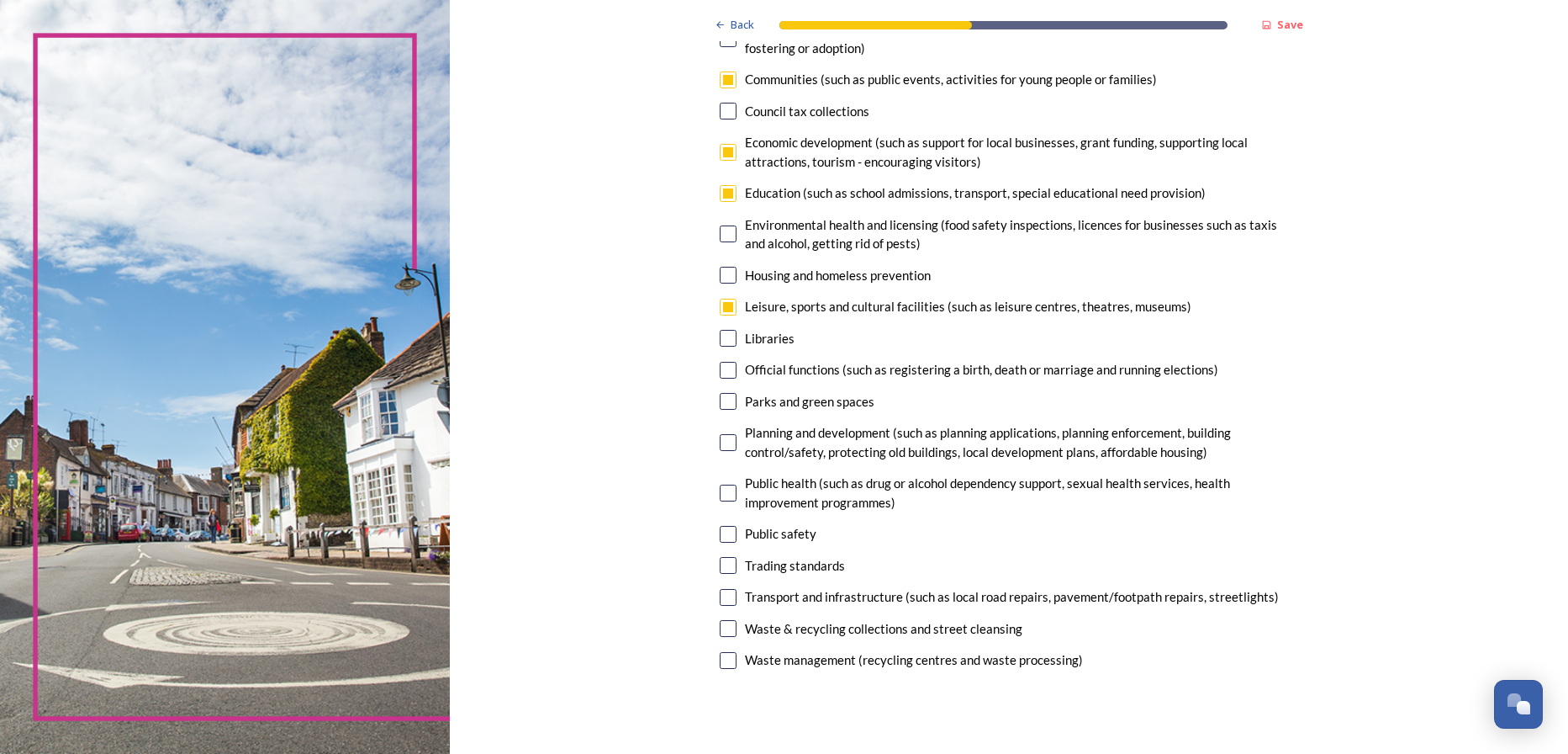
click at [726, 498] on input "checkbox" at bounding box center [728, 493] width 17 height 17
checkbox input "true"
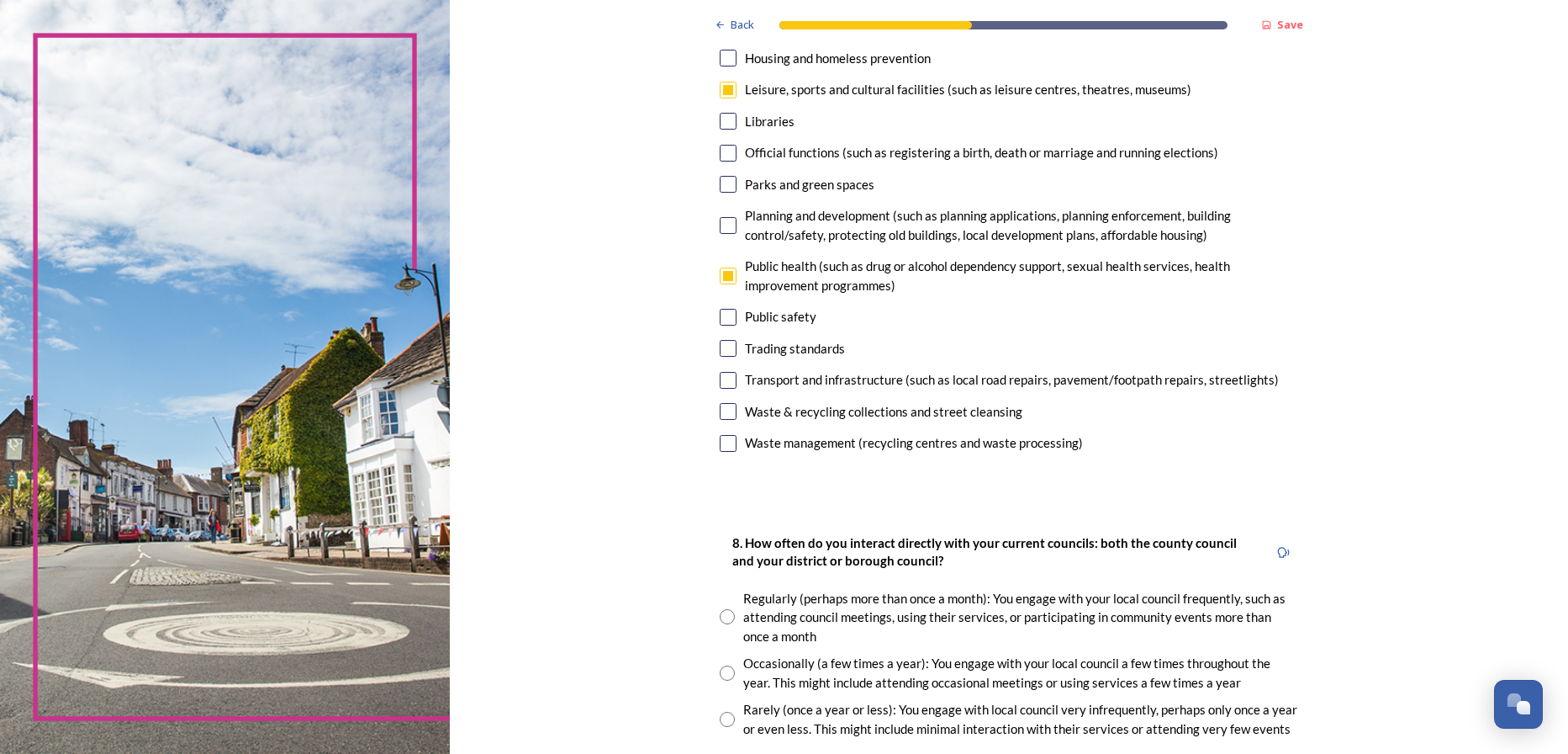
scroll to position [504, 0]
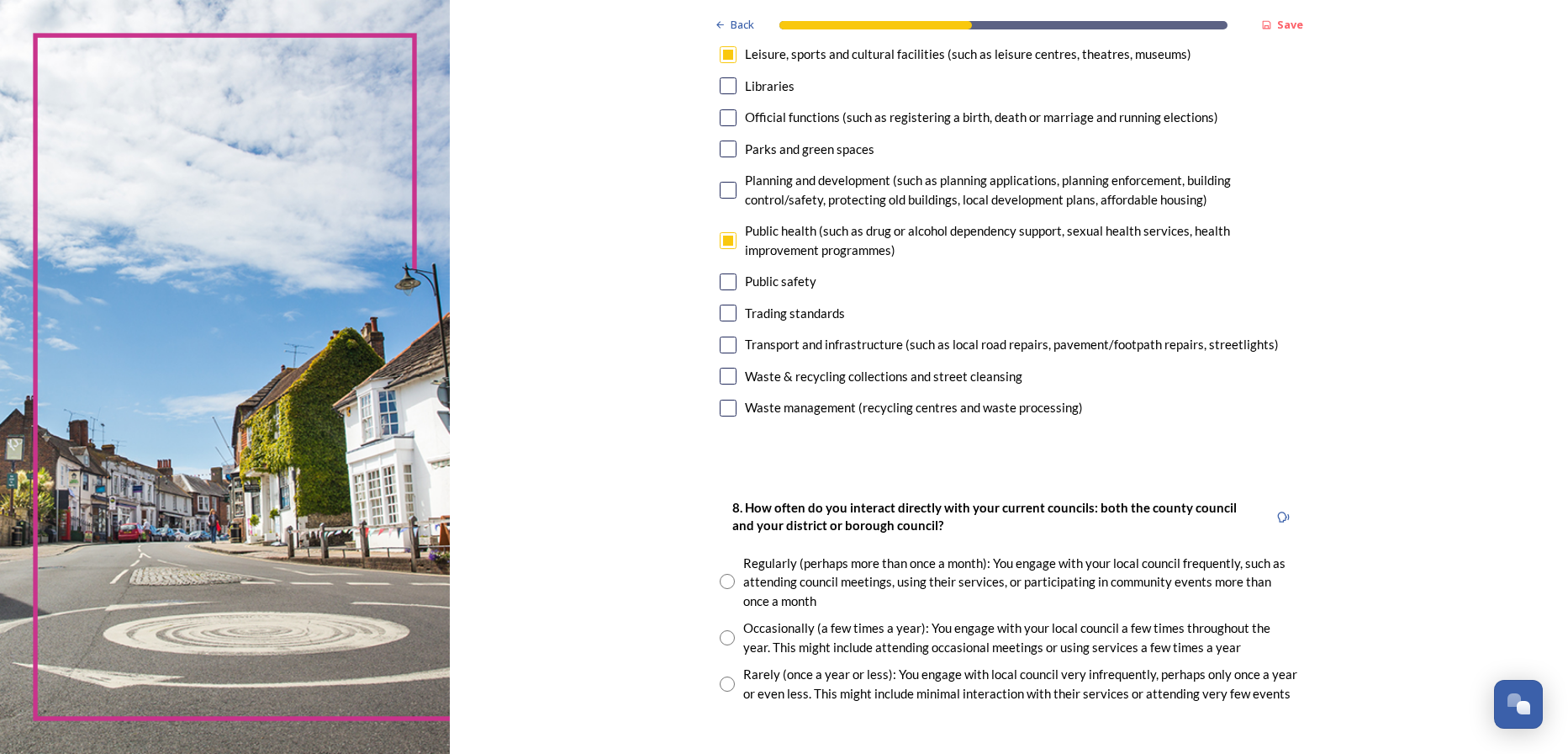
click at [723, 581] on input "radio" at bounding box center [727, 582] width 15 height 15
radio input "true"
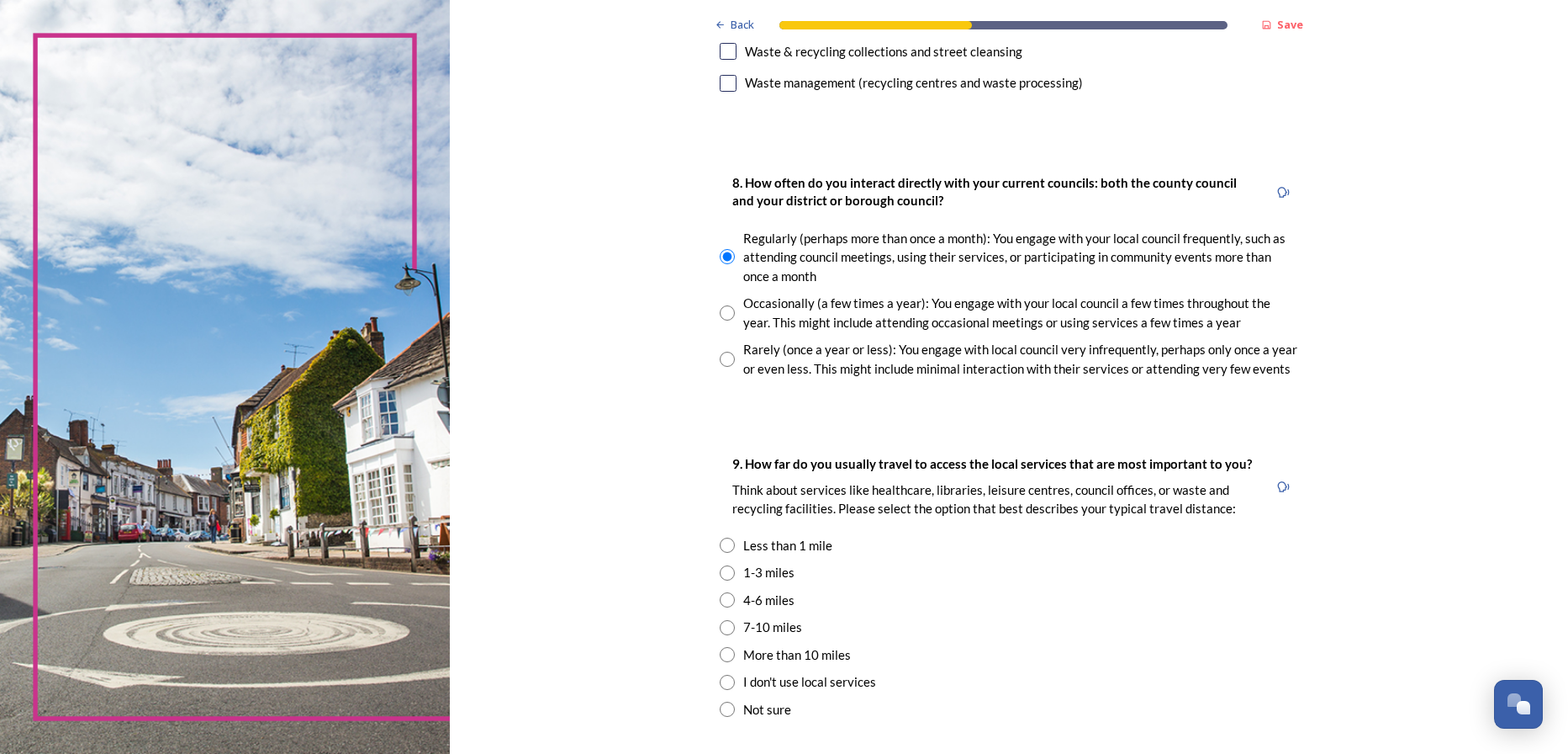
scroll to position [841, 0]
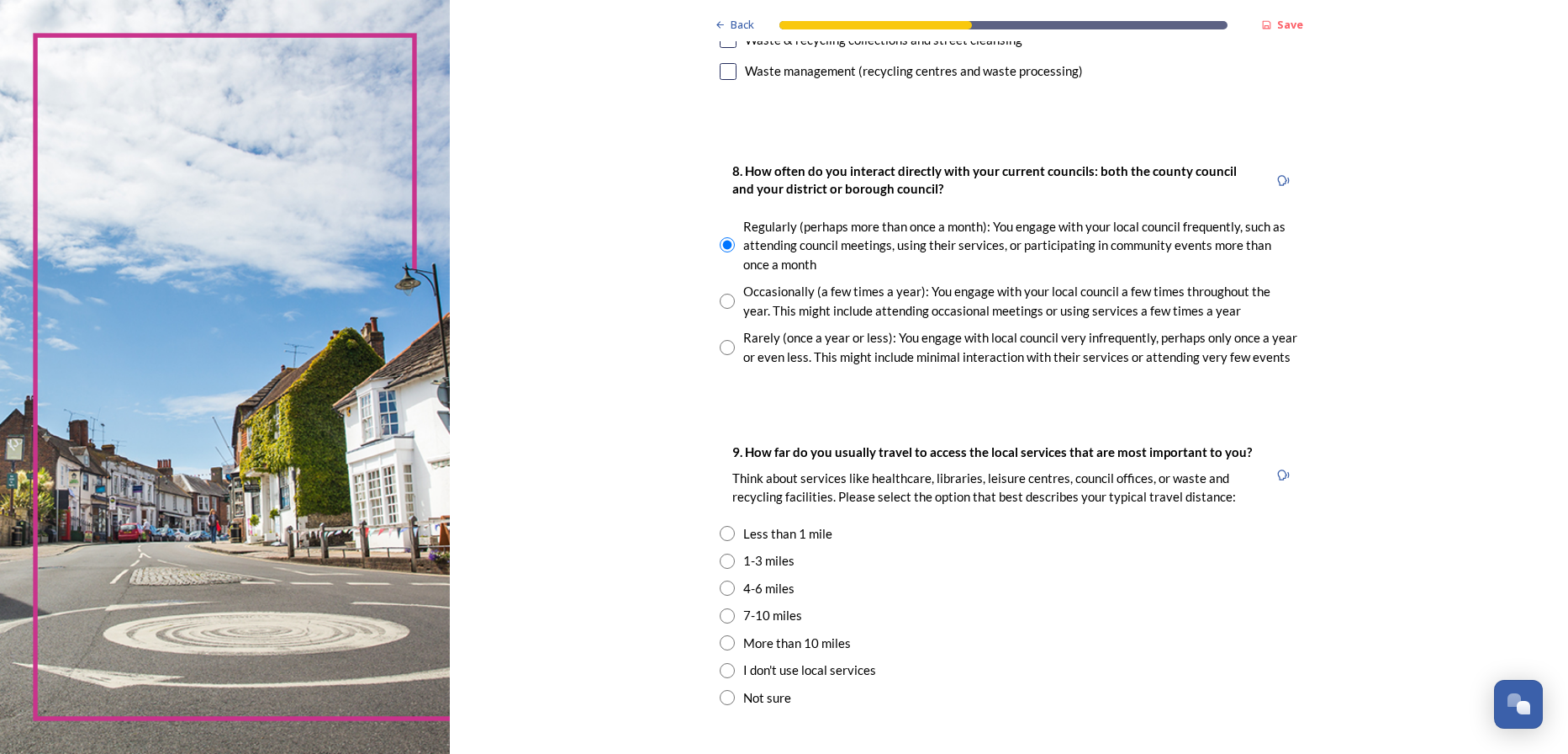
click at [721, 560] on input "radio" at bounding box center [727, 561] width 15 height 15
radio input "true"
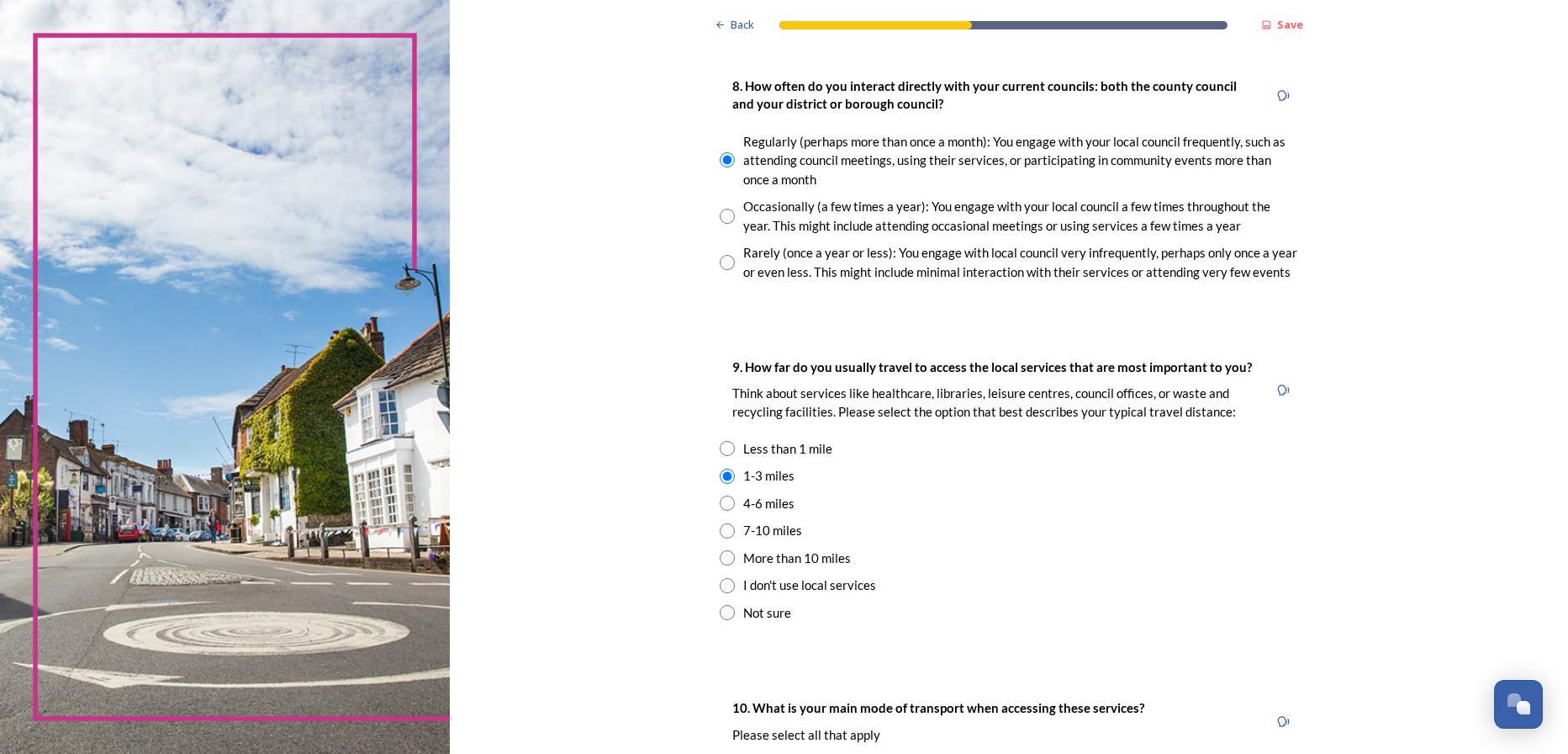
scroll to position [1178, 0]
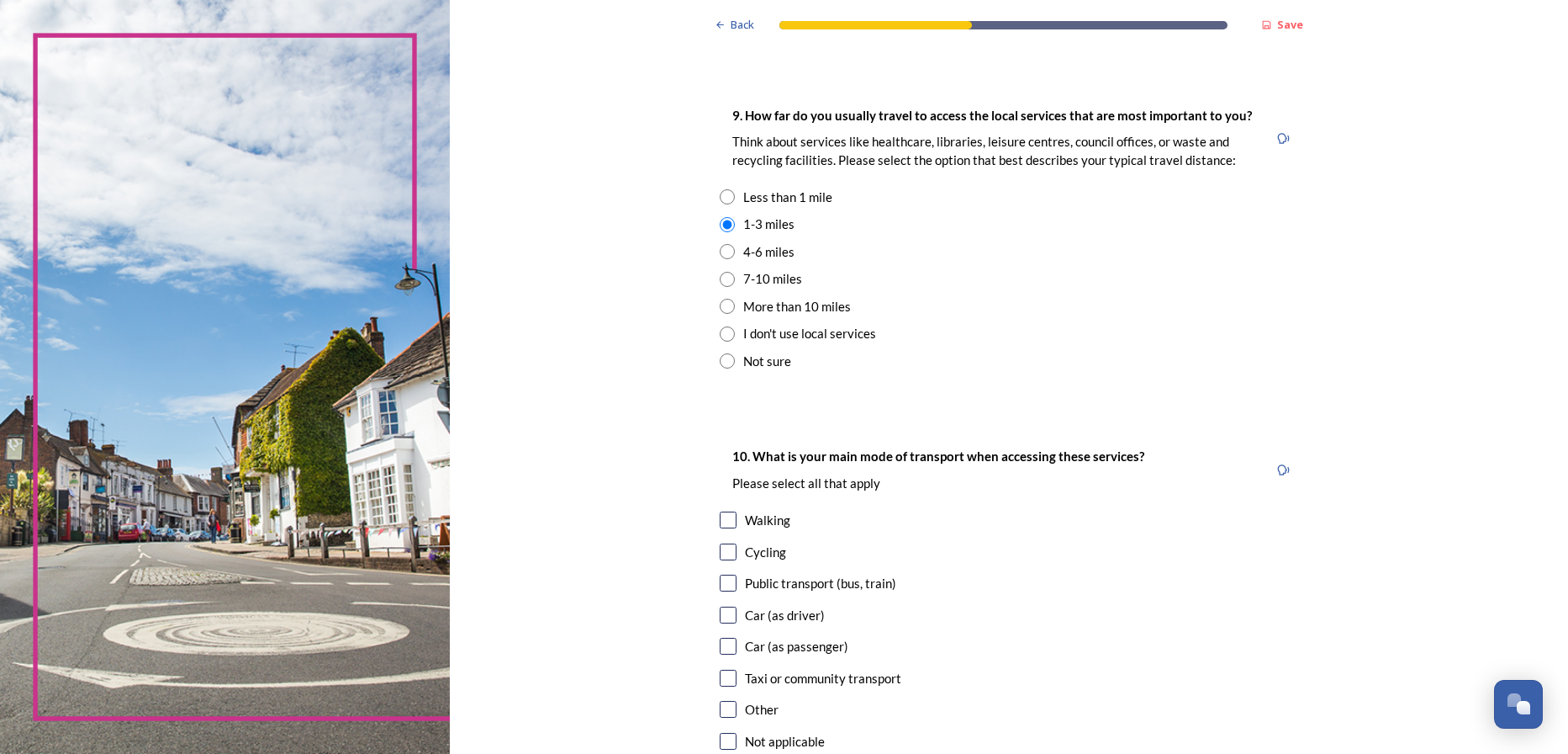
click at [719, 613] on input "checkbox" at bounding box center [728, 615] width 17 height 17
checkbox input "true"
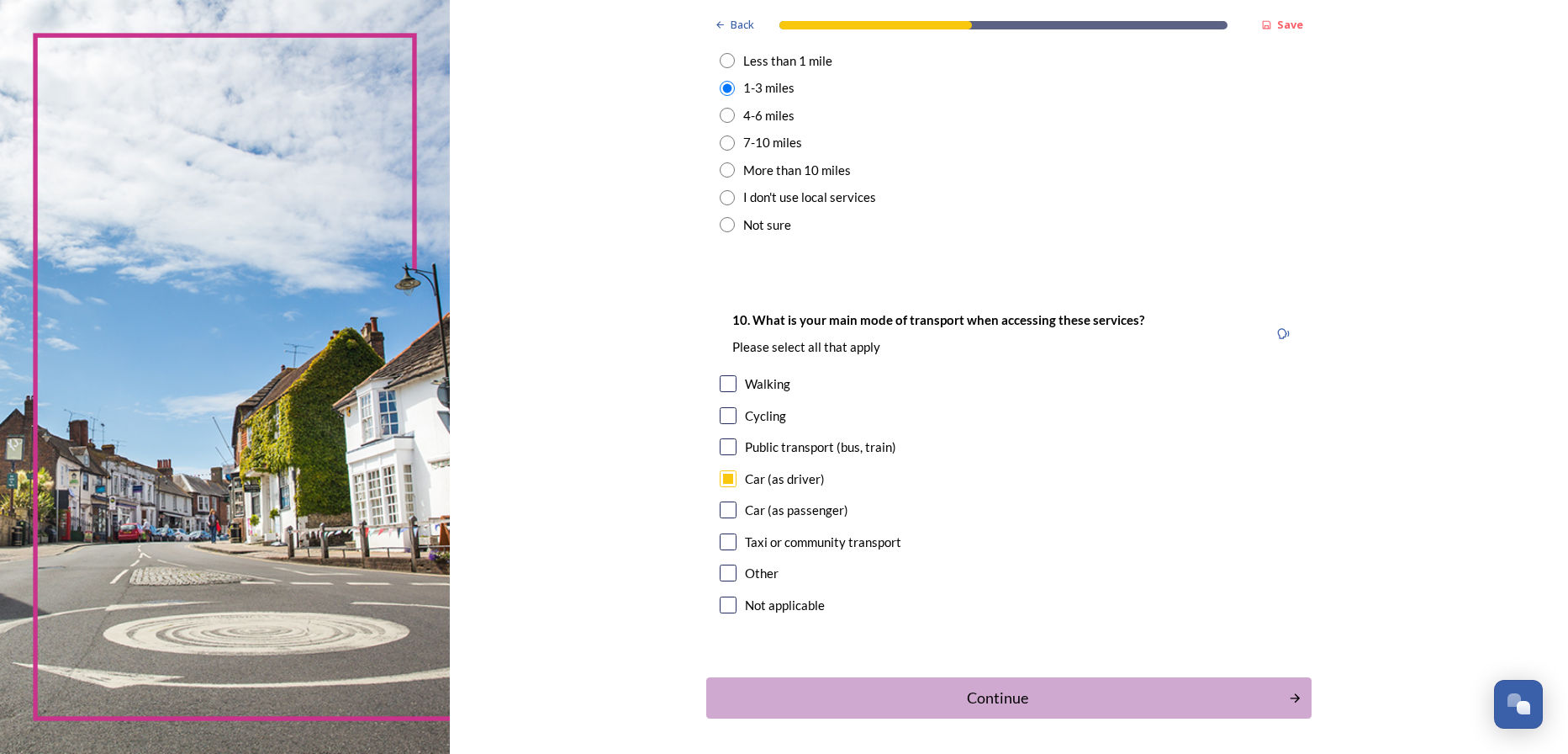
scroll to position [1346, 0]
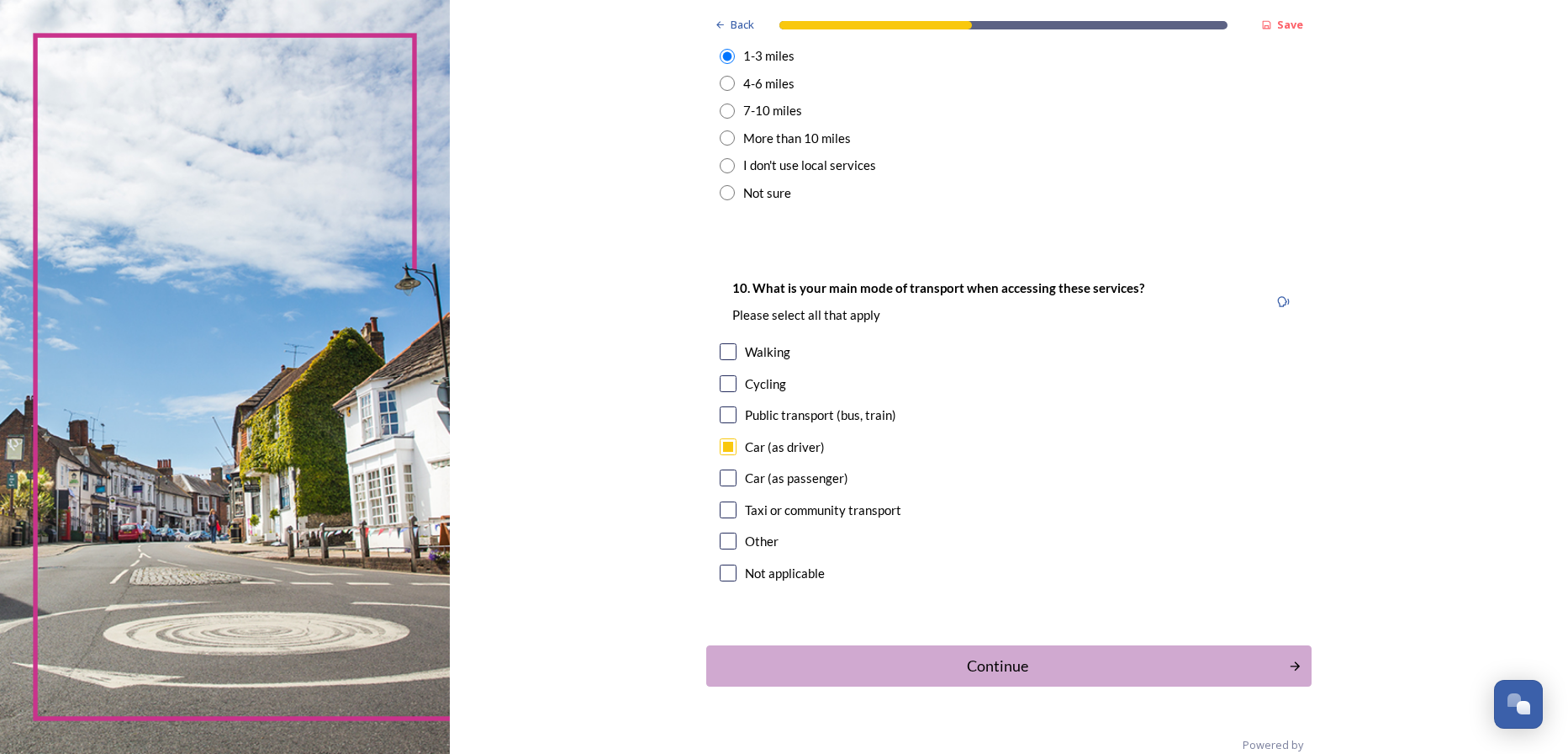
click at [1041, 669] on div "Continue" at bounding box center [998, 666] width 564 height 23
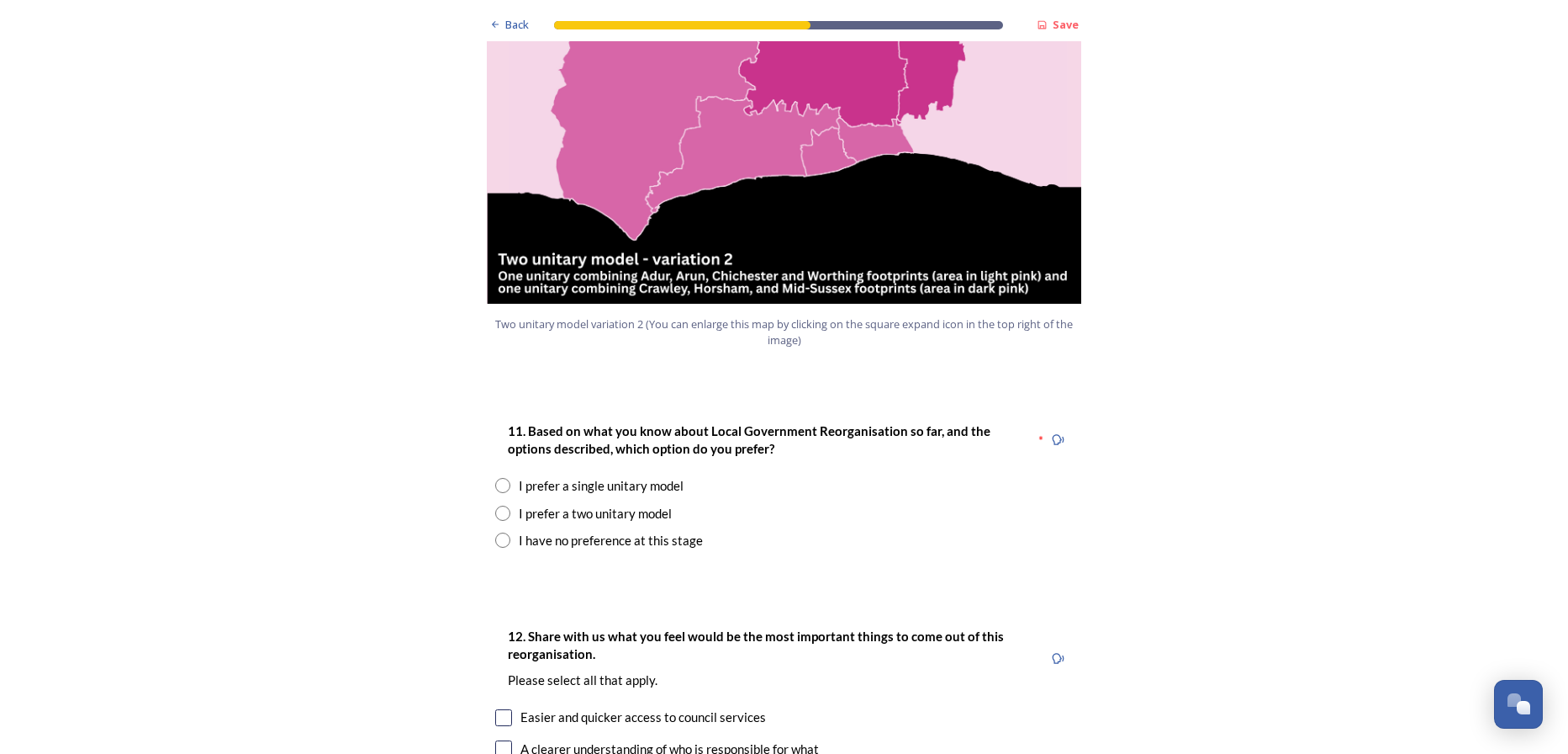
scroll to position [1935, 0]
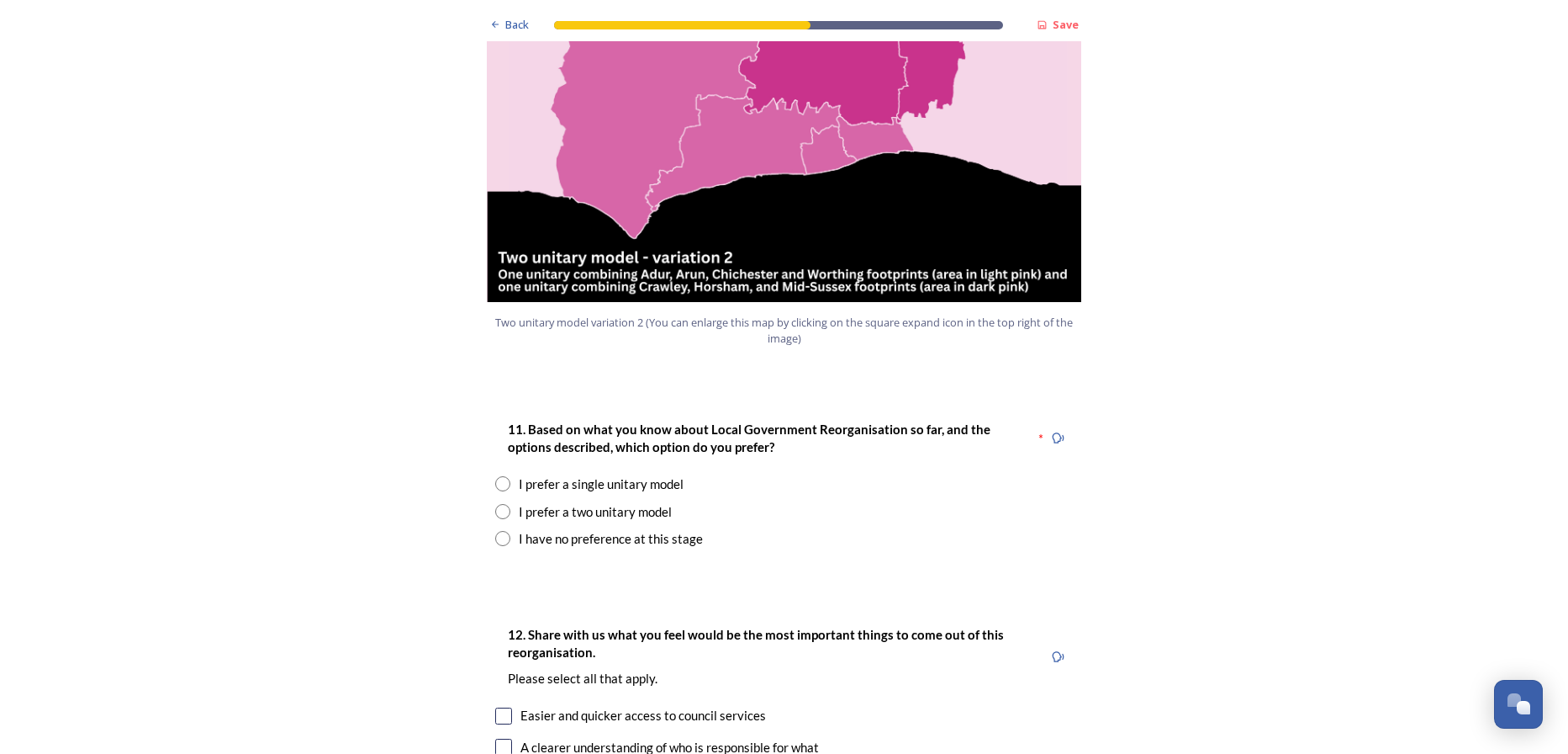
click at [501, 504] on input "radio" at bounding box center [503, 512] width 15 height 15
radio input "true"
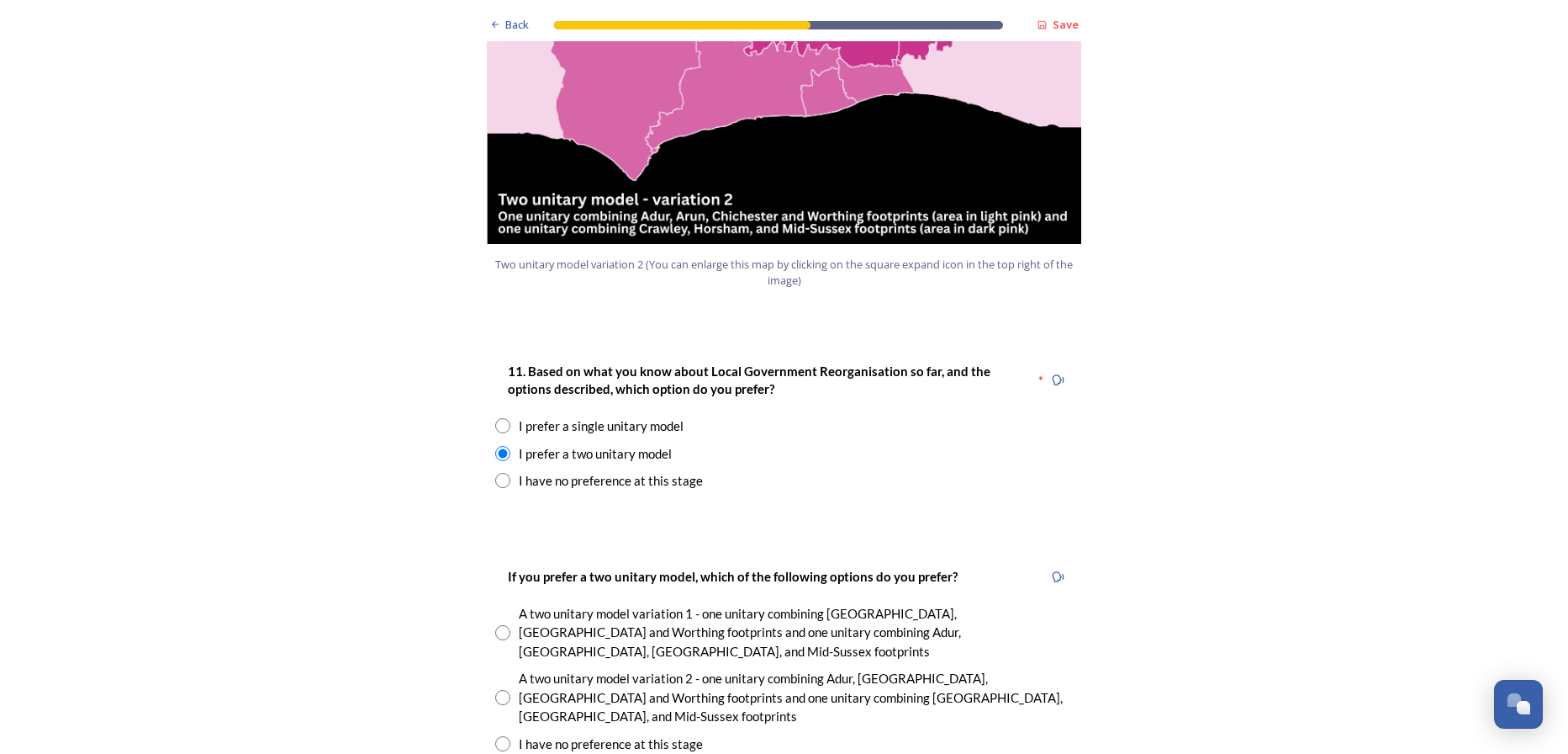
scroll to position [2103, 0]
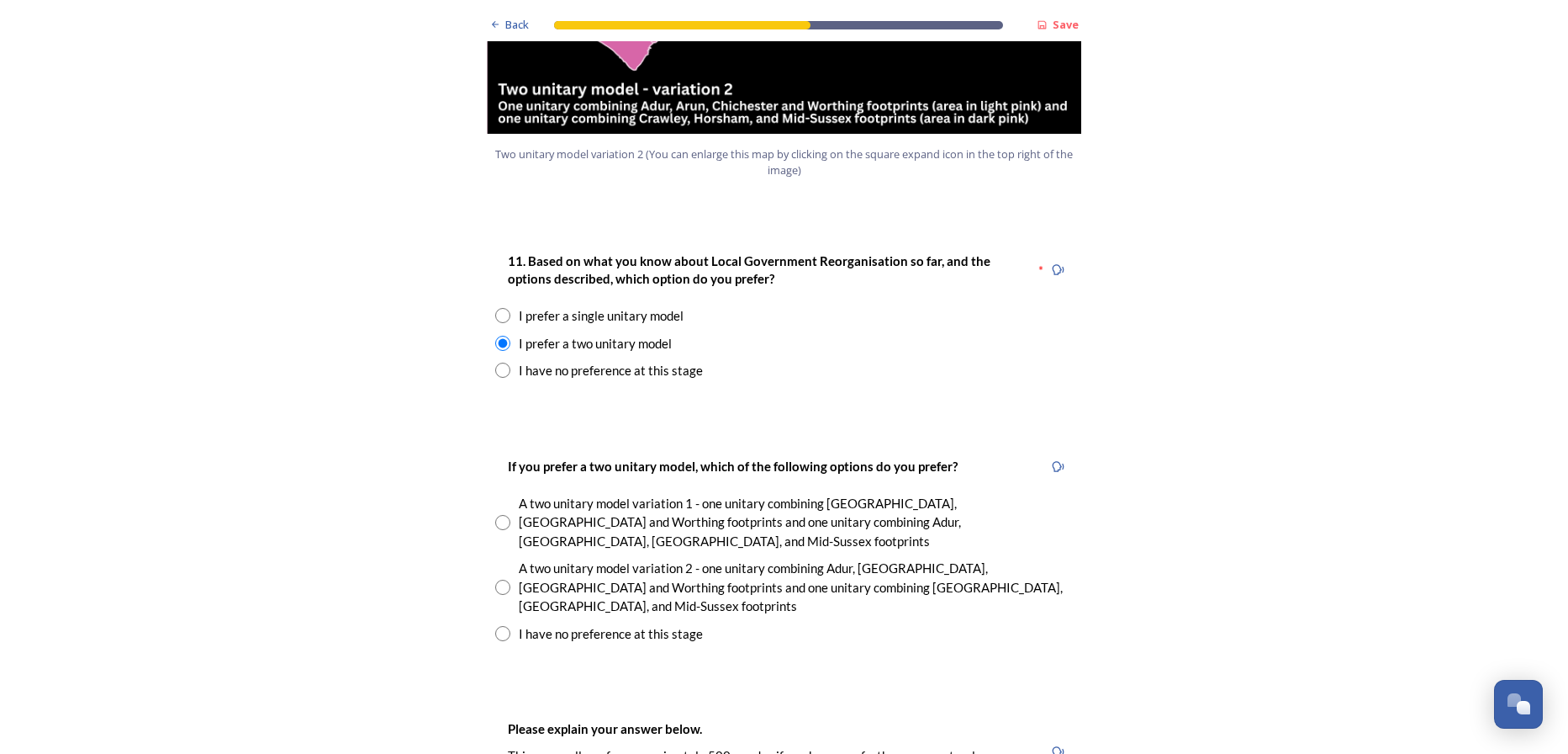
click at [500, 580] on input "radio" at bounding box center [503, 588] width 15 height 15
radio input "true"
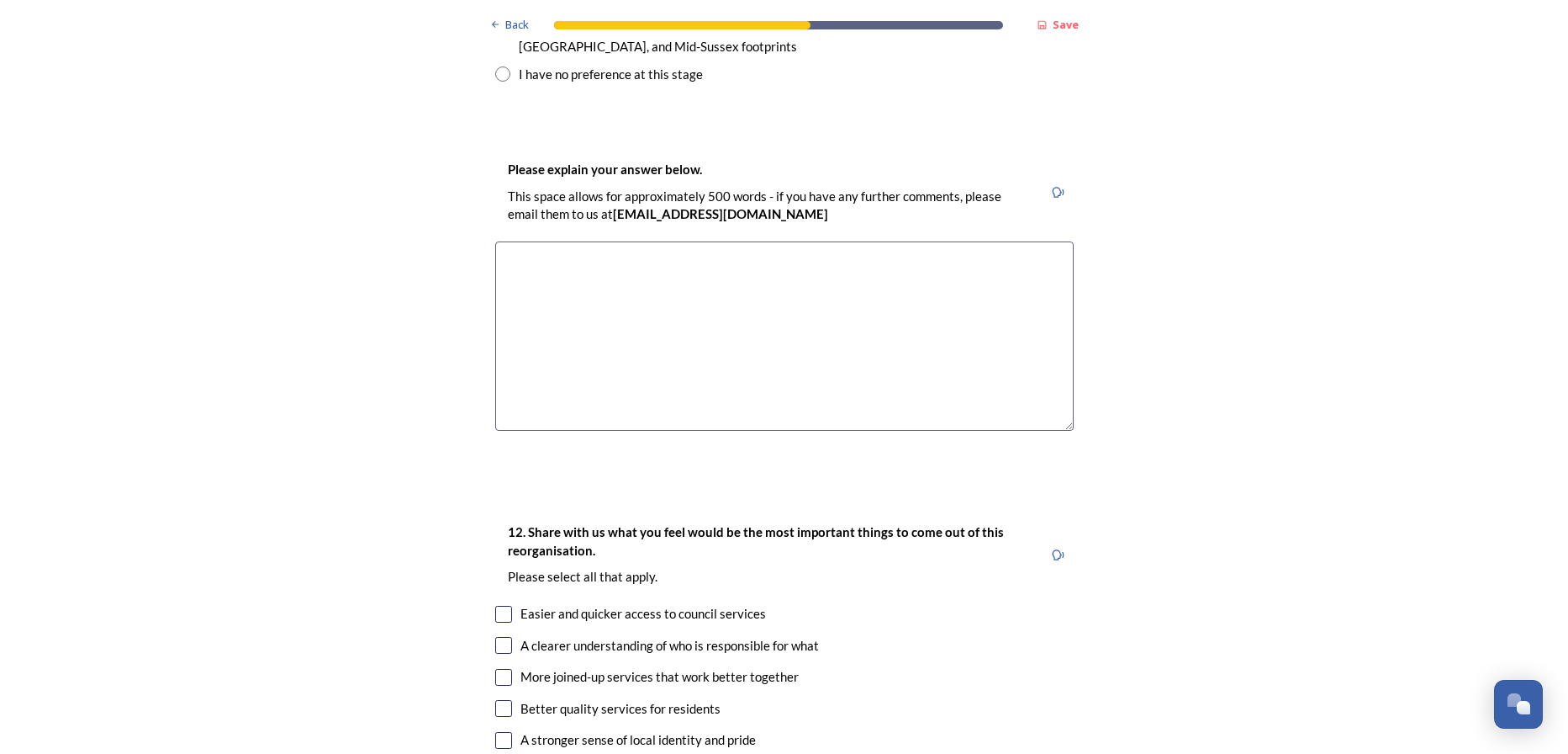
scroll to position [2776, 0]
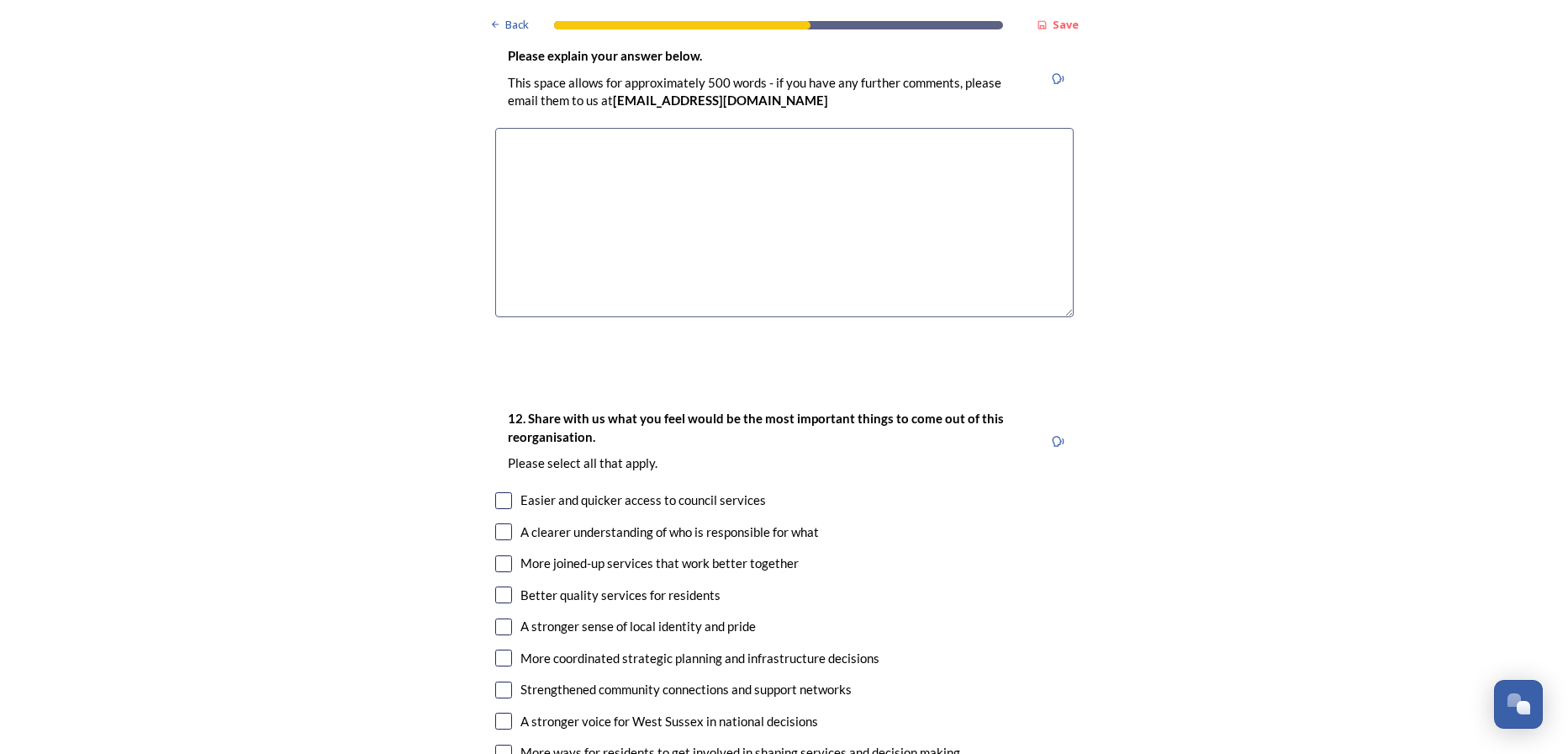
click at [503, 492] on input "checkbox" at bounding box center [504, 500] width 17 height 17
checkbox input "true"
click at [504, 523] on input "checkbox" at bounding box center [504, 532] width 17 height 17
checkbox input "true"
click at [496, 555] on input "checkbox" at bounding box center [504, 564] width 17 height 17
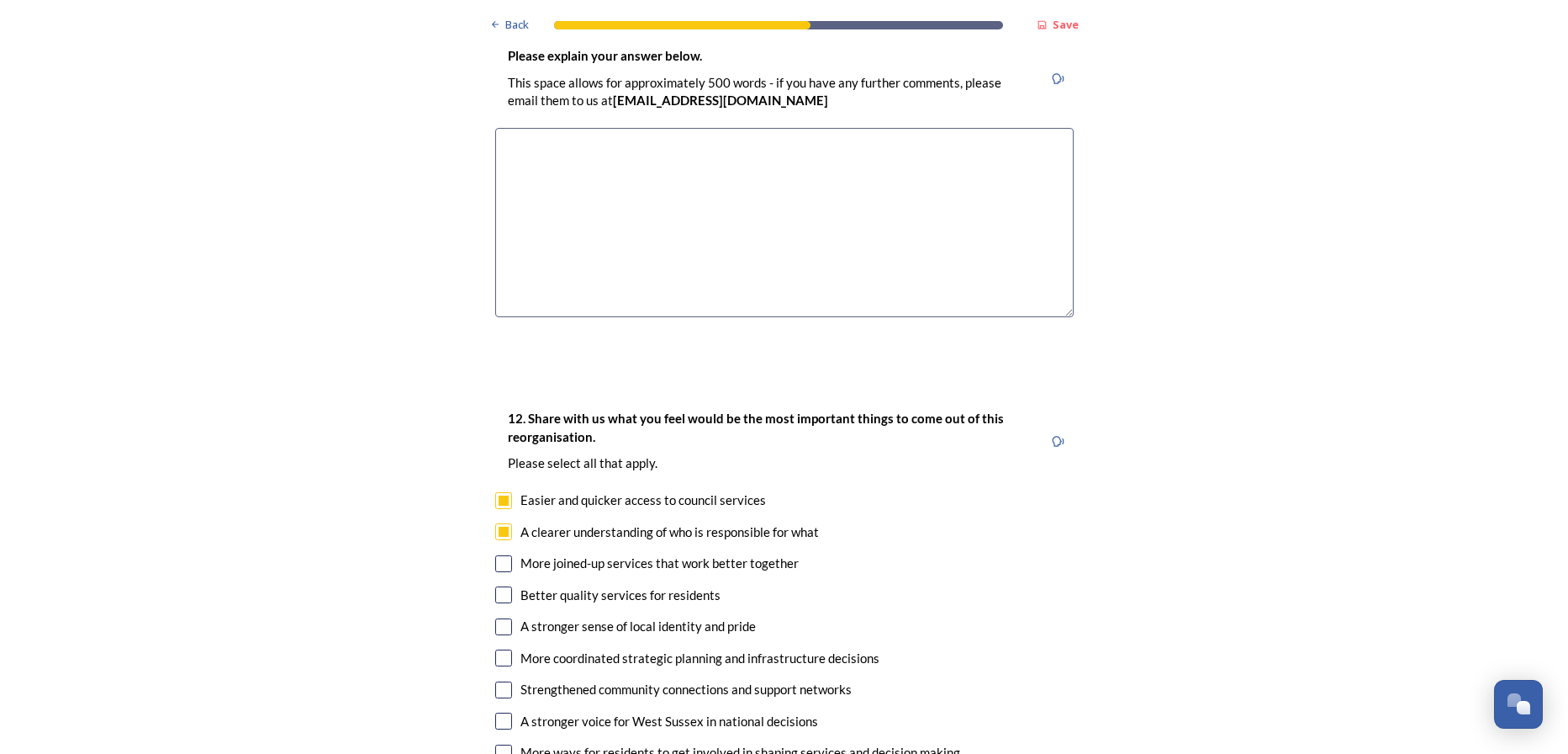
checkbox input "true"
click at [500, 587] on input "checkbox" at bounding box center [504, 595] width 17 height 17
checkbox input "true"
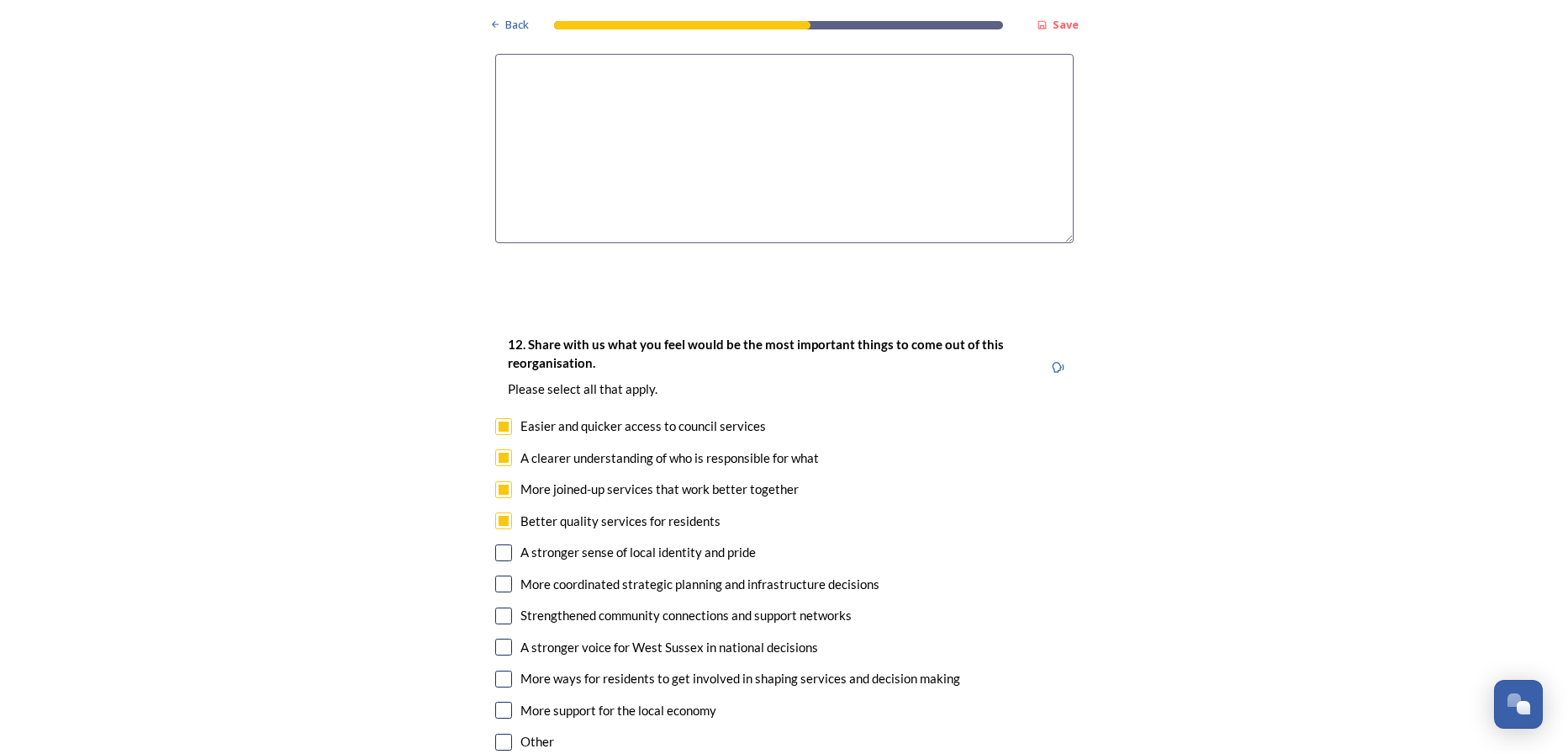
scroll to position [3113, 0]
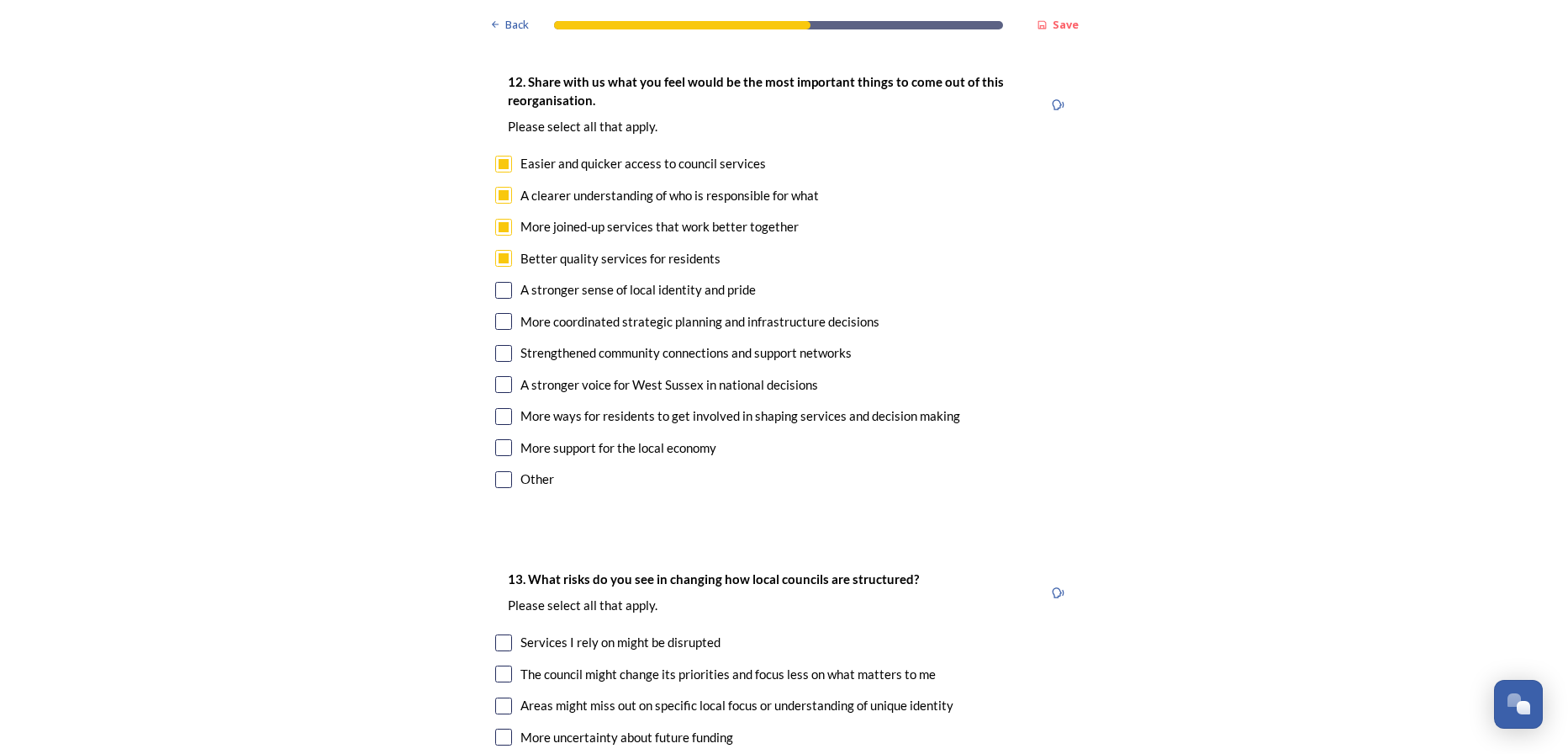
click at [499, 634] on input "checkbox" at bounding box center [504, 643] width 17 height 17
checkbox input "true"
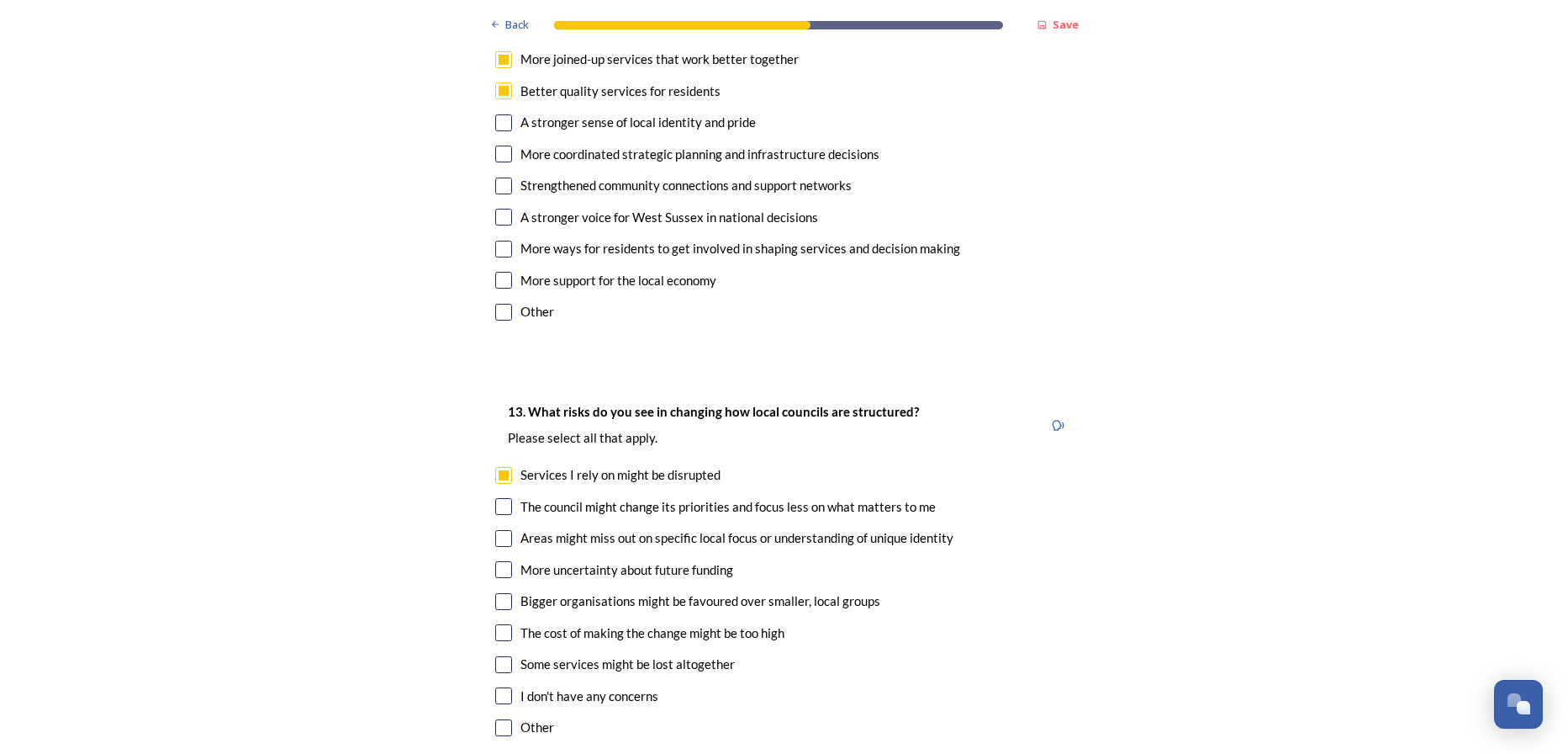
scroll to position [3280, 0]
click at [491, 462] on div "13. What risks do you see in changing how local councils are structured? ﻿Pleas…" at bounding box center [784, 570] width 606 height 373
click at [496, 529] on input "checkbox" at bounding box center [504, 538] width 17 height 17
checkbox input "true"
click at [500, 592] on input "checkbox" at bounding box center [504, 601] width 17 height 17
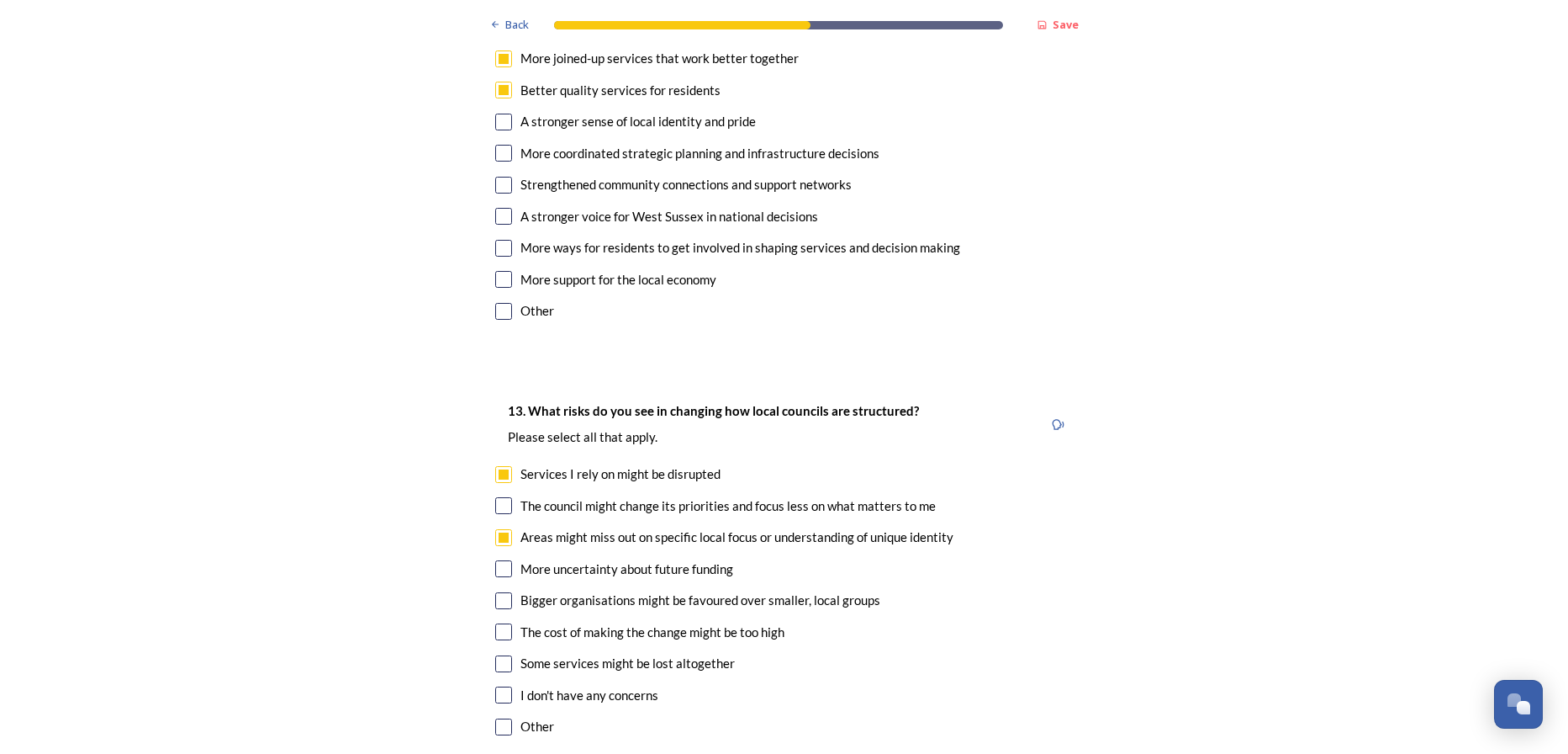
checkbox input "true"
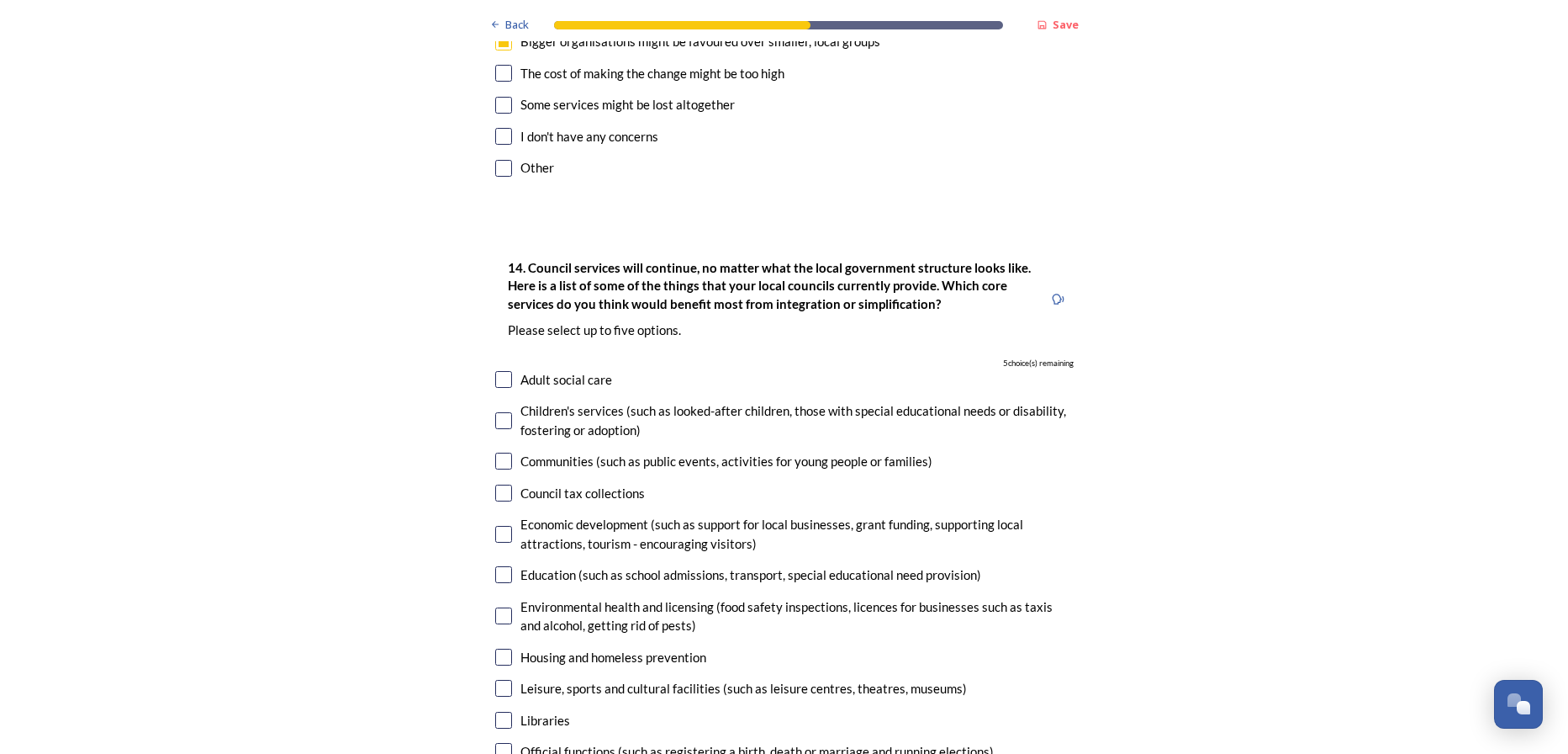
scroll to position [3870, 0]
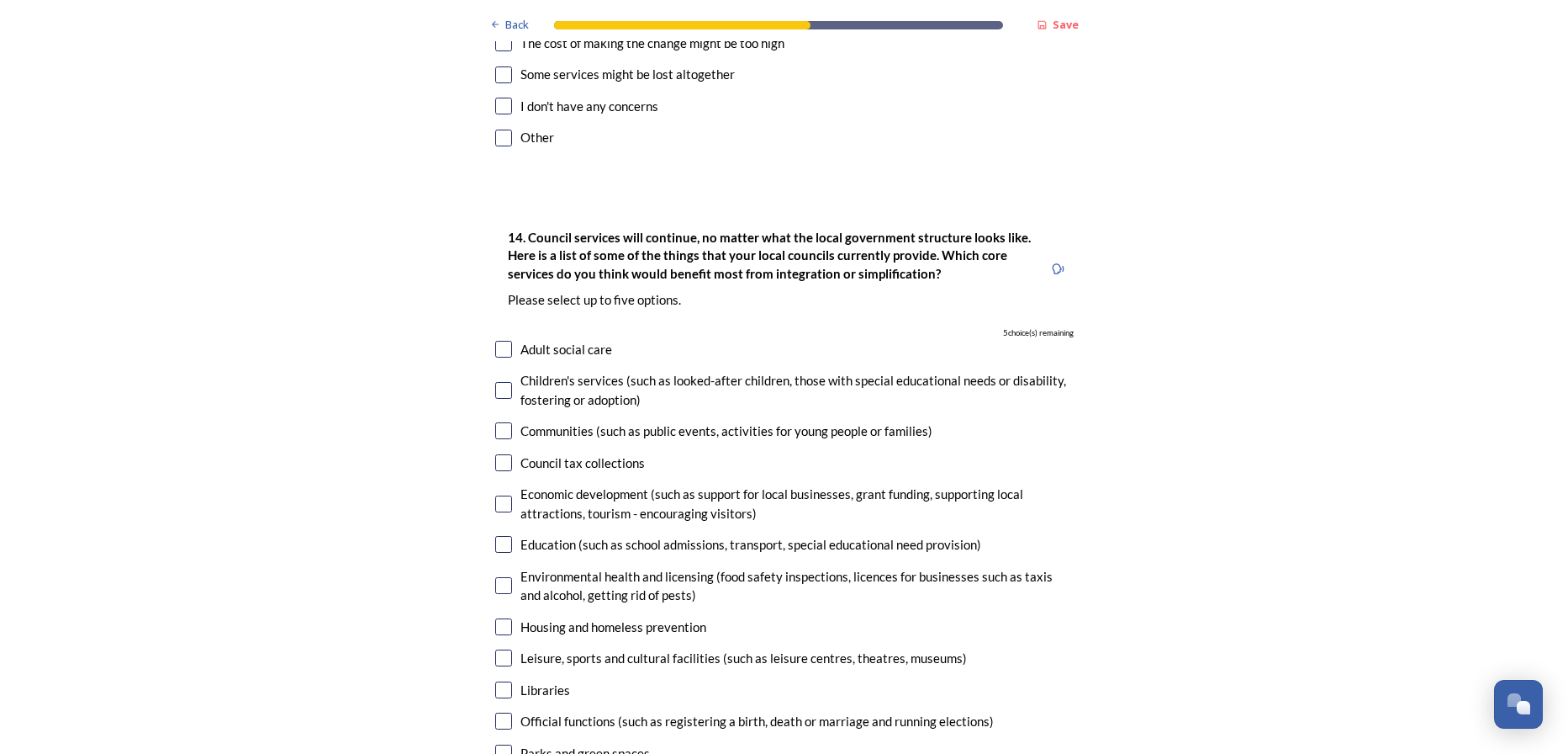
click at [497, 382] on input "checkbox" at bounding box center [504, 390] width 17 height 17
checkbox input "true"
click at [496, 496] on input "checkbox" at bounding box center [504, 504] width 17 height 17
checkbox input "true"
click at [497, 618] on input "checkbox" at bounding box center [504, 627] width 17 height 17
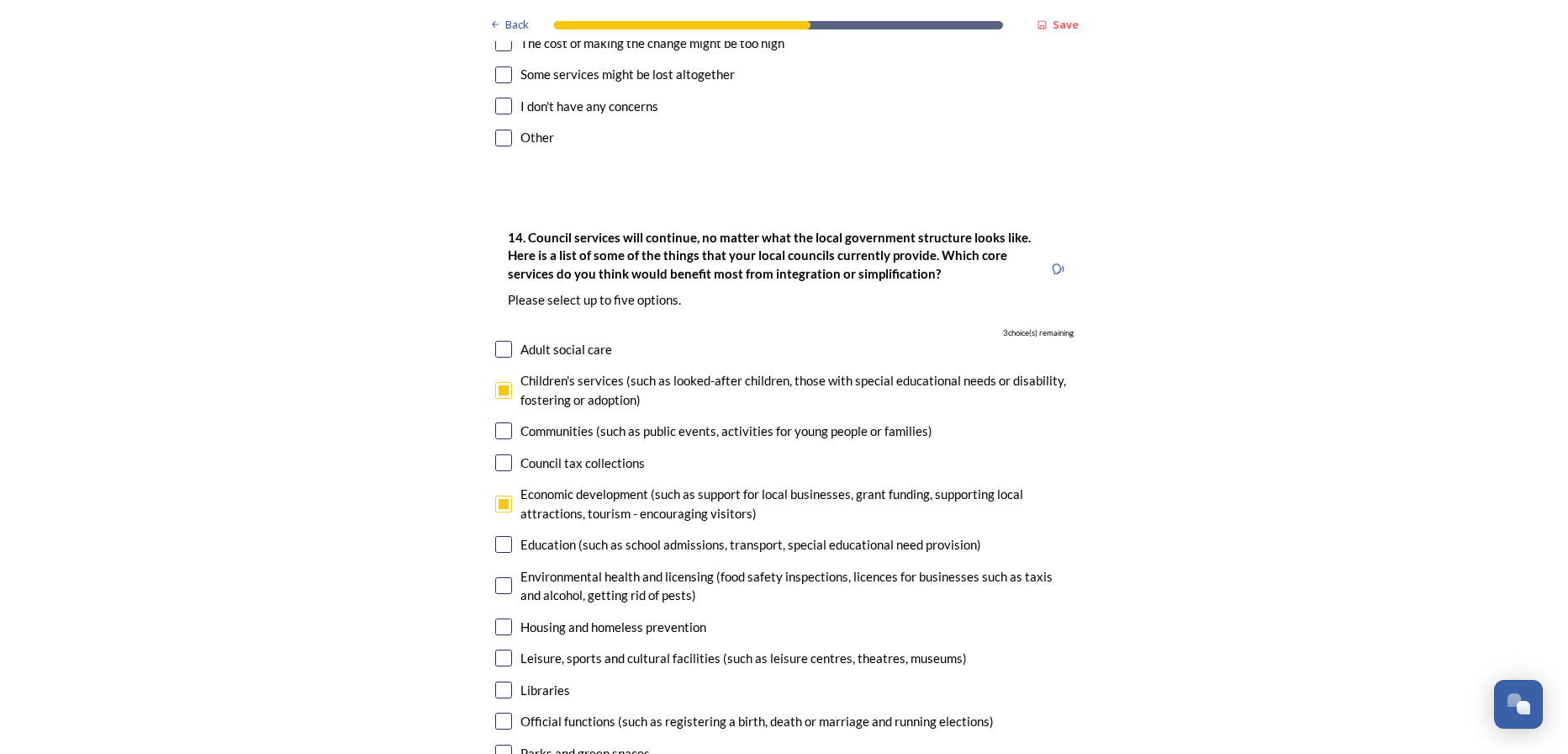
checkbox input "true"
click at [497, 650] on input "checkbox" at bounding box center [504, 658] width 17 height 17
checkbox input "true"
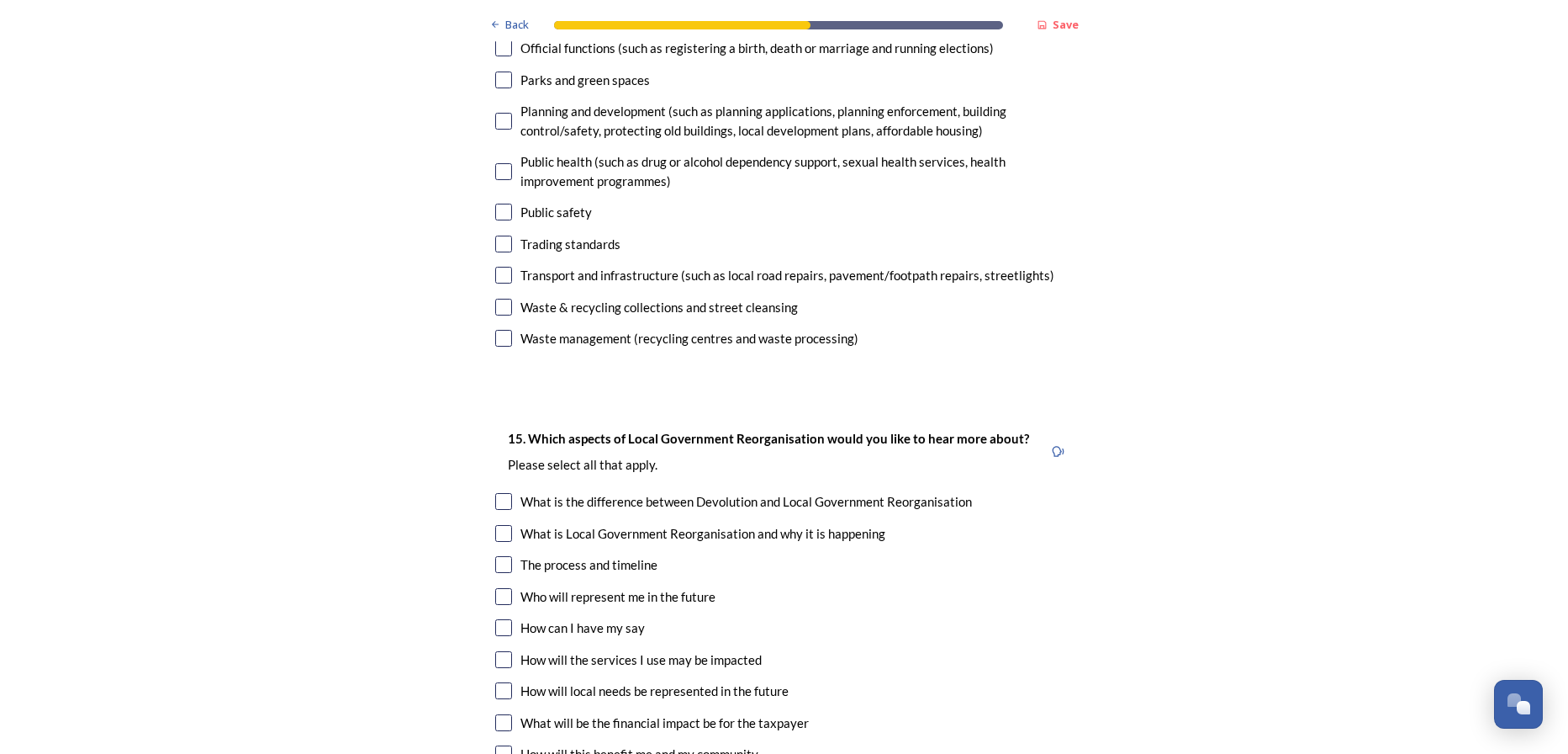
scroll to position [4626, 0]
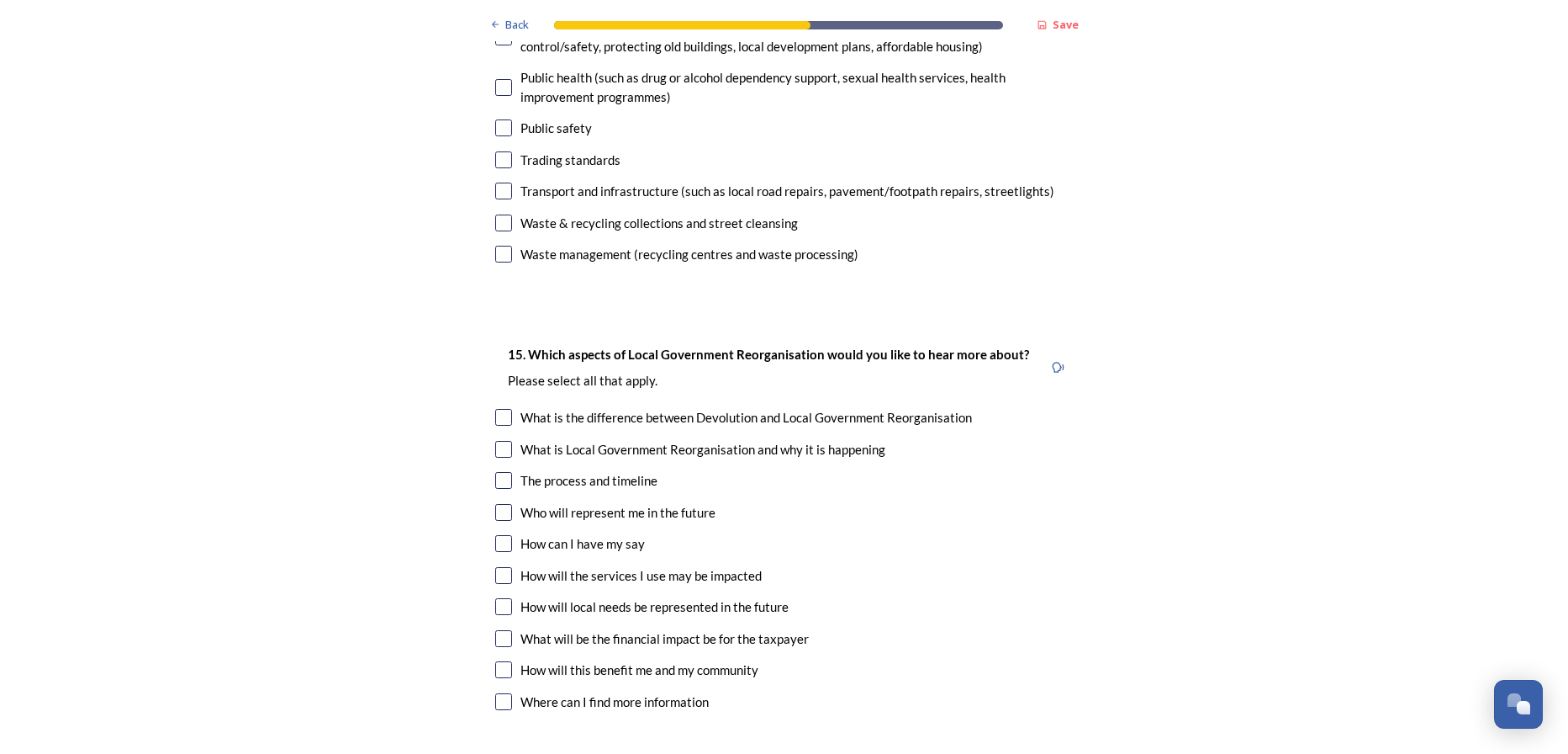
click at [498, 567] on input "checkbox" at bounding box center [504, 576] width 17 height 17
checkbox input "true"
click at [502, 598] on input "checkbox" at bounding box center [504, 607] width 17 height 17
checkbox input "true"
click at [502, 630] on input "checkbox" at bounding box center [504, 638] width 17 height 17
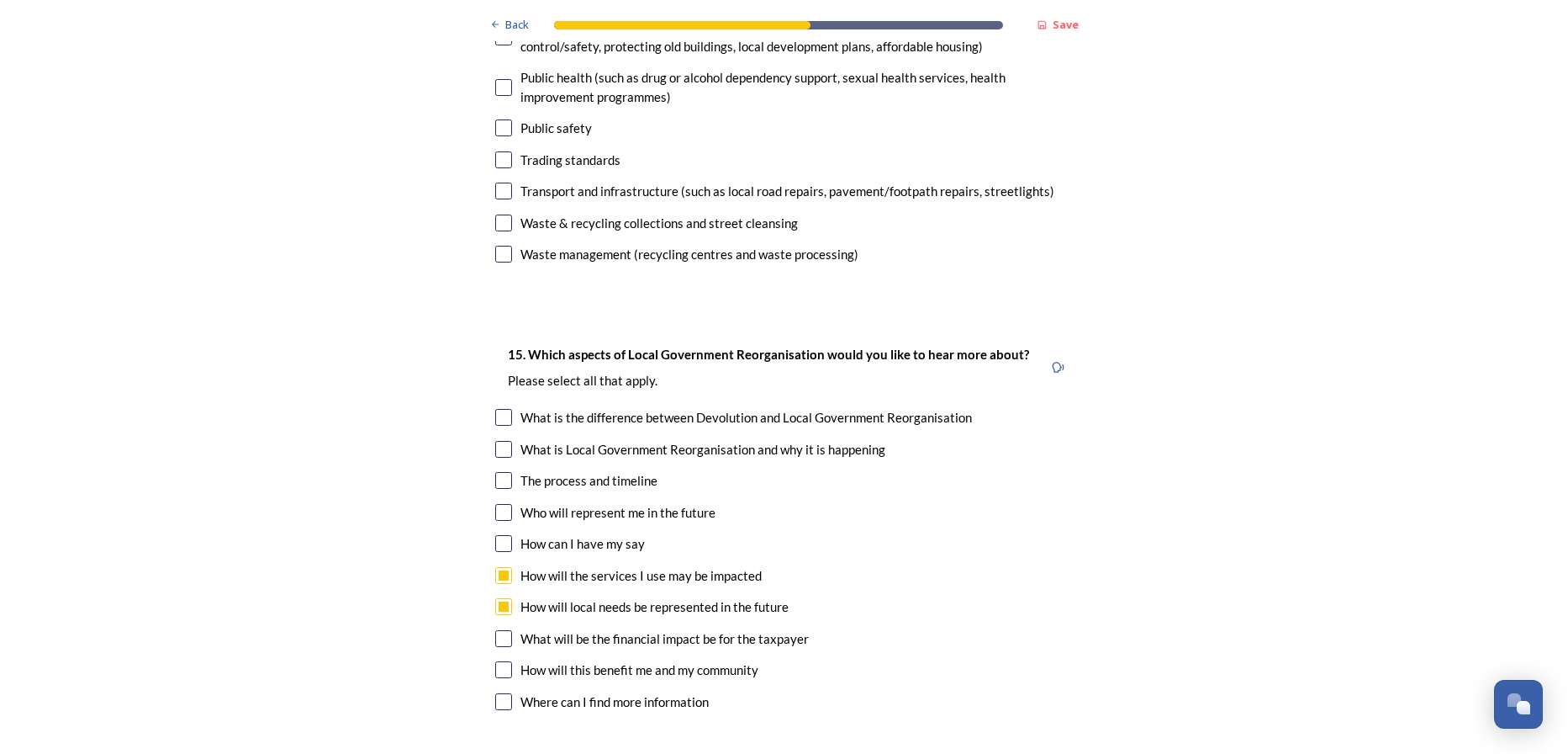
checkbox input "true"
click at [506, 660] on div "How will this benefit me and my community" at bounding box center [784, 670] width 579 height 19
click at [504, 661] on input "checkbox" at bounding box center [504, 670] width 17 height 17
click at [501, 661] on input "checkbox" at bounding box center [504, 670] width 17 height 17
checkbox input "true"
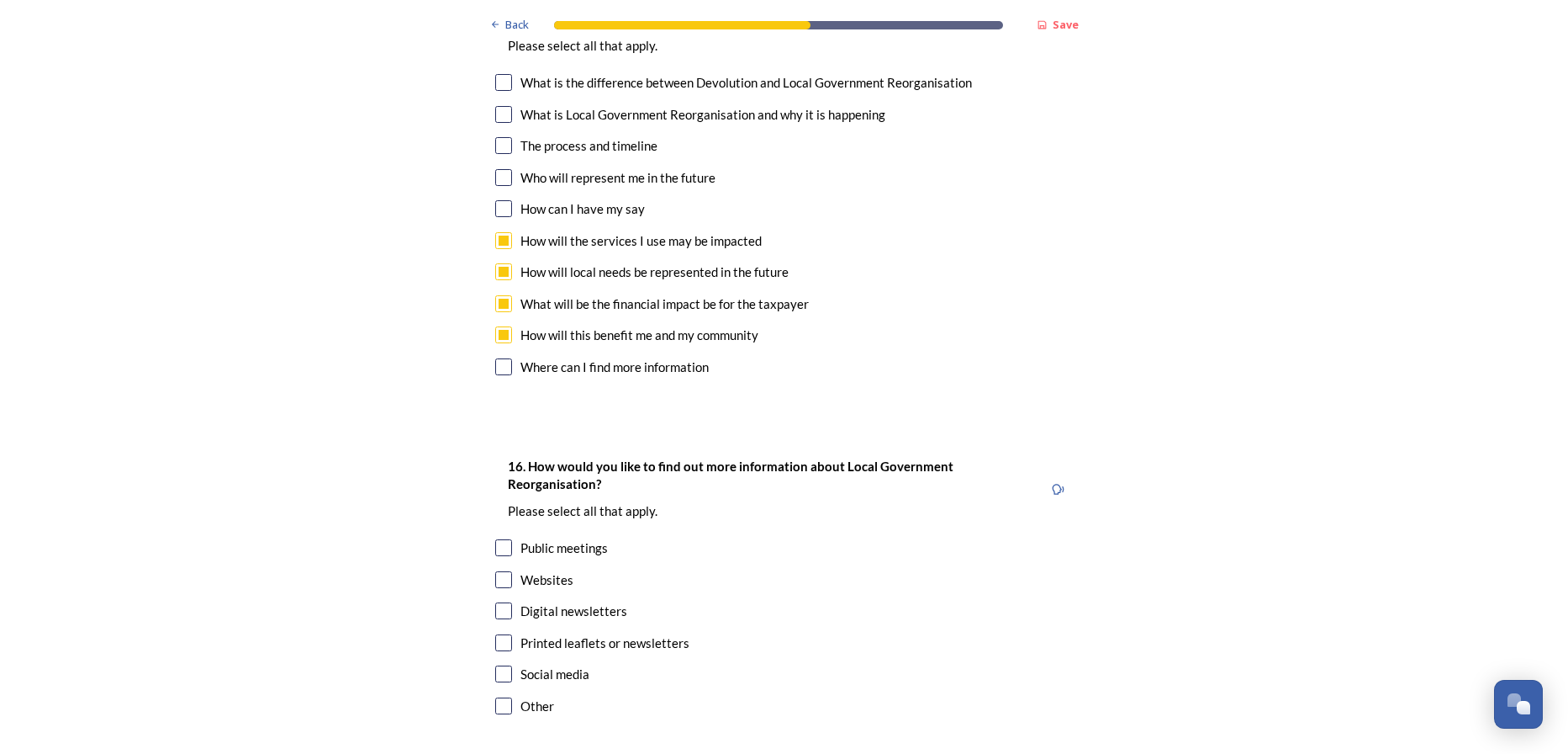
scroll to position [4963, 0]
click at [496, 569] on input "checkbox" at bounding box center [504, 578] width 17 height 17
checkbox input "true"
click at [499, 664] on input "checkbox" at bounding box center [504, 673] width 17 height 17
checkbox input "true"
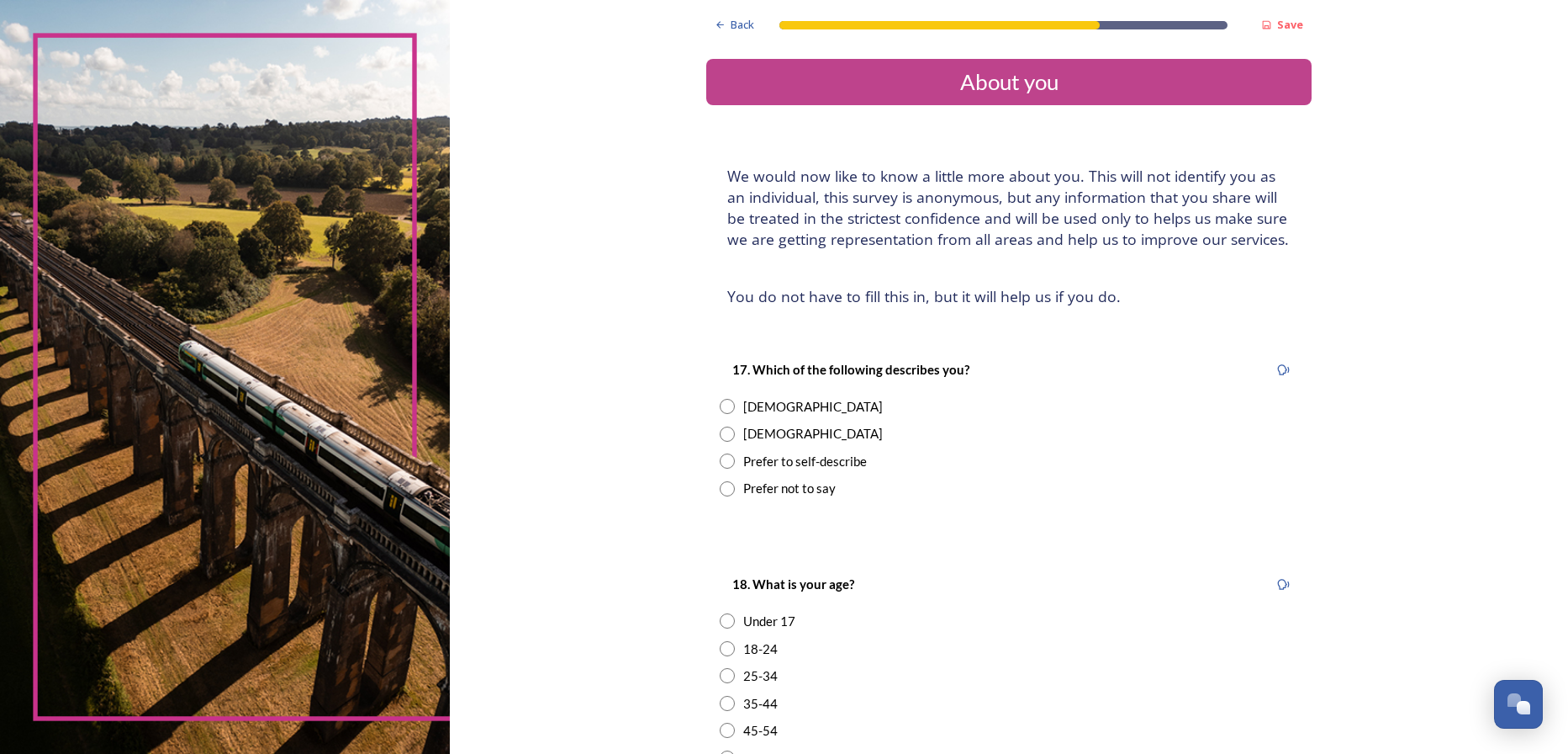
click at [719, 407] on input "radio" at bounding box center [727, 407] width 15 height 15
radio input "true"
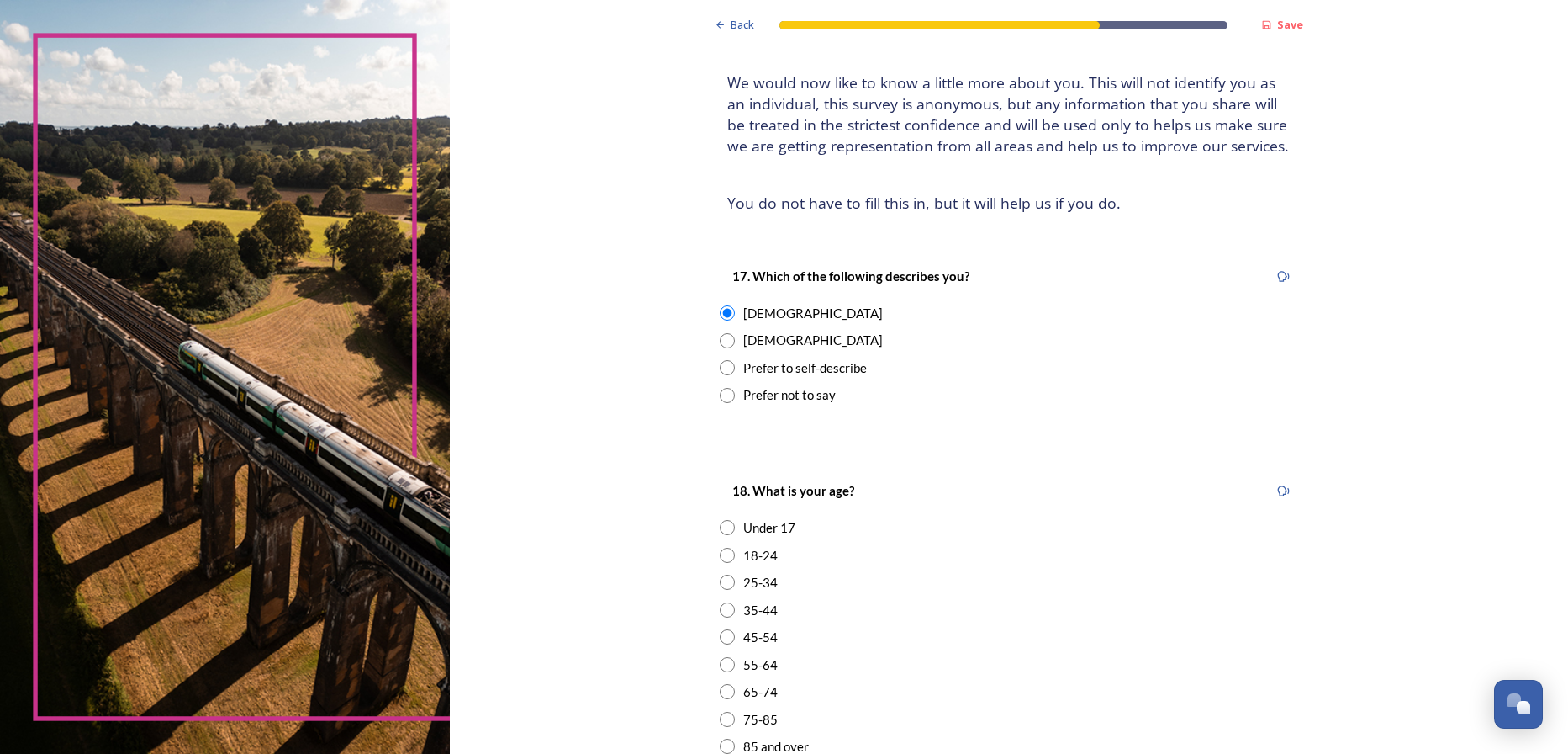
scroll to position [253, 0]
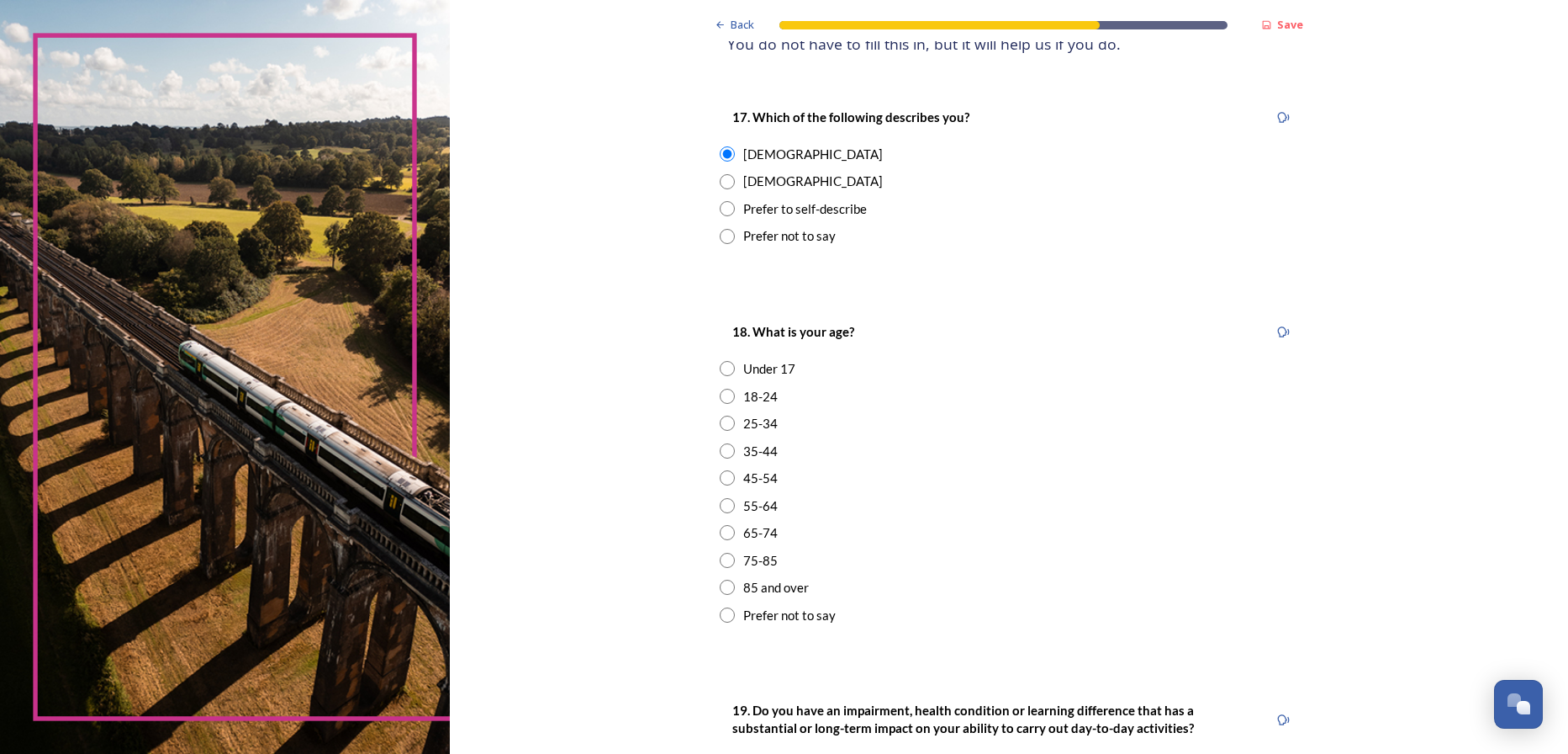
click at [727, 451] on input "radio" at bounding box center [727, 451] width 15 height 15
radio input "true"
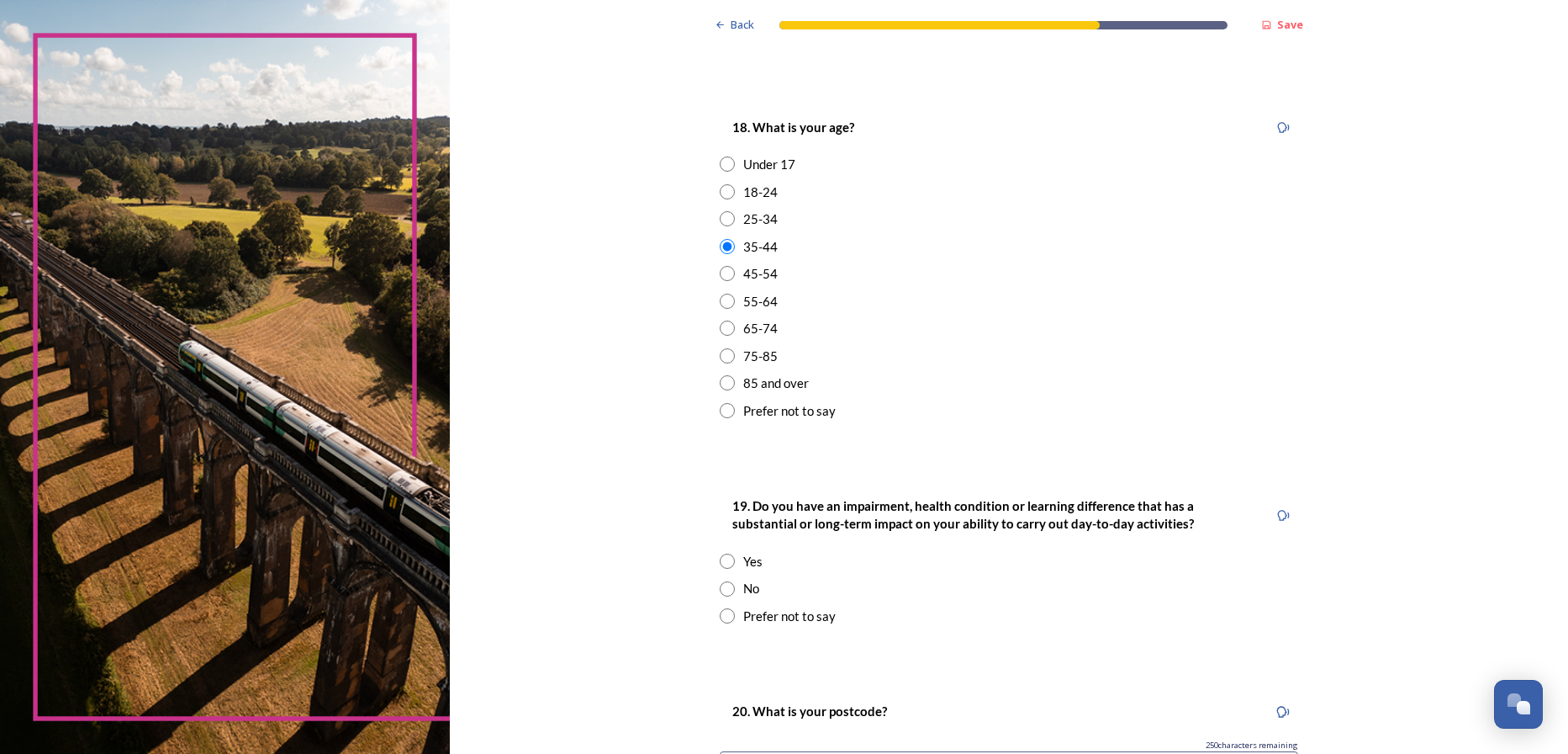
scroll to position [504, 0]
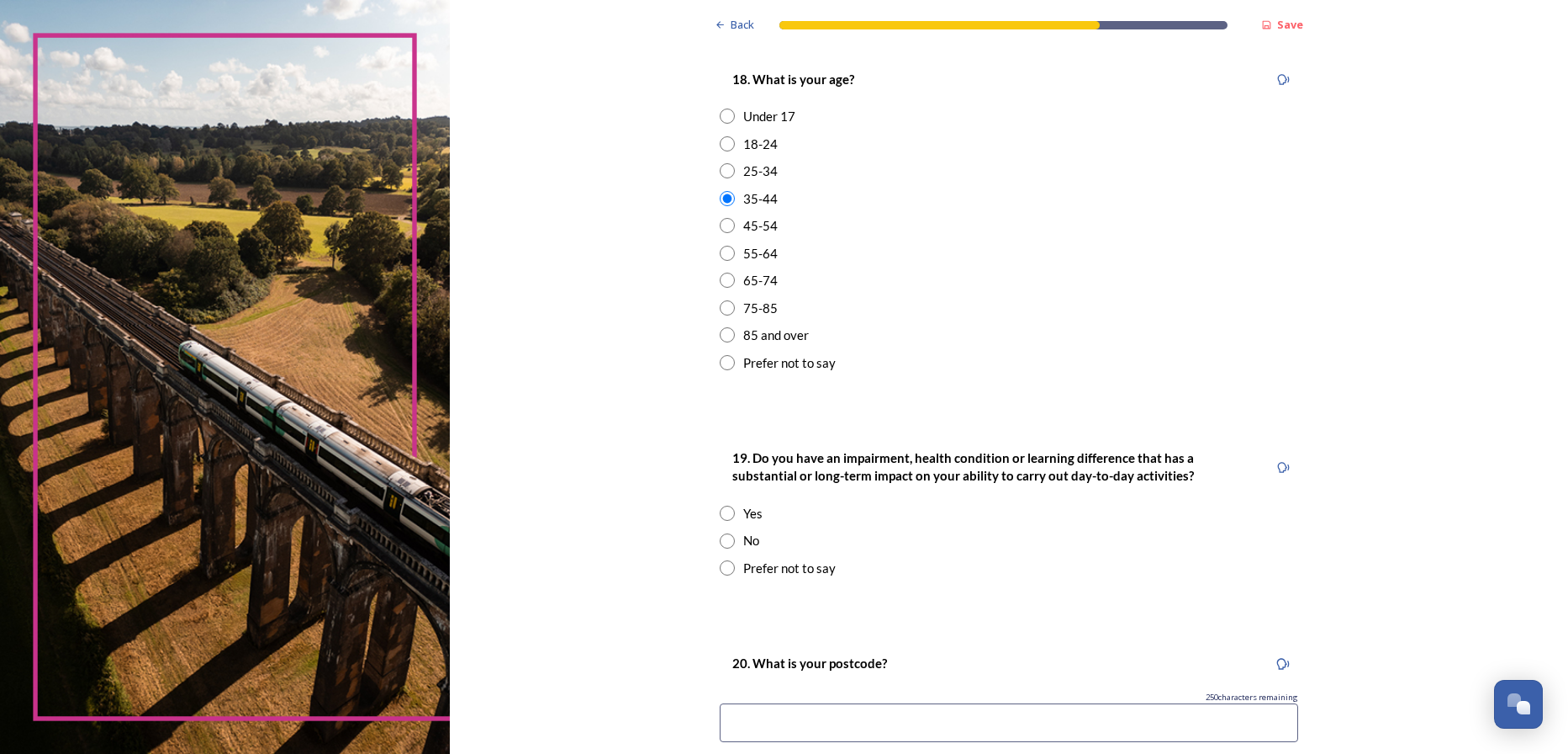
click at [719, 539] on input "radio" at bounding box center [727, 541] width 15 height 15
radio input "true"
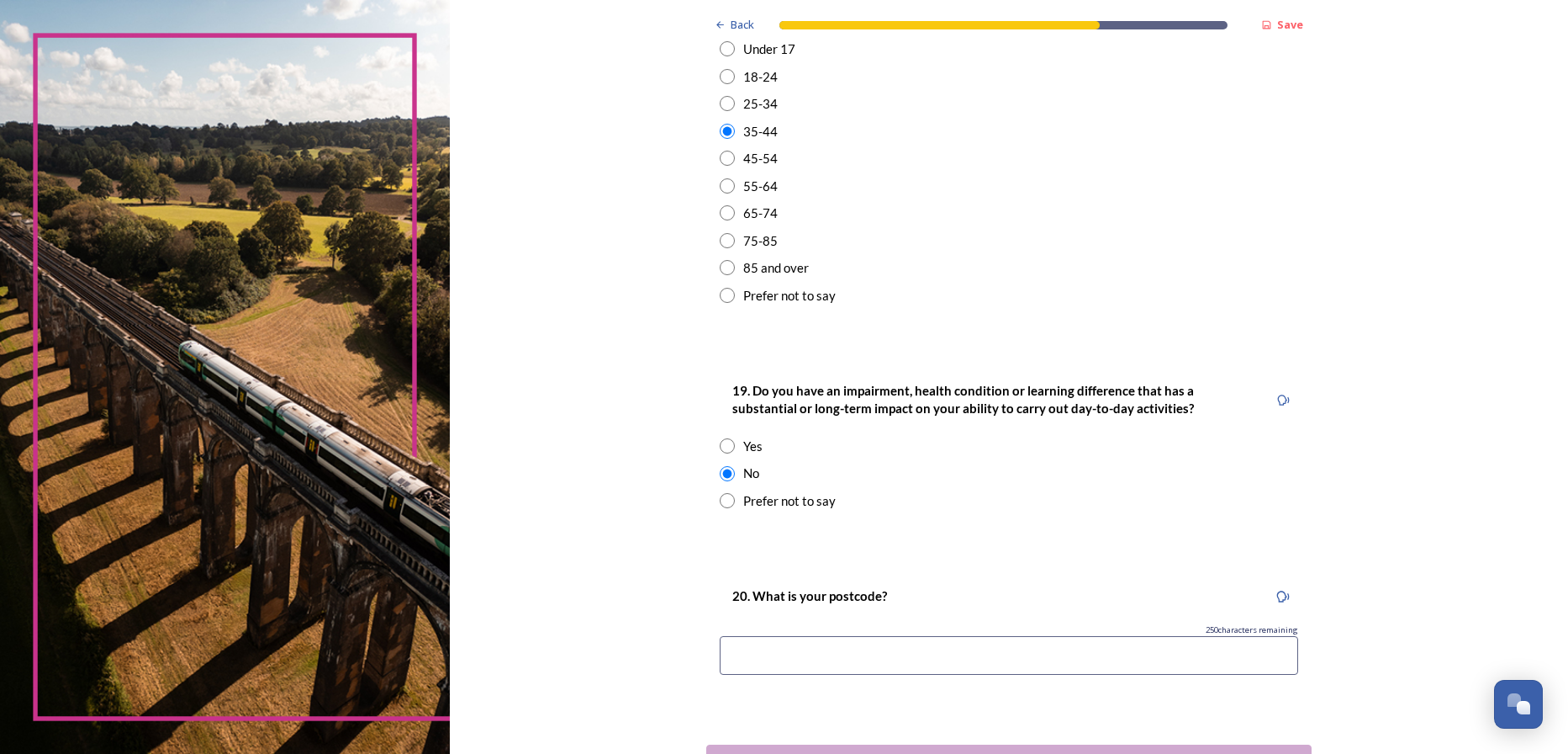
scroll to position [701, 0]
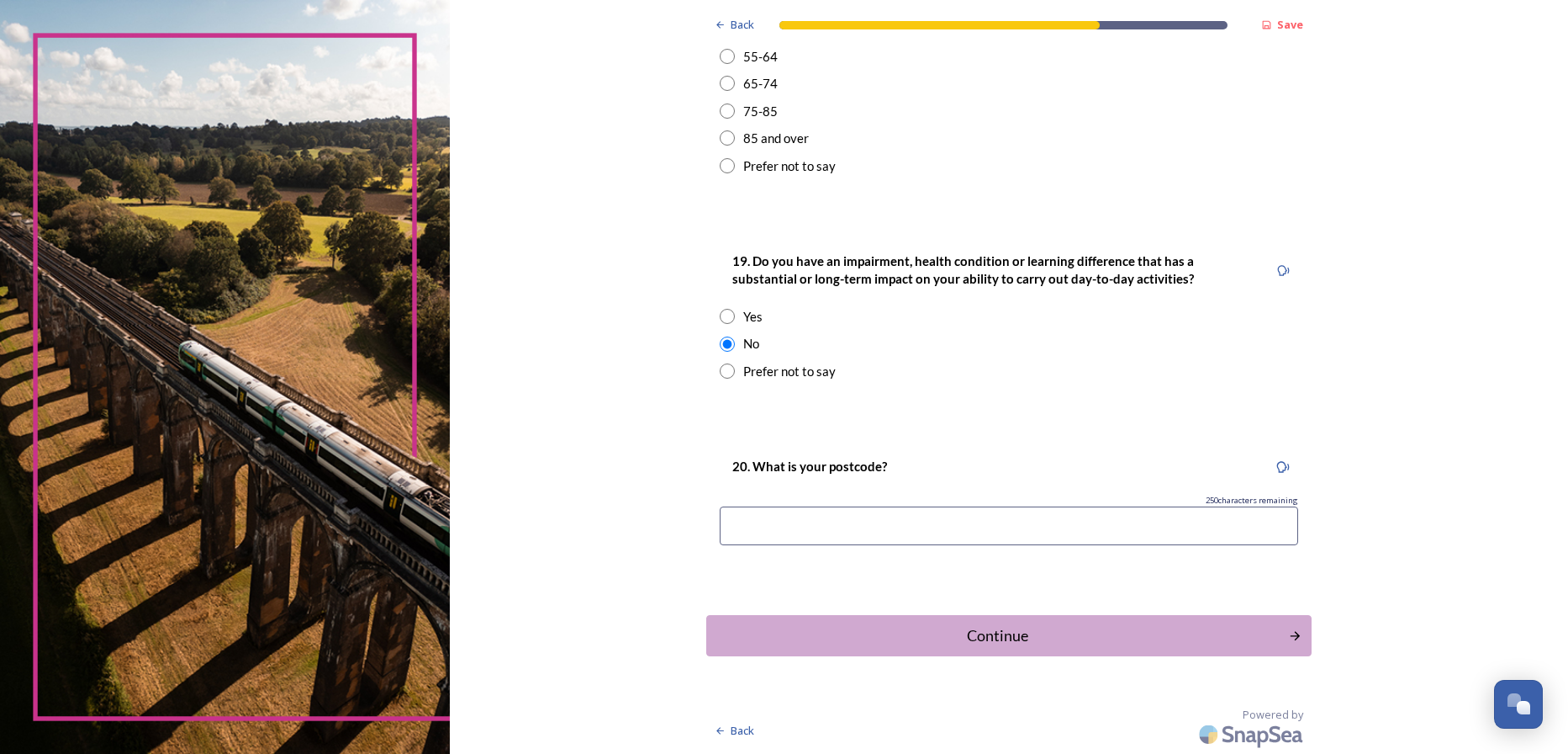
click at [920, 521] on input at bounding box center [1008, 525] width 579 height 38
type input "rh10 7np"
click at [1053, 639] on div "Continue" at bounding box center [997, 635] width 569 height 23
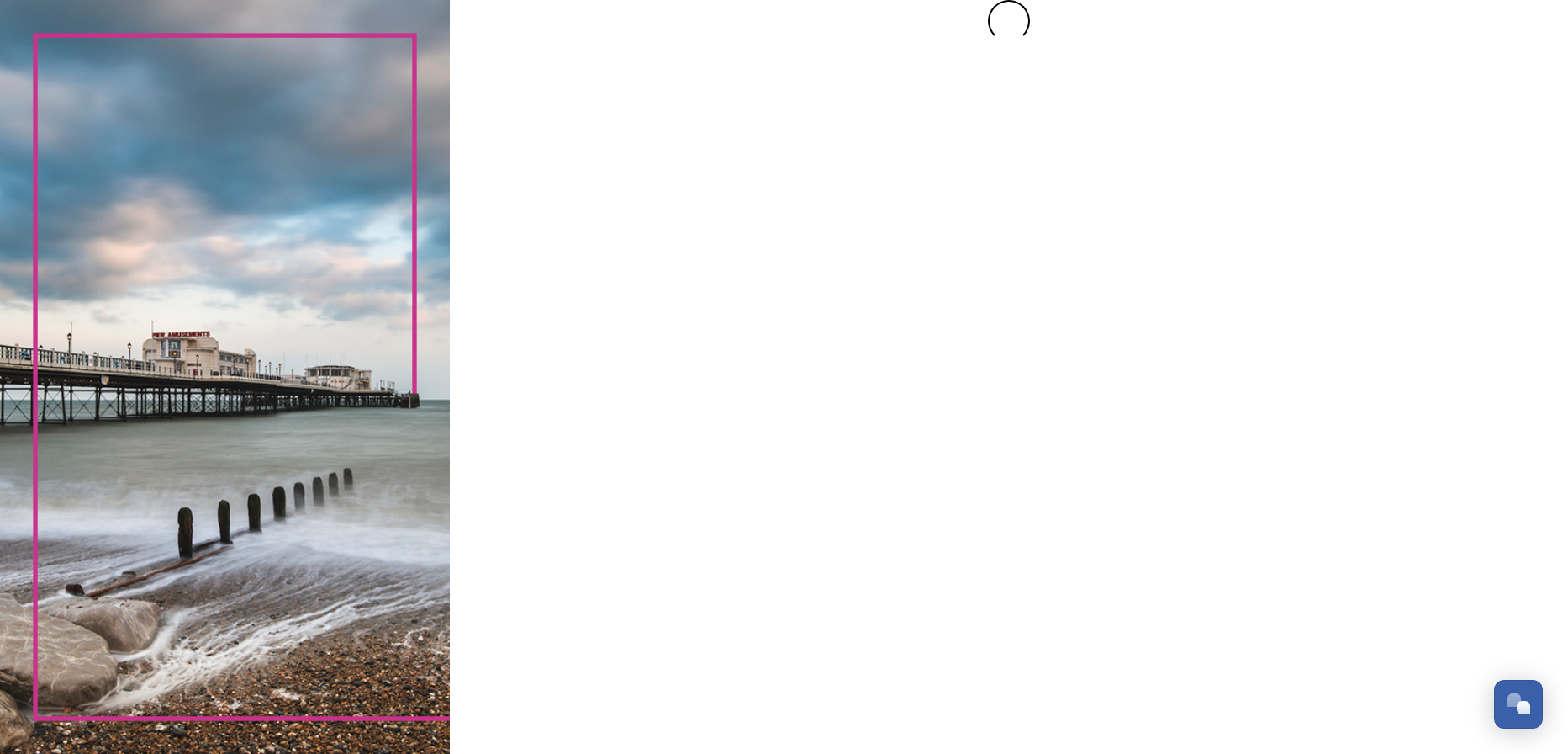
scroll to position [0, 0]
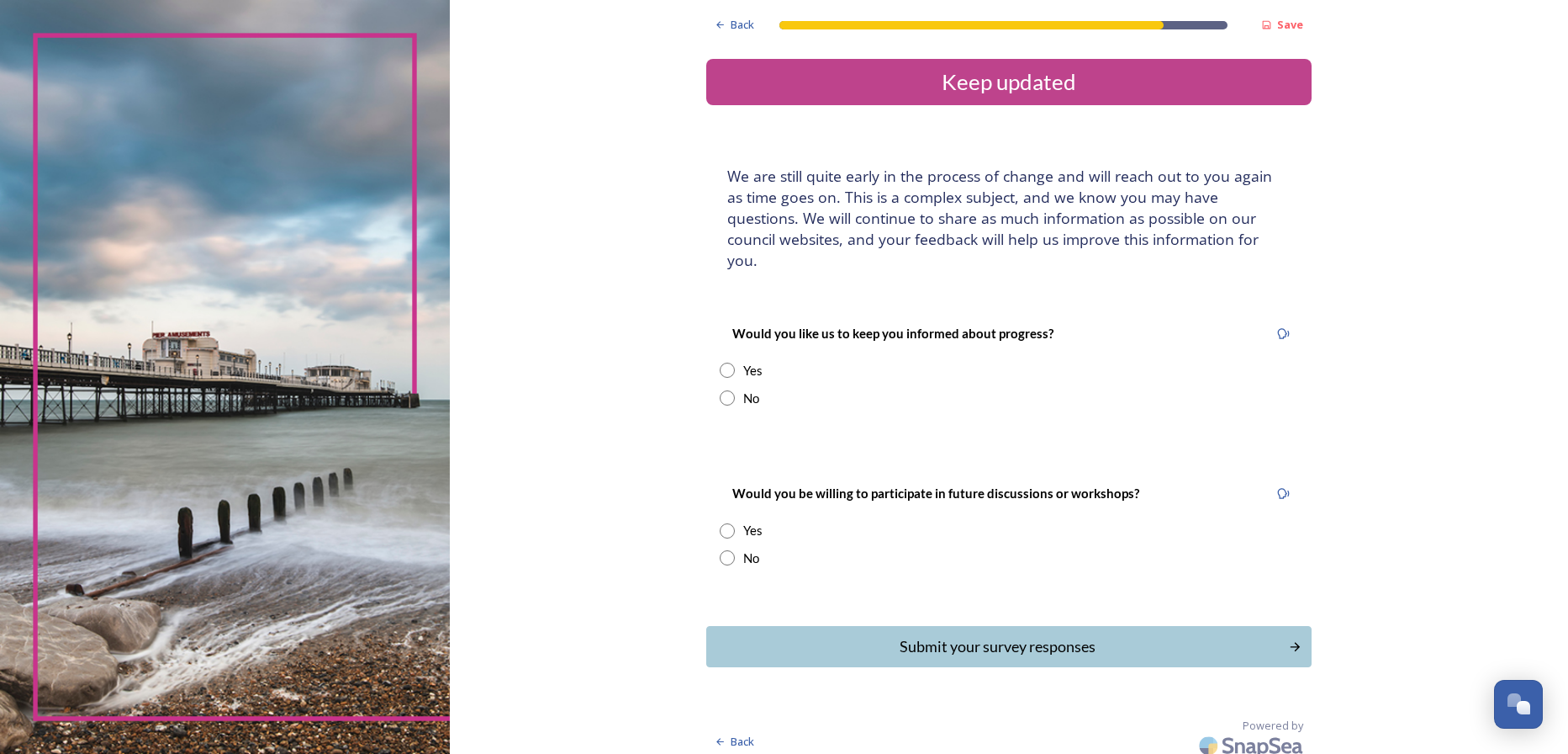
click at [728, 390] on input "radio" at bounding box center [727, 398] width 15 height 15
radio input "true"
click at [731, 550] on input "radio" at bounding box center [727, 558] width 15 height 15
radio input "true"
click at [984, 635] on div "Submit your survey responses" at bounding box center [997, 647] width 569 height 23
